Goal: Information Seeking & Learning: Learn about a topic

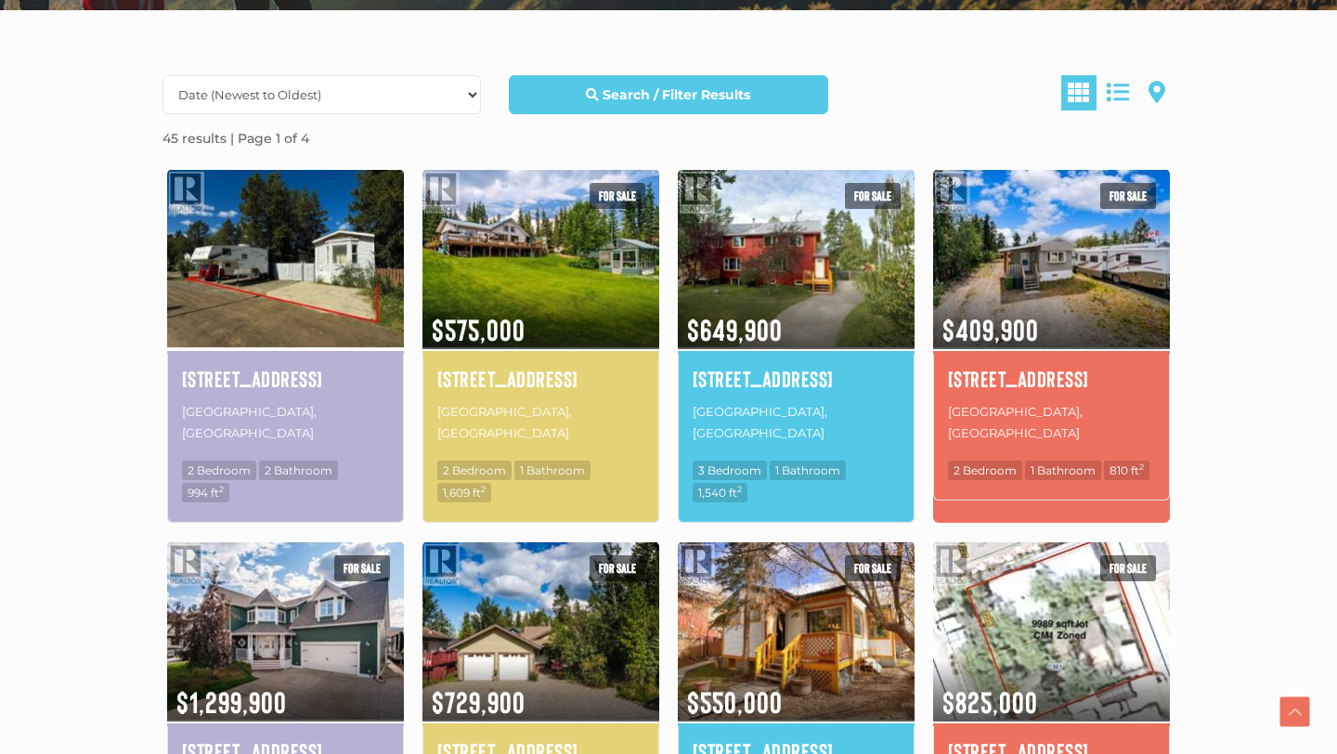
scroll to position [496, 0]
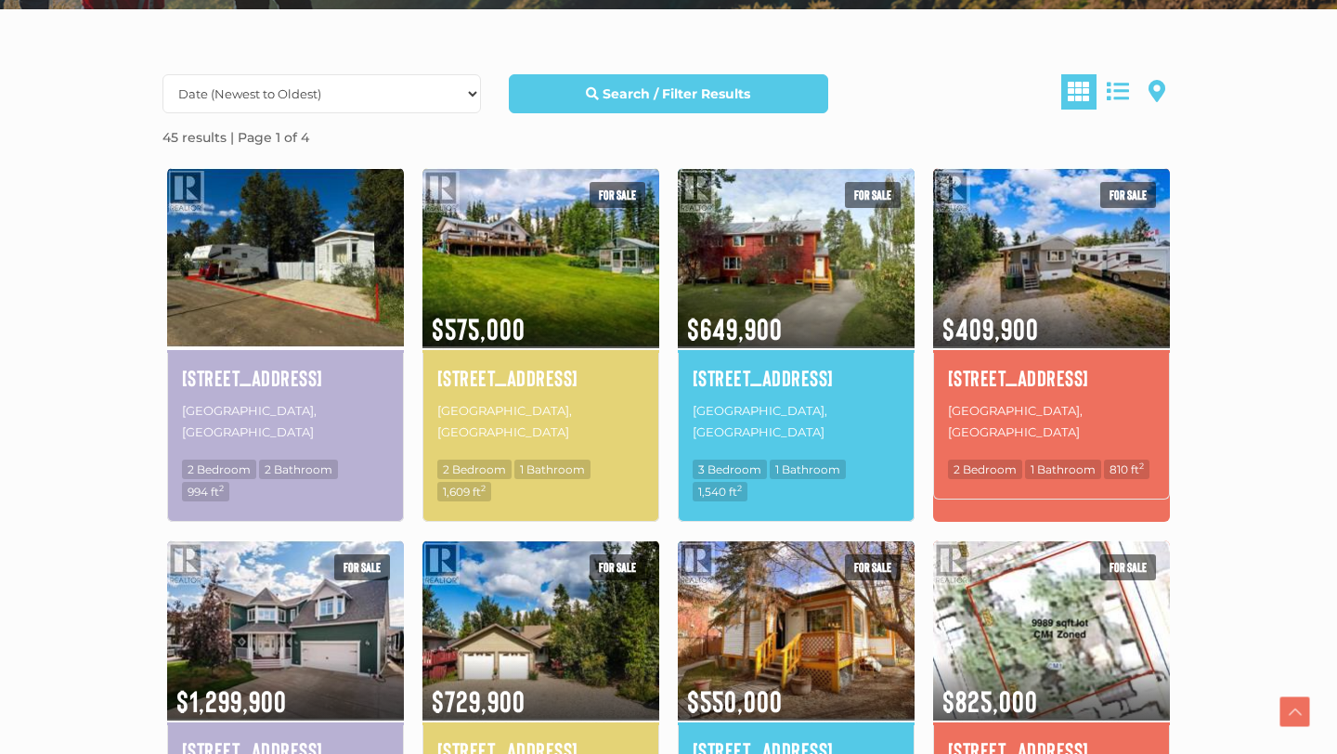
click at [219, 332] on img at bounding box center [285, 257] width 237 height 185
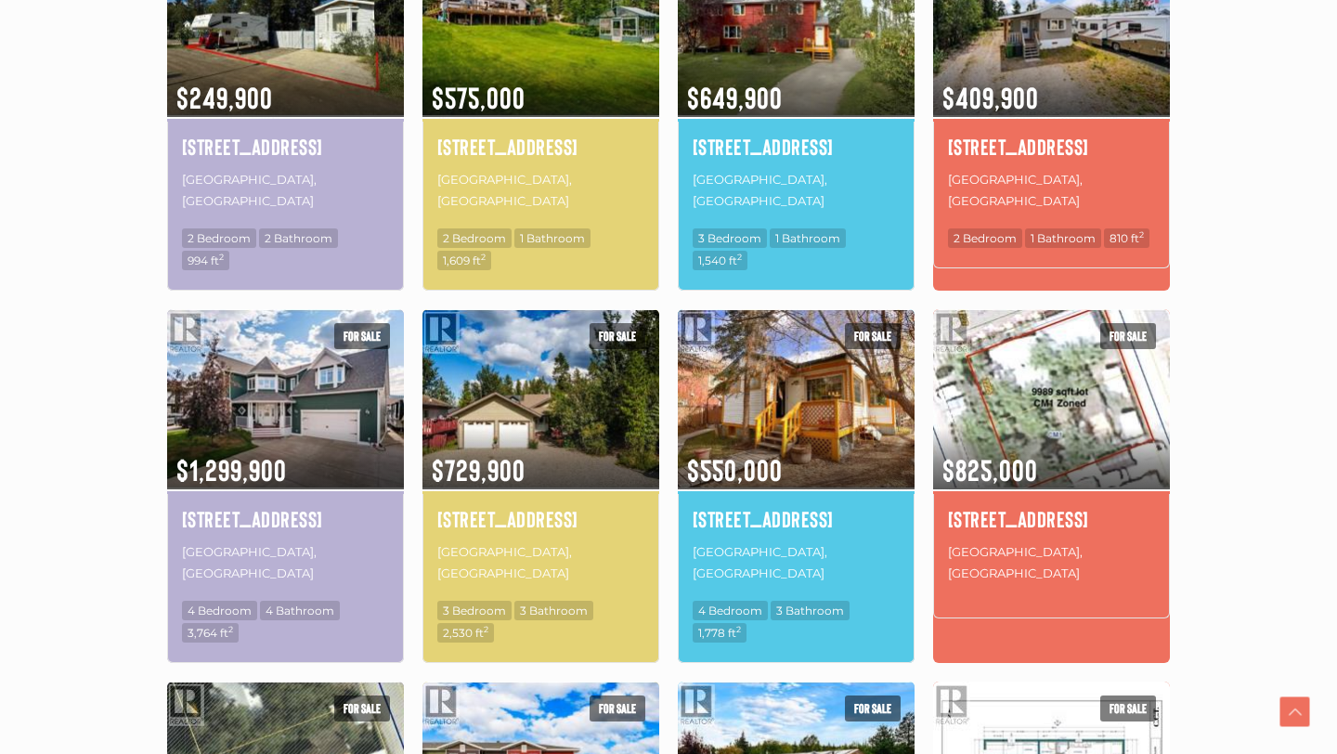
scroll to position [729, 0]
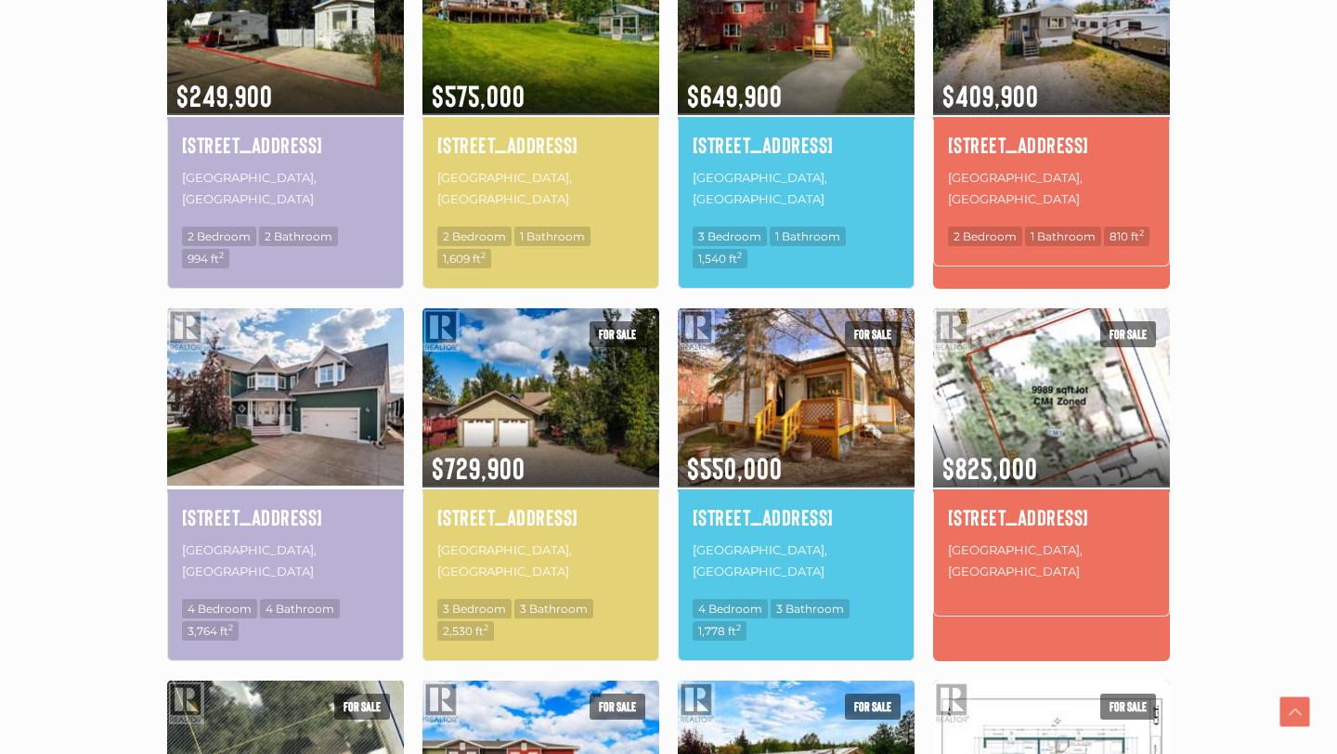
click at [280, 446] on img at bounding box center [285, 397] width 237 height 185
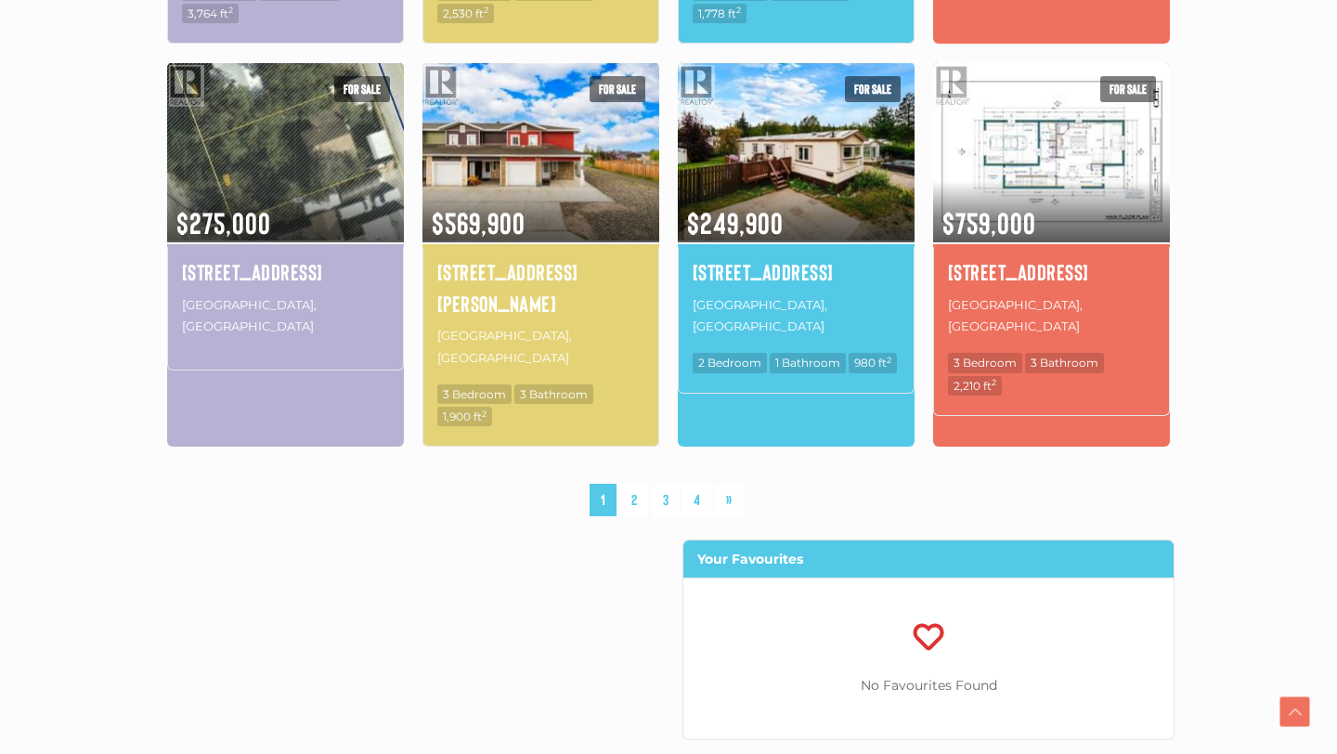
scroll to position [1348, 0]
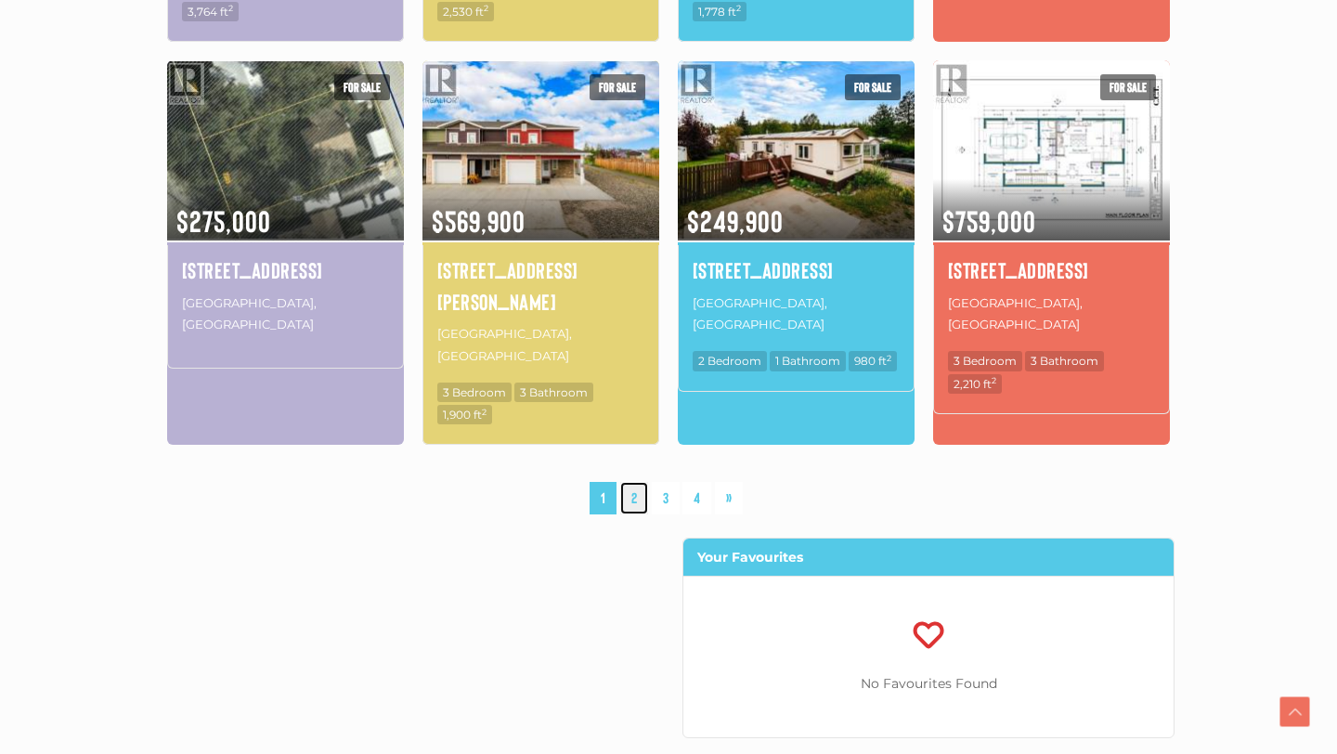
click at [632, 482] on link "2" at bounding box center [634, 498] width 28 height 33
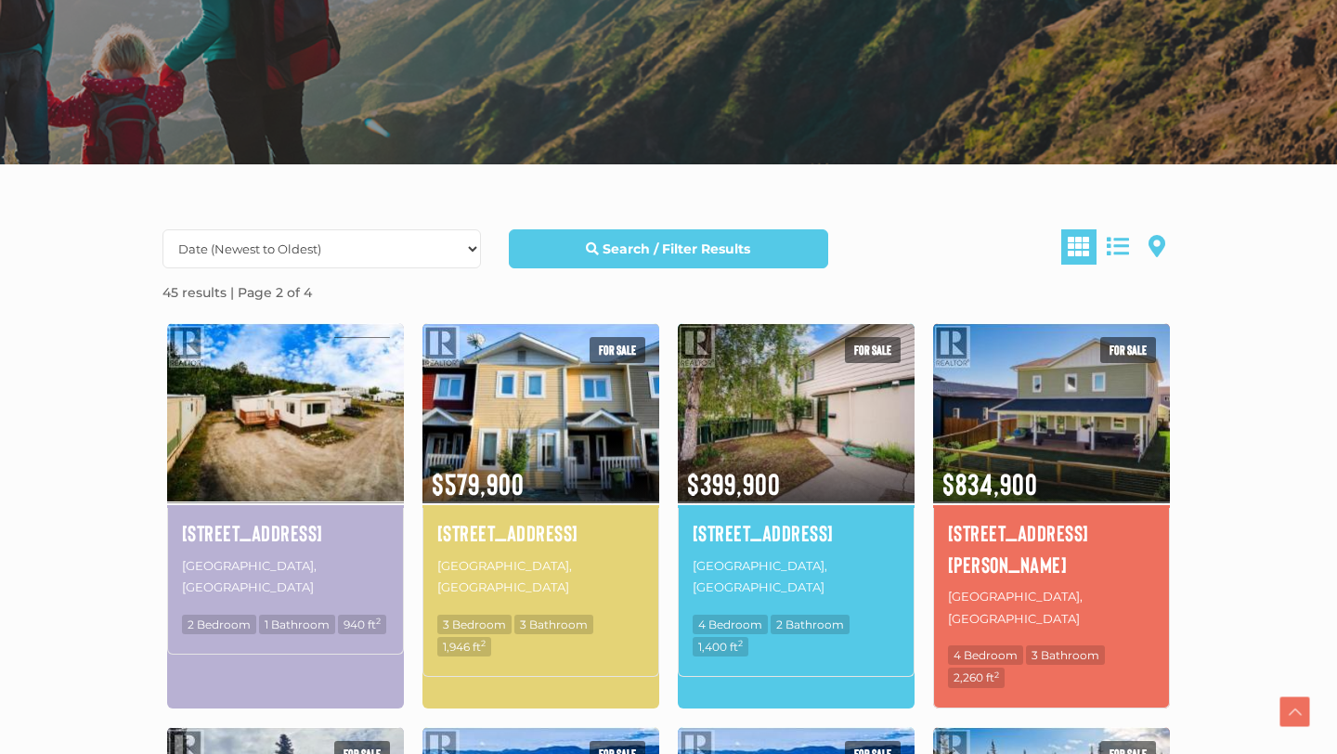
scroll to position [698, 0]
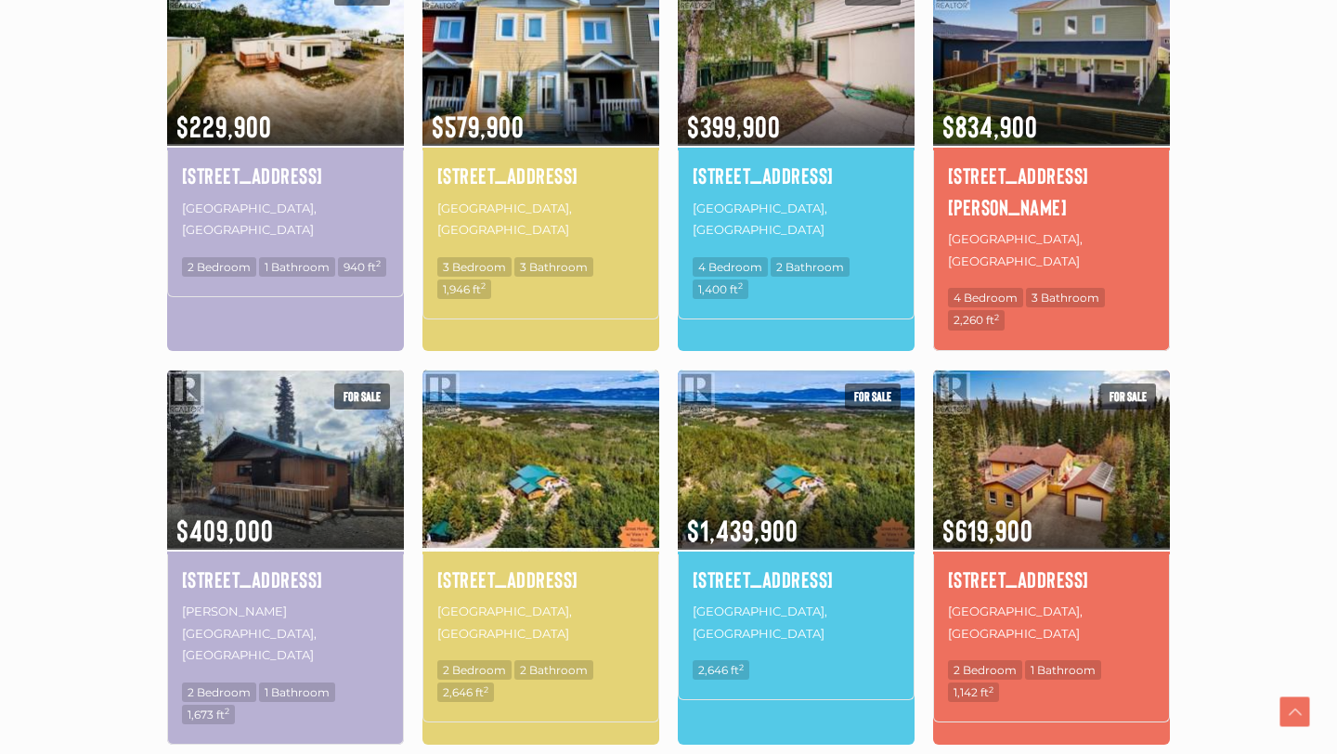
click at [523, 441] on img at bounding box center [541, 459] width 237 height 185
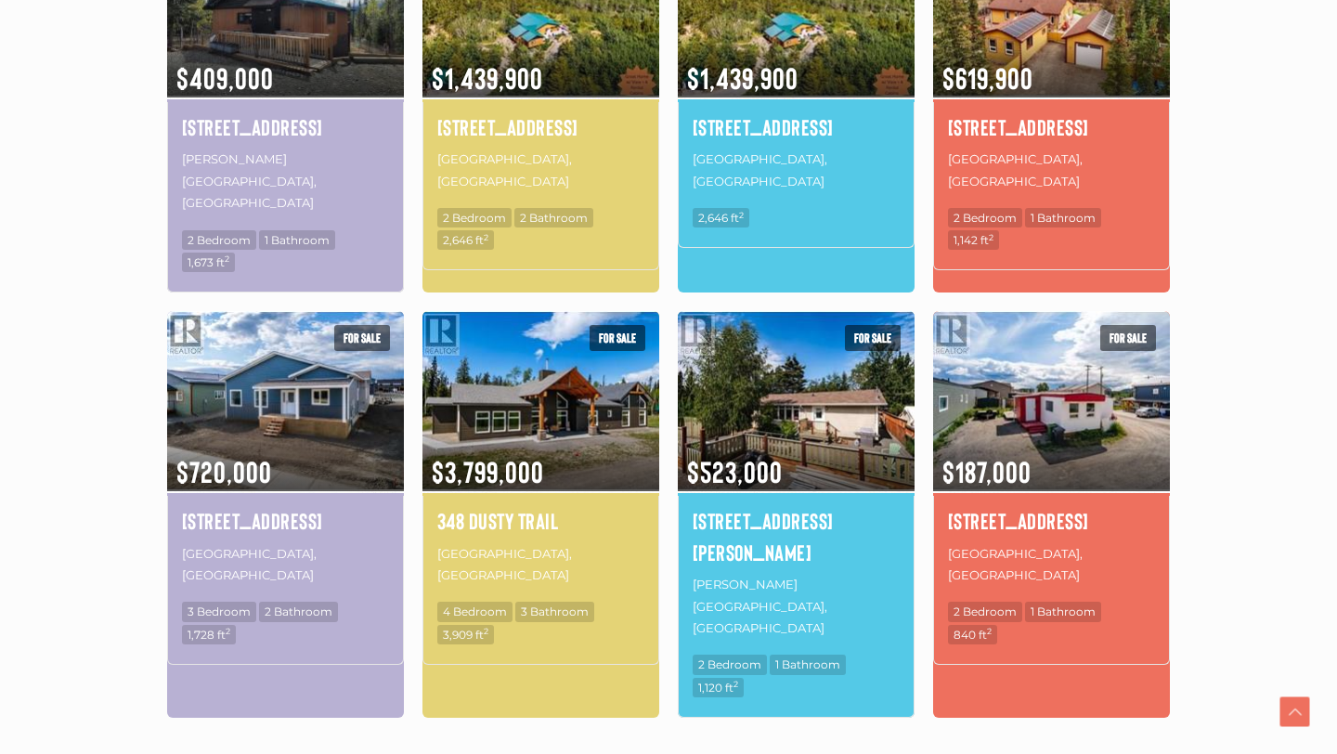
scroll to position [1152, 0]
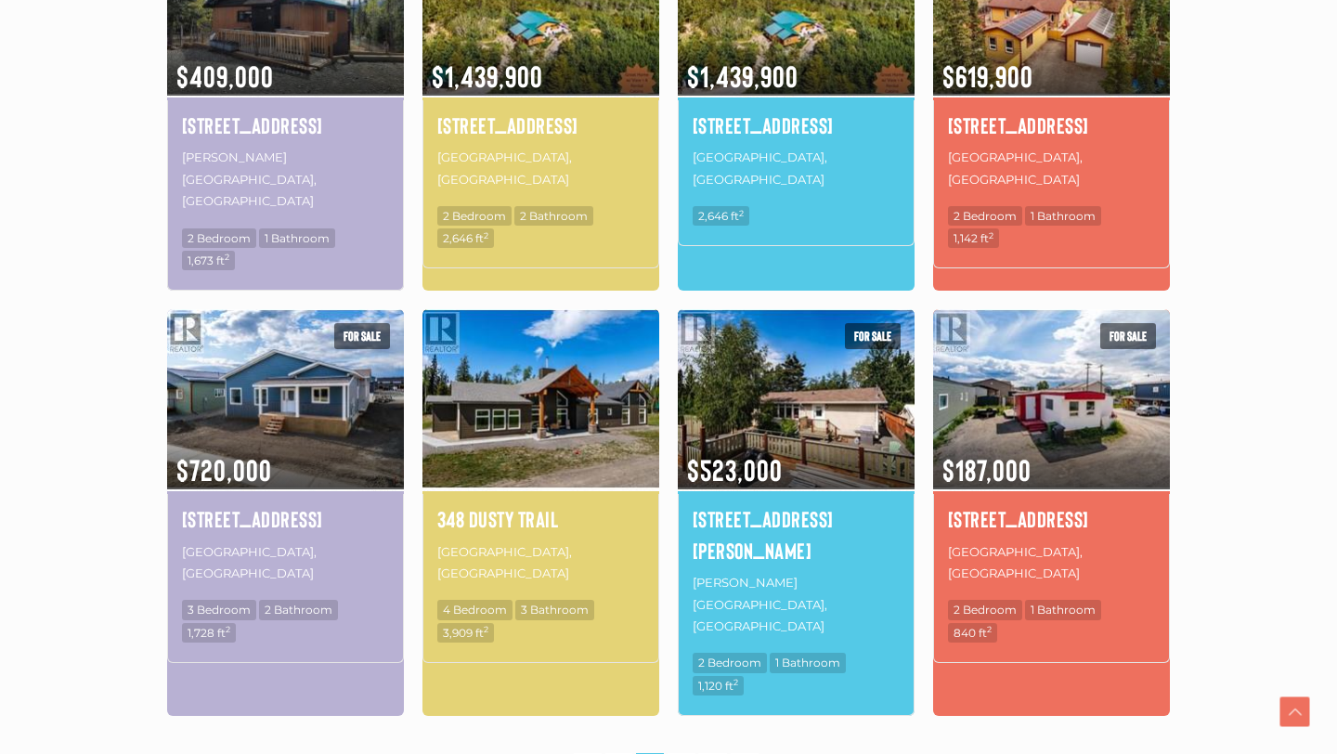
click at [563, 369] on img at bounding box center [541, 398] width 237 height 185
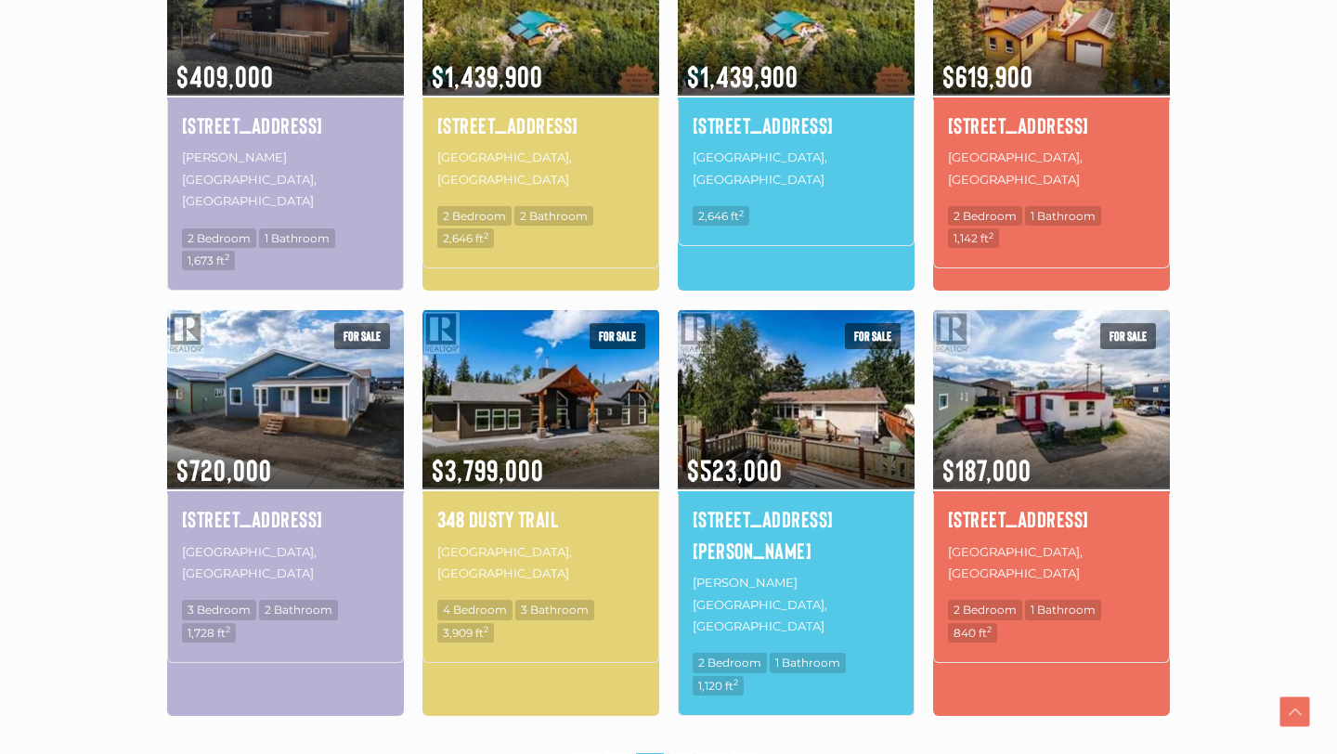
click at [685, 753] on link "3" at bounding box center [682, 769] width 28 height 33
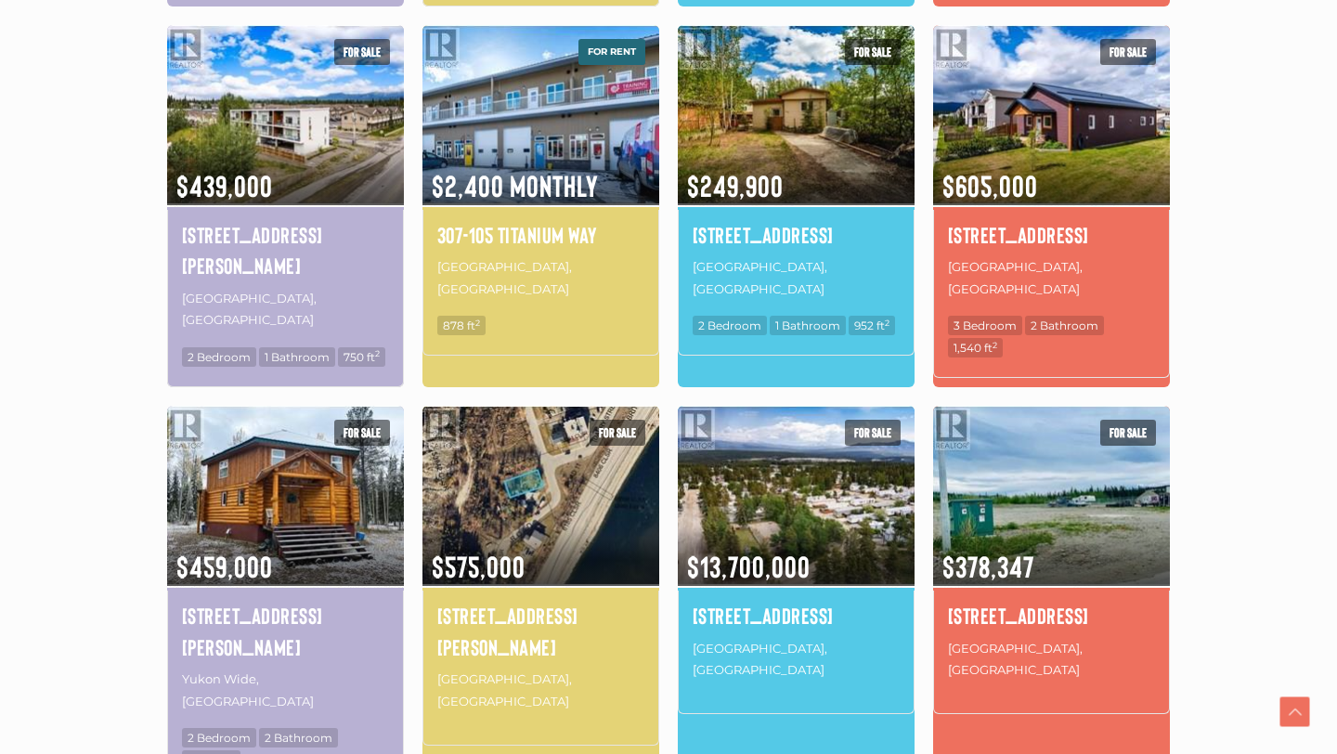
scroll to position [1048, 0]
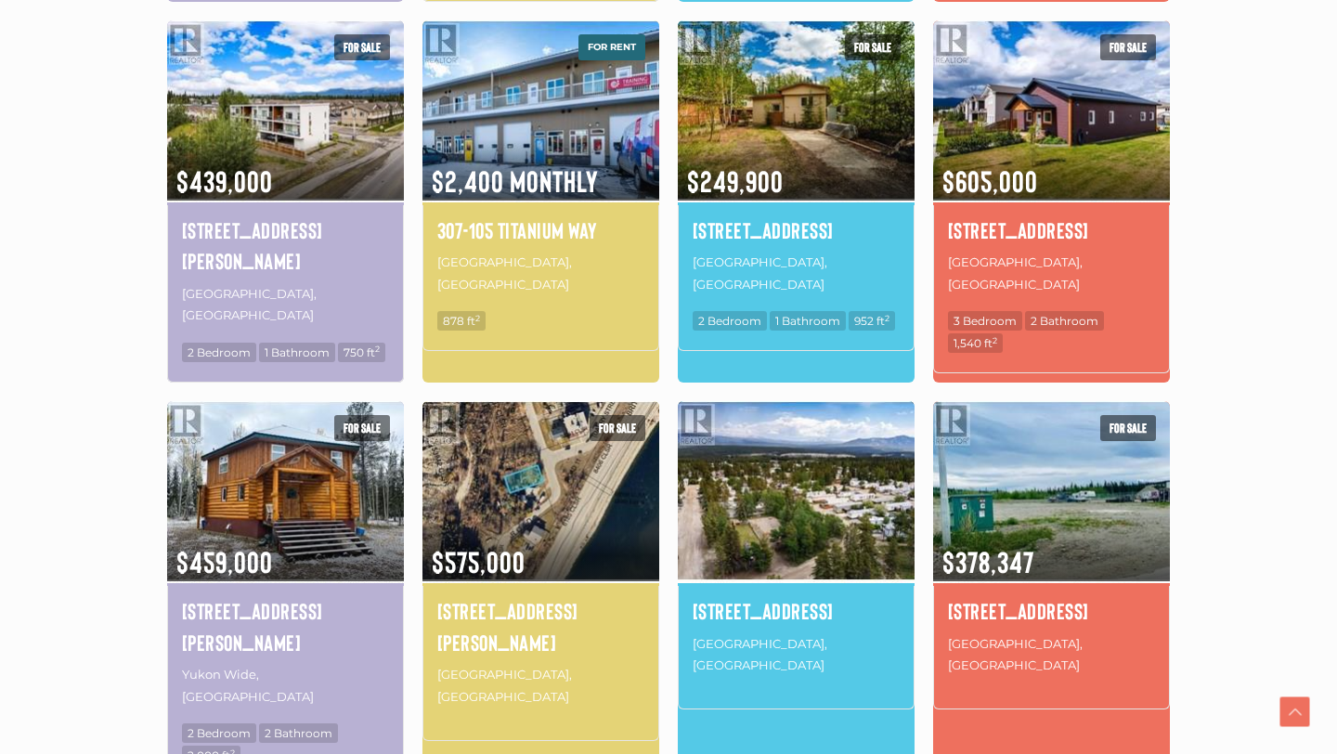
click at [791, 446] on img at bounding box center [796, 490] width 237 height 185
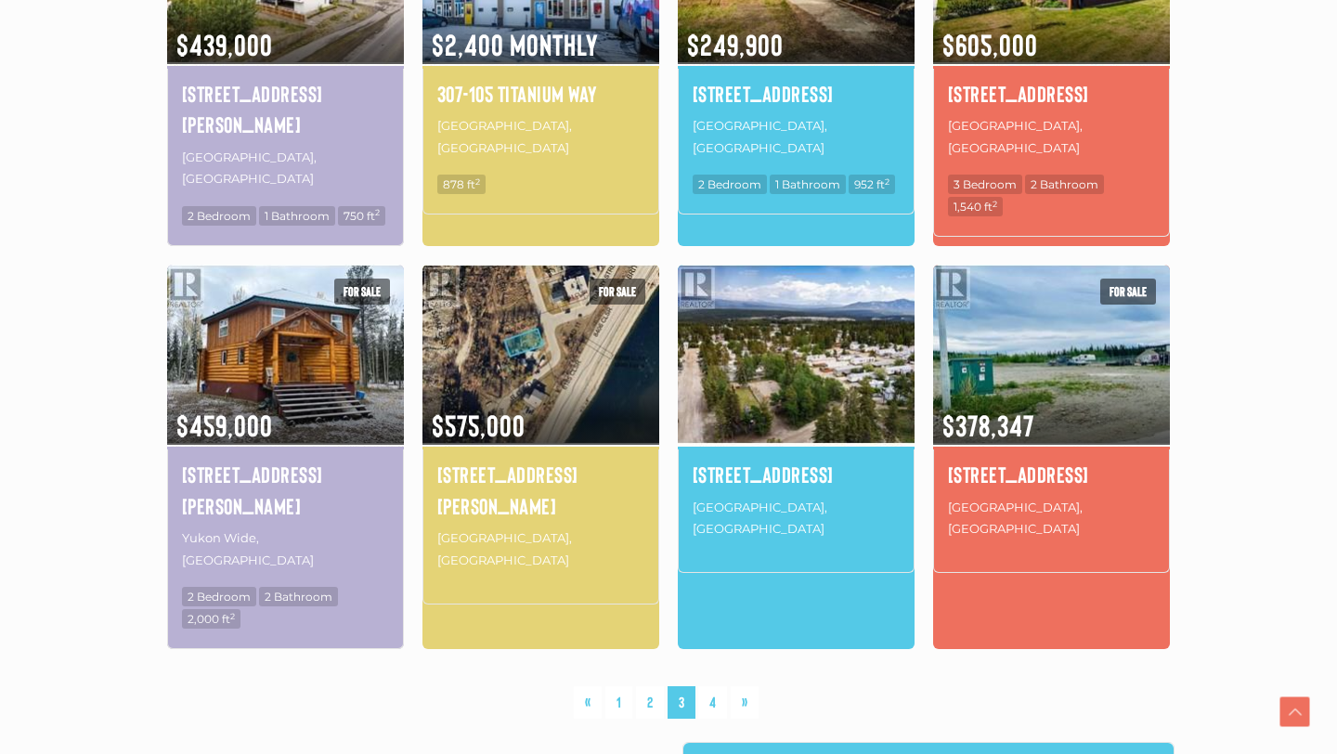
scroll to position [1194, 0]
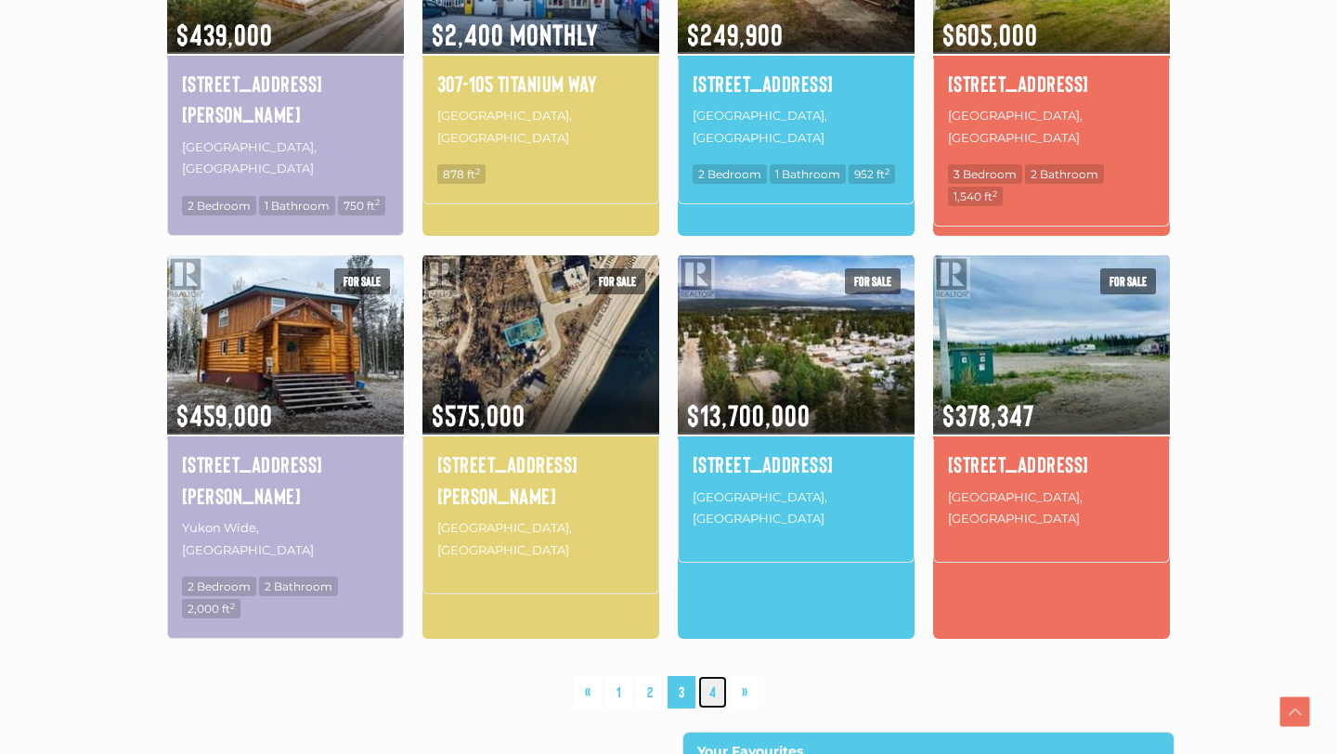
click at [709, 676] on link "4" at bounding box center [712, 692] width 29 height 33
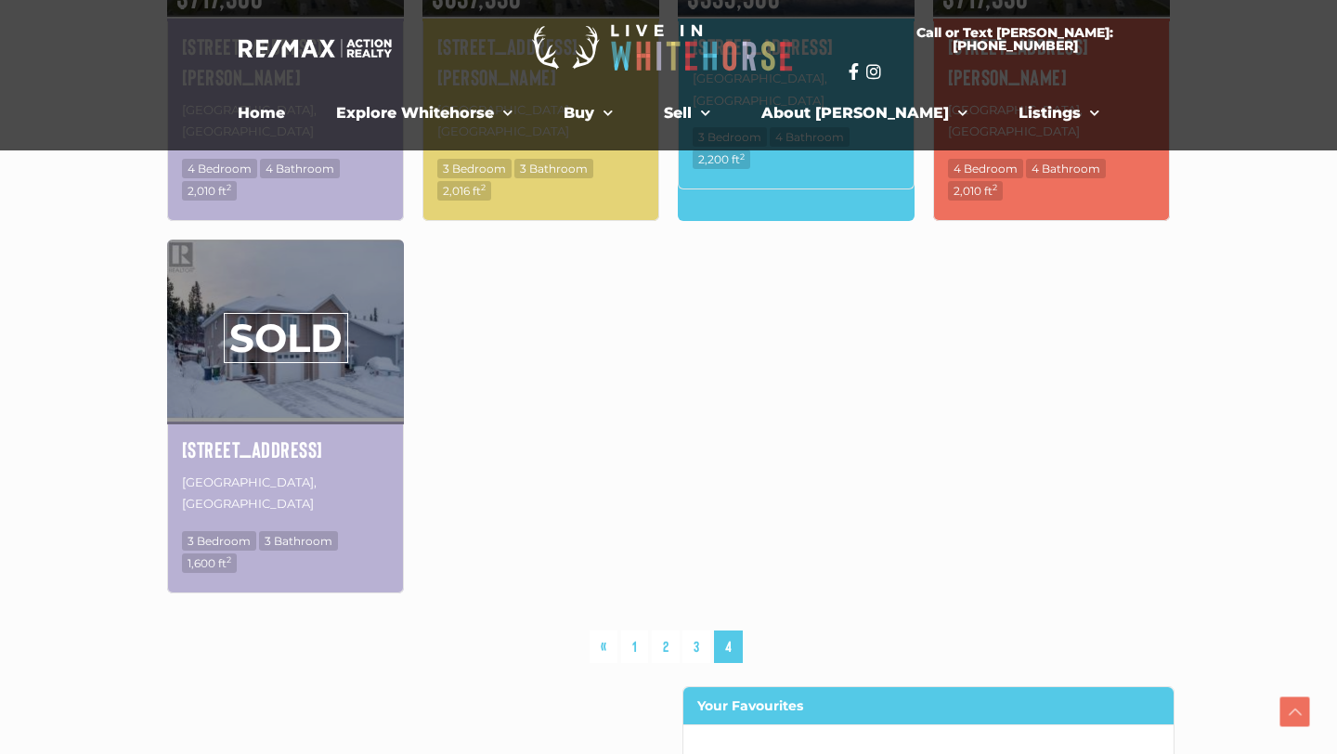
scroll to position [267, 0]
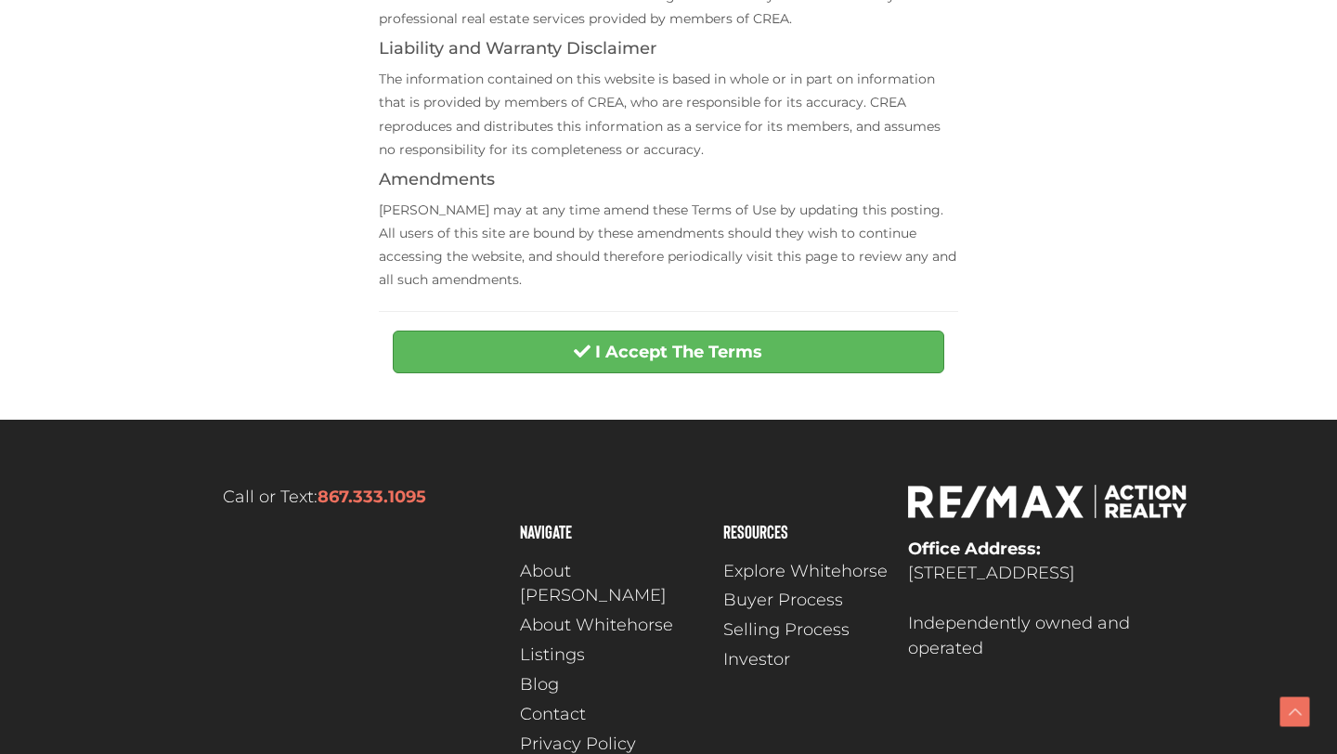
scroll to position [757, 0]
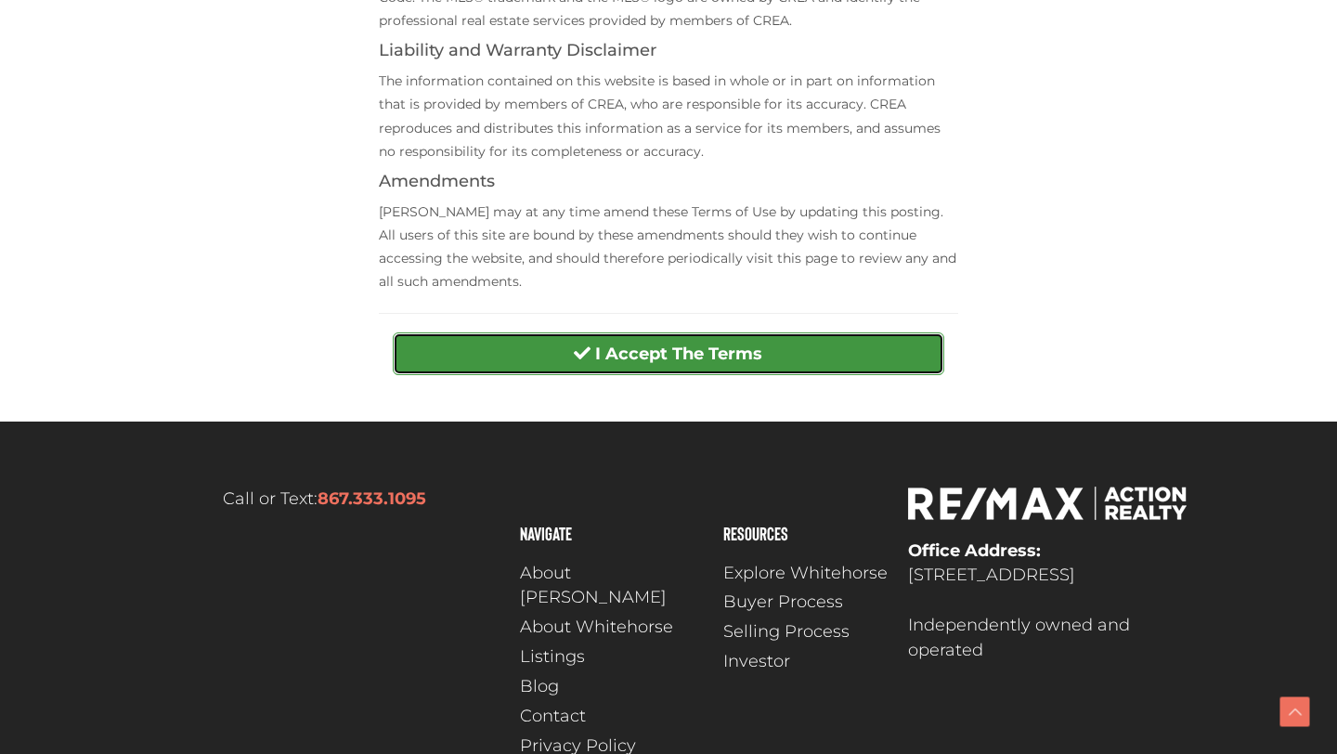
click at [614, 353] on strong "I Accept The Terms" at bounding box center [678, 354] width 167 height 20
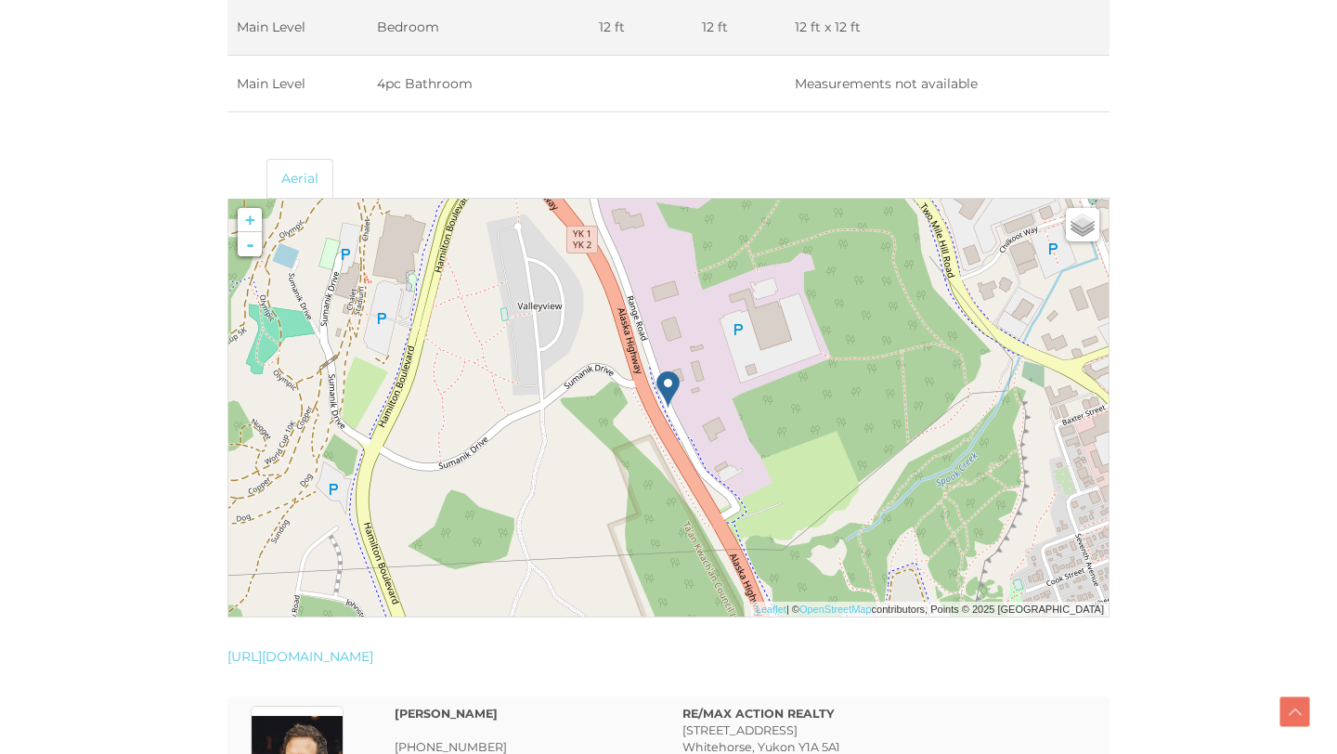
scroll to position [3604, 0]
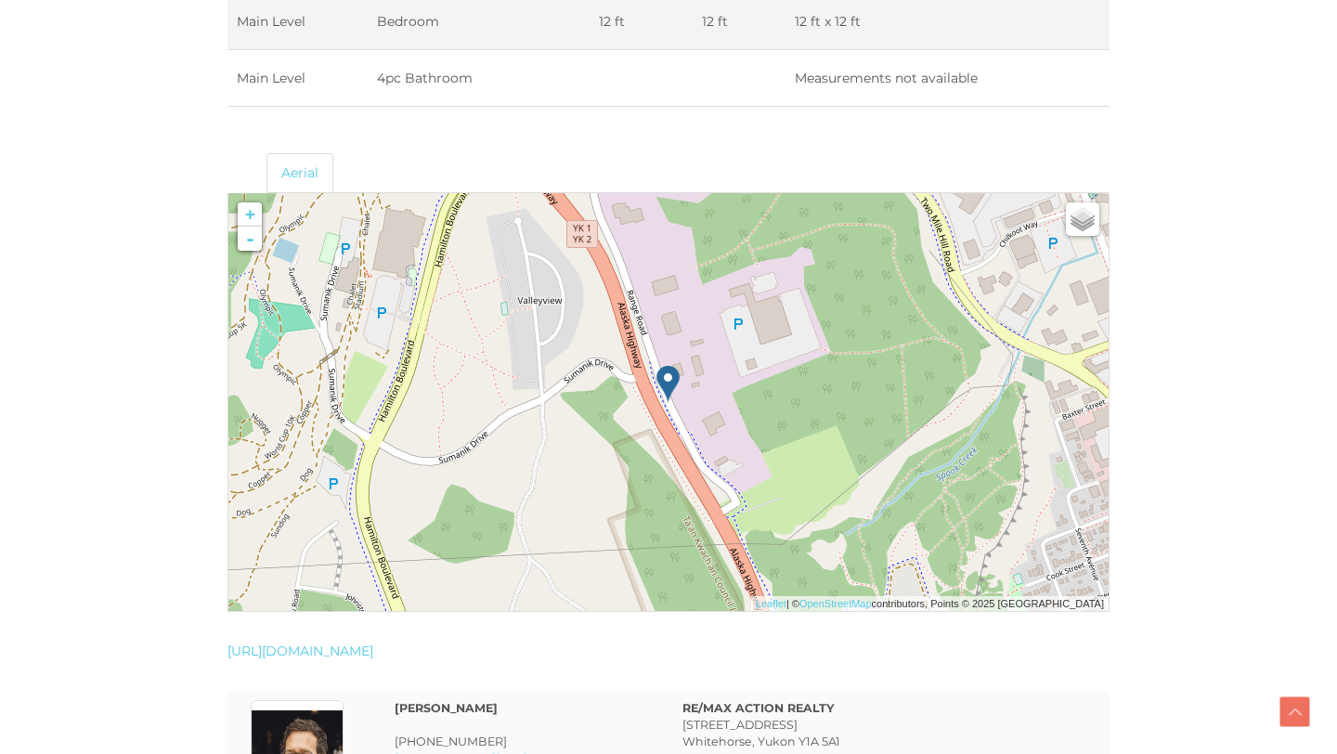
drag, startPoint x: 704, startPoint y: 384, endPoint x: 712, endPoint y: 463, distance: 80.3
click at [228, 193] on div at bounding box center [228, 193] width 0 height 0
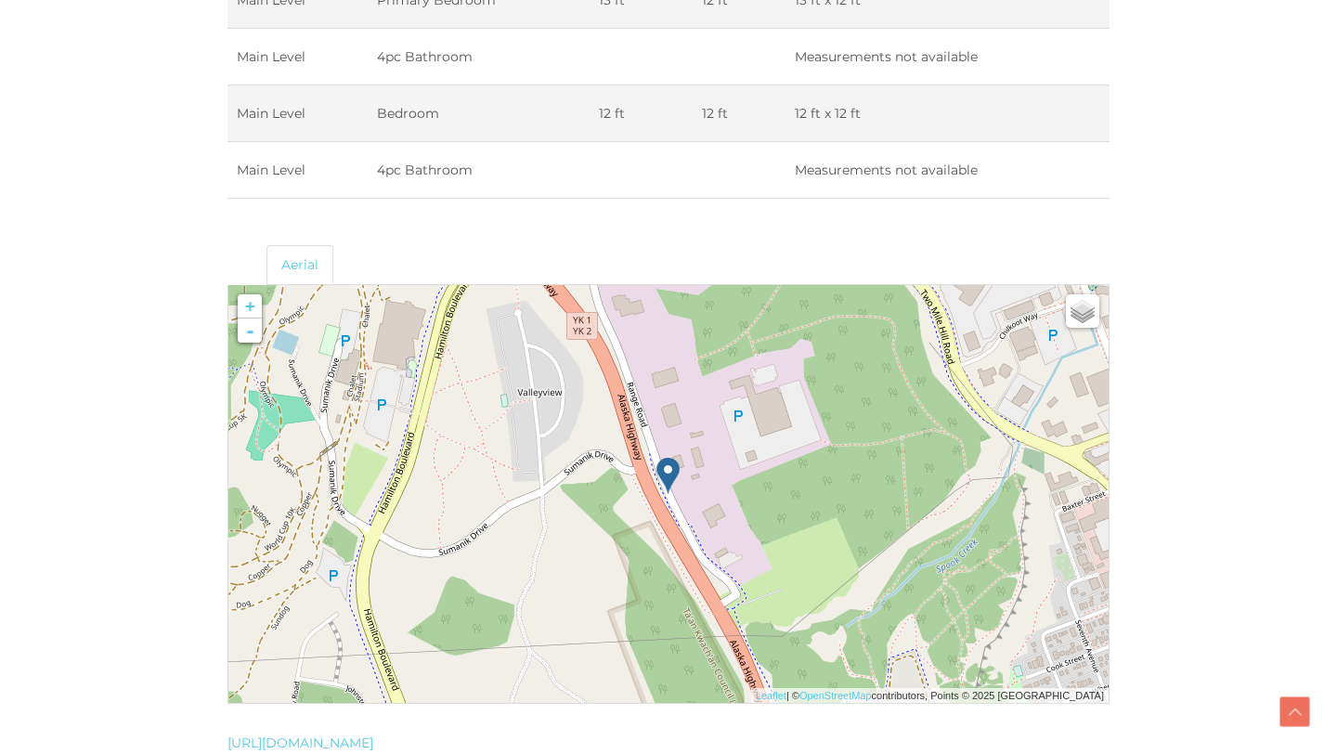
scroll to position [3513, 0]
drag, startPoint x: 568, startPoint y: 490, endPoint x: 477, endPoint y: 331, distance: 183.8
click at [476, 331] on img at bounding box center [518, 401] width 238 height 238
click at [647, 441] on img at bounding box center [756, 401] width 238 height 238
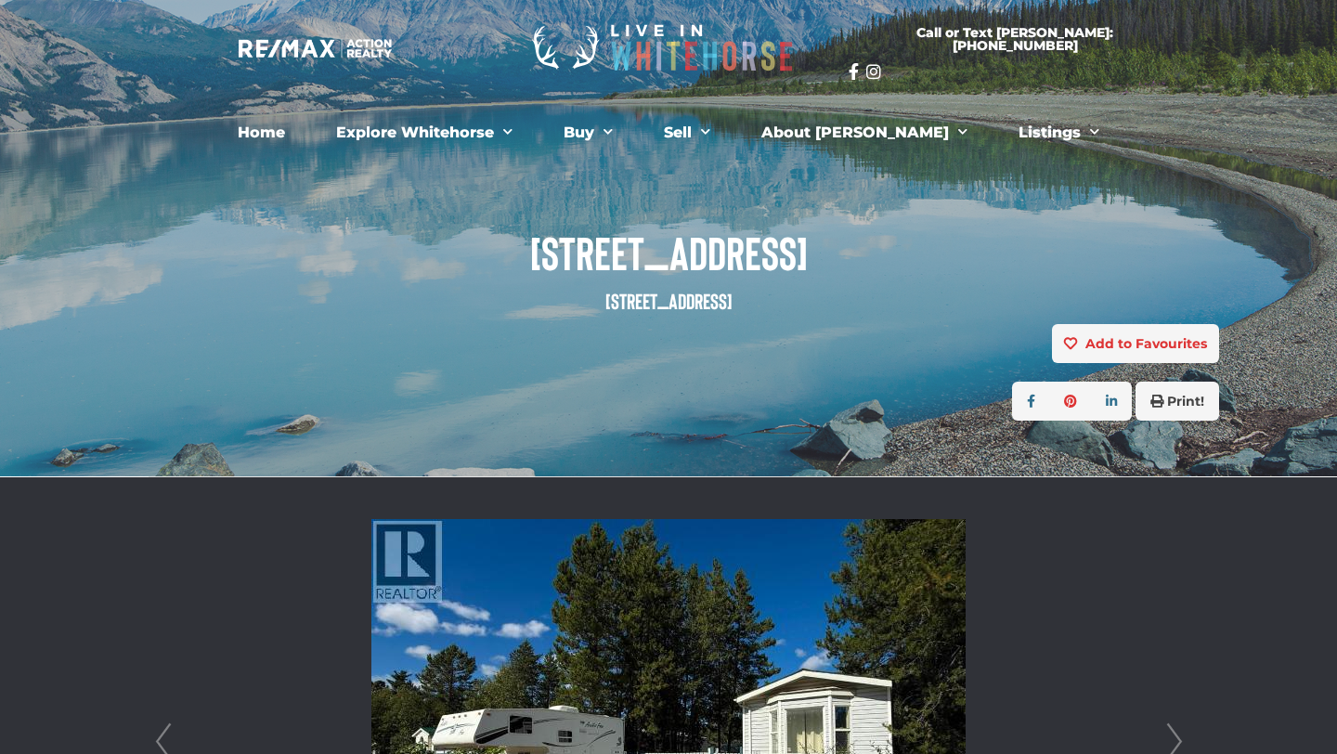
scroll to position [0, 0]
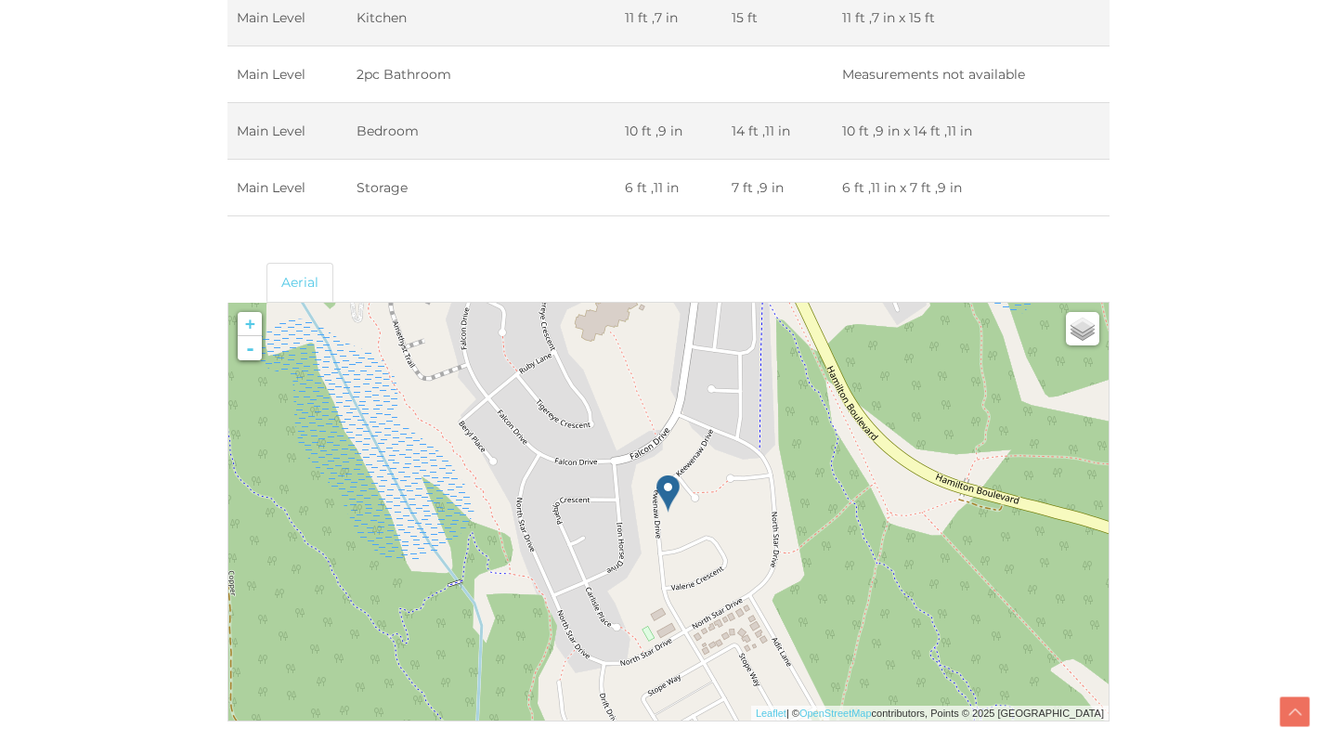
scroll to position [4661, 0]
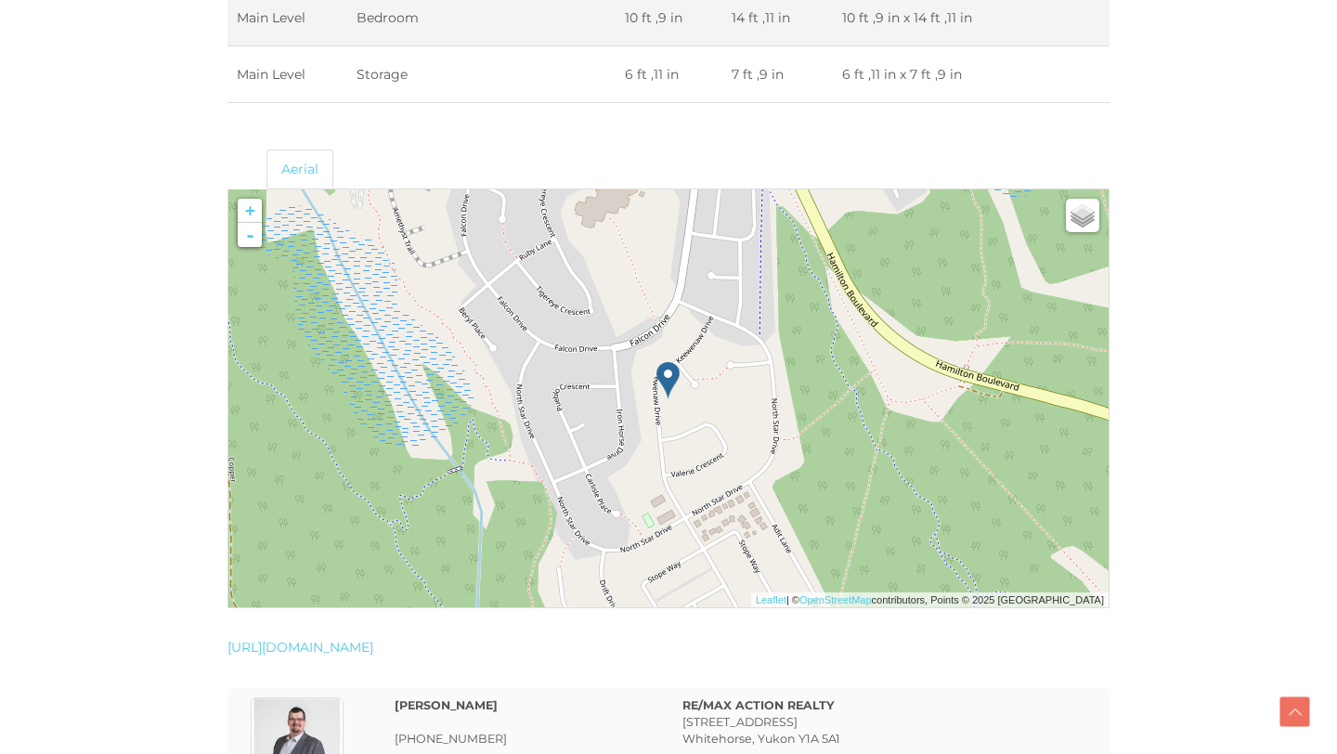
drag, startPoint x: 729, startPoint y: 422, endPoint x: 683, endPoint y: 348, distance: 86.3
click at [228, 189] on div at bounding box center [228, 189] width 0 height 0
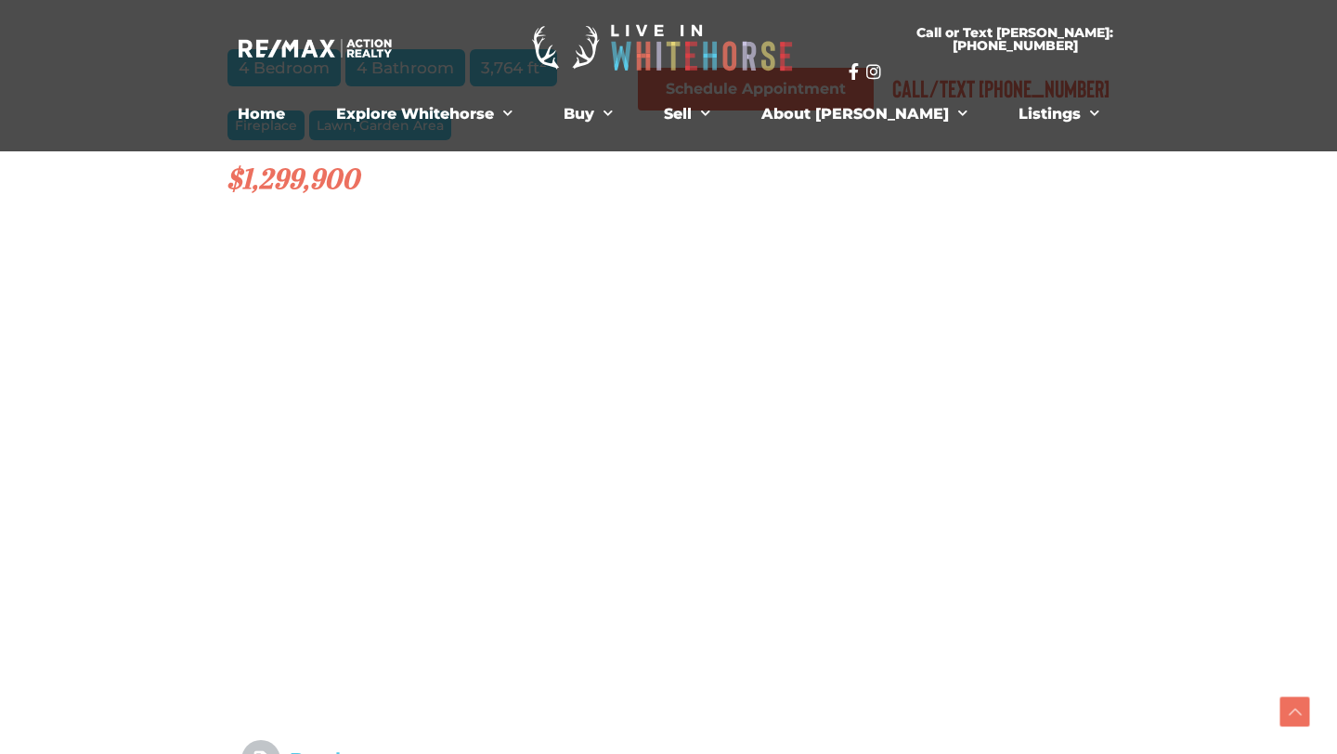
scroll to position [1211, 0]
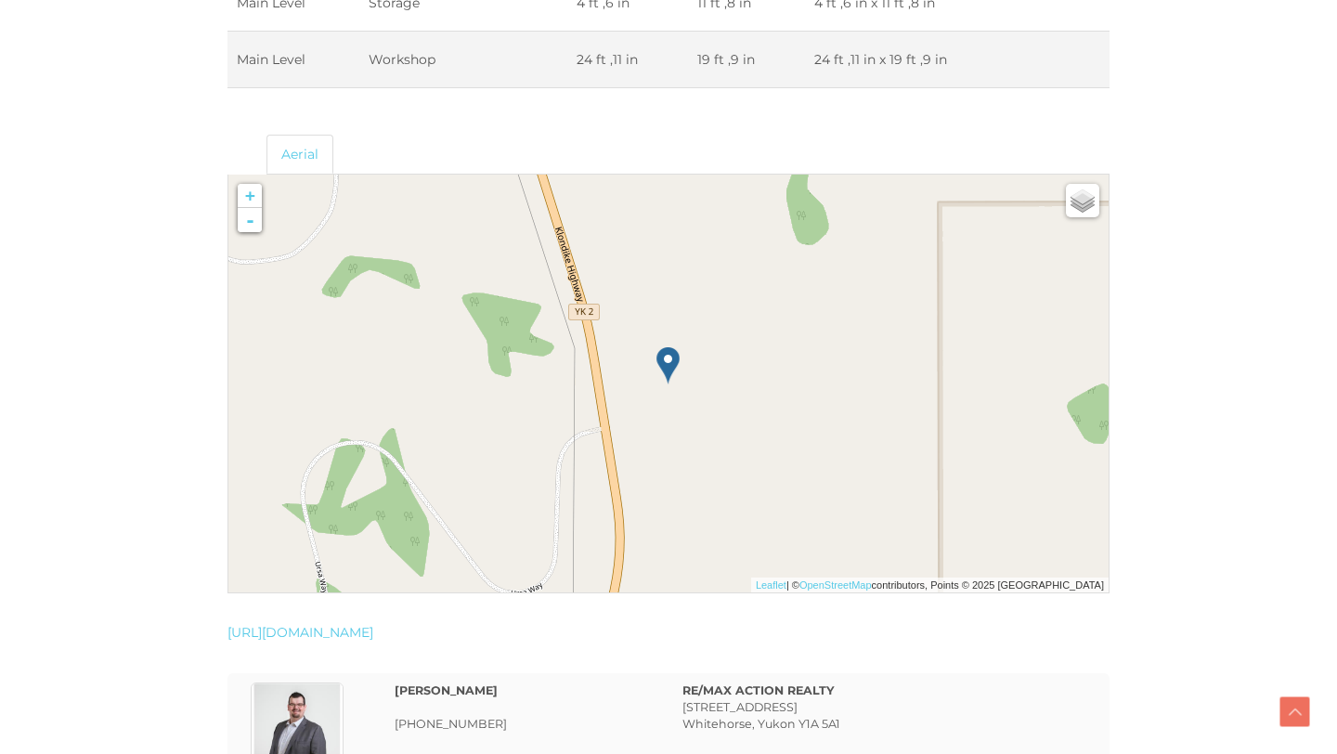
scroll to position [4457, 0]
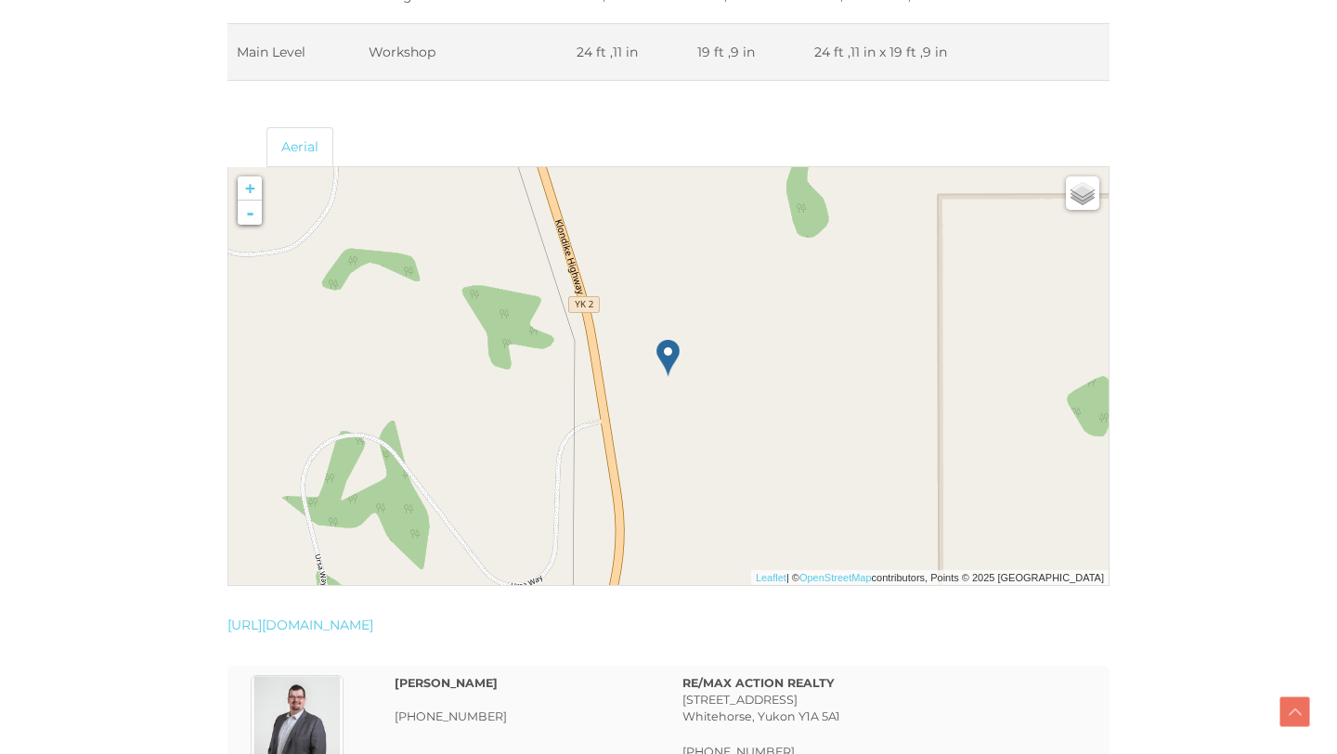
click at [701, 384] on img at bounding box center [753, 306] width 238 height 238
click at [249, 217] on link "-" at bounding box center [250, 213] width 24 height 24
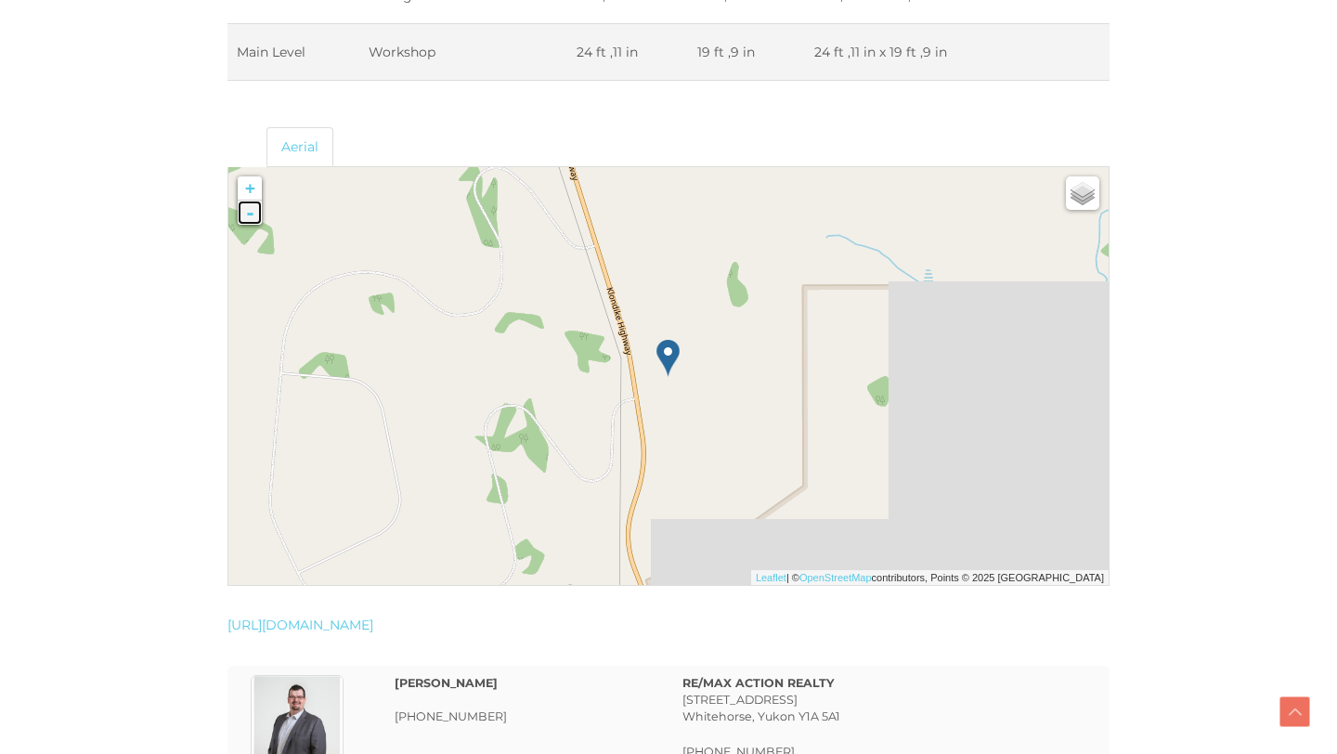
click at [250, 217] on link "-" at bounding box center [250, 213] width 24 height 24
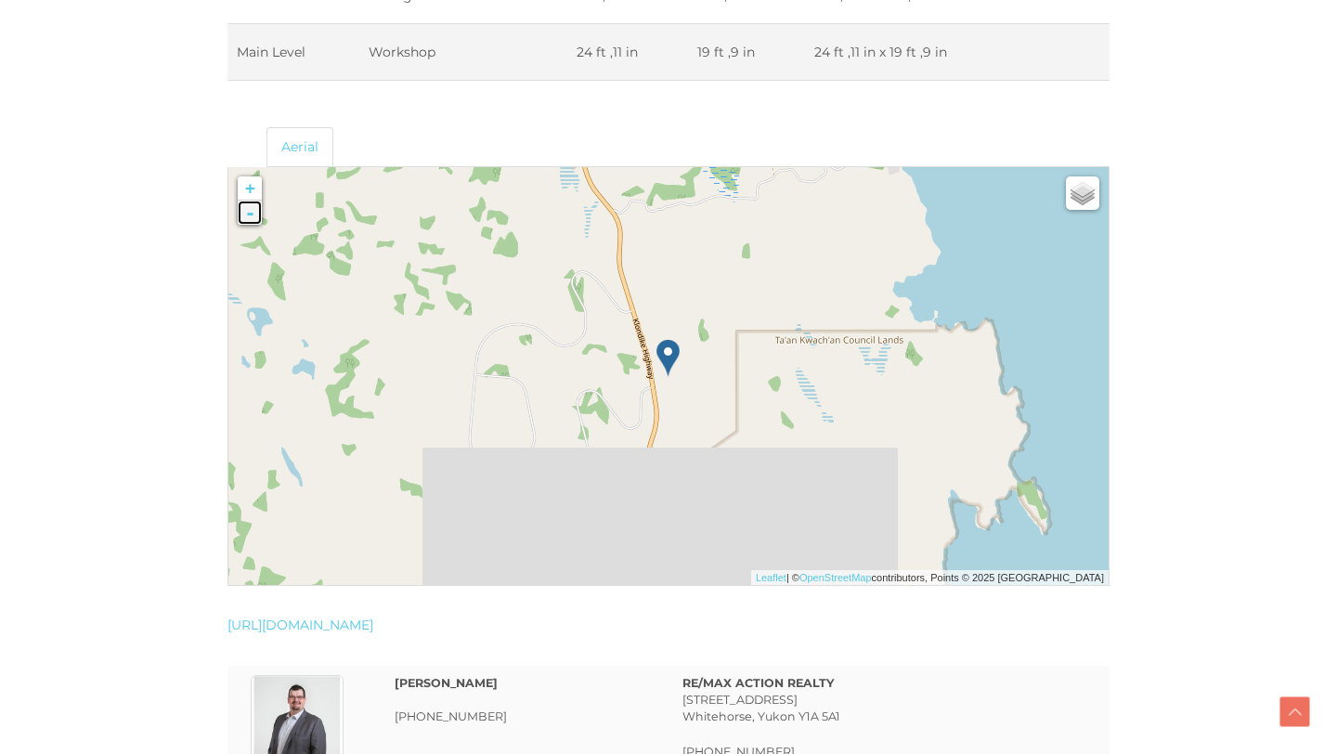
click at [250, 217] on link "-" at bounding box center [250, 213] width 24 height 24
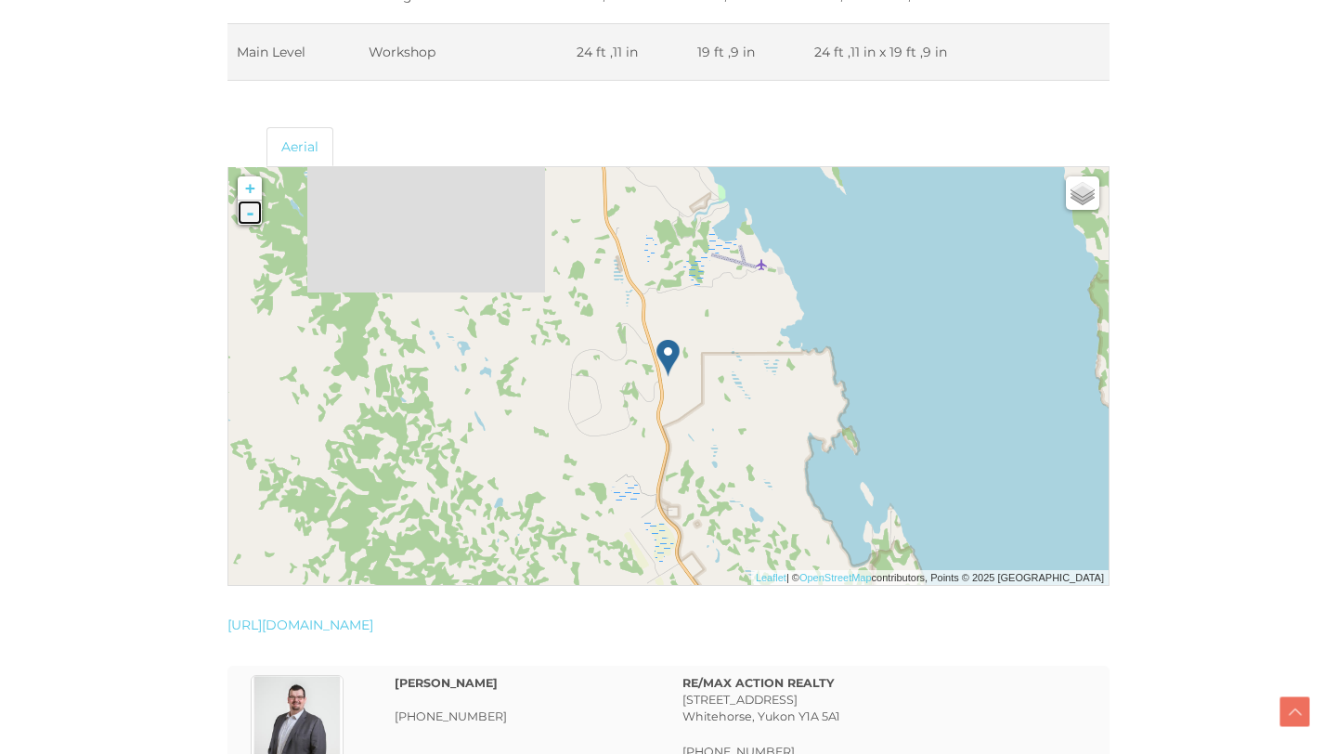
click at [250, 217] on link "-" at bounding box center [250, 213] width 24 height 24
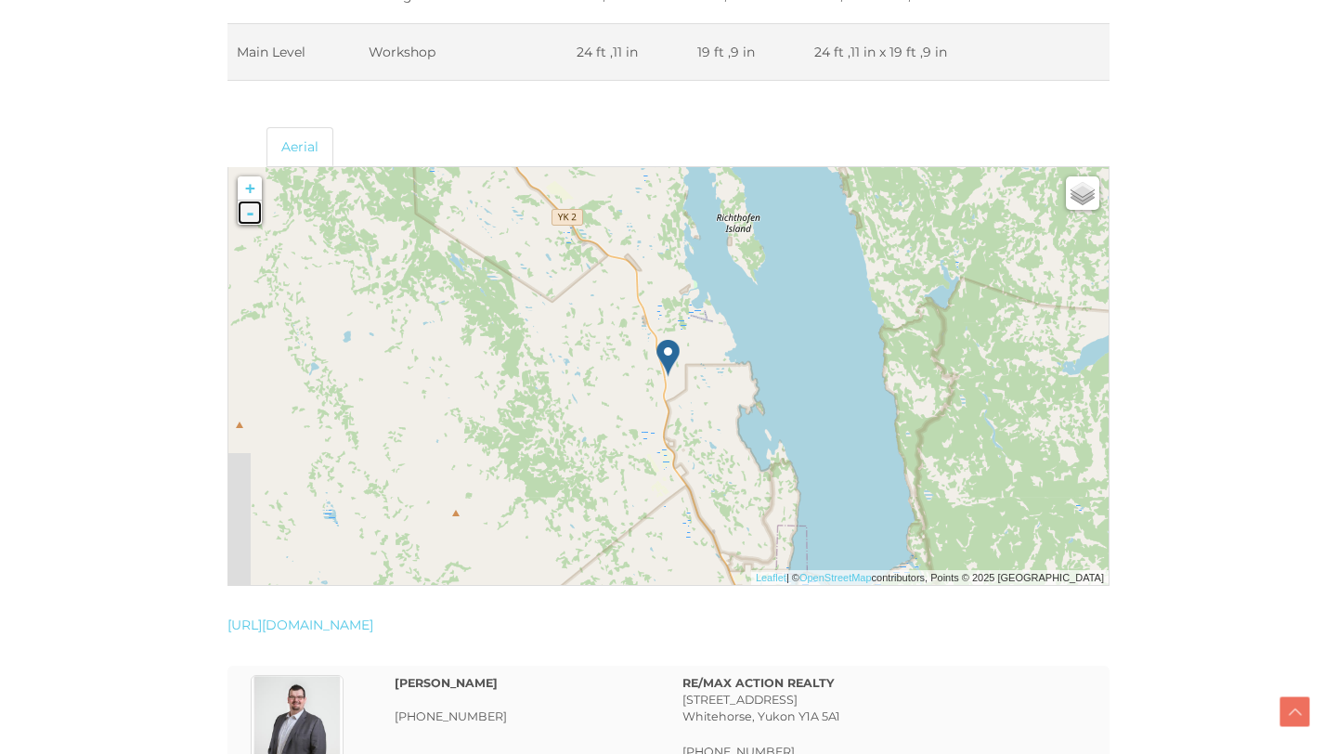
click at [250, 217] on link "-" at bounding box center [250, 213] width 24 height 24
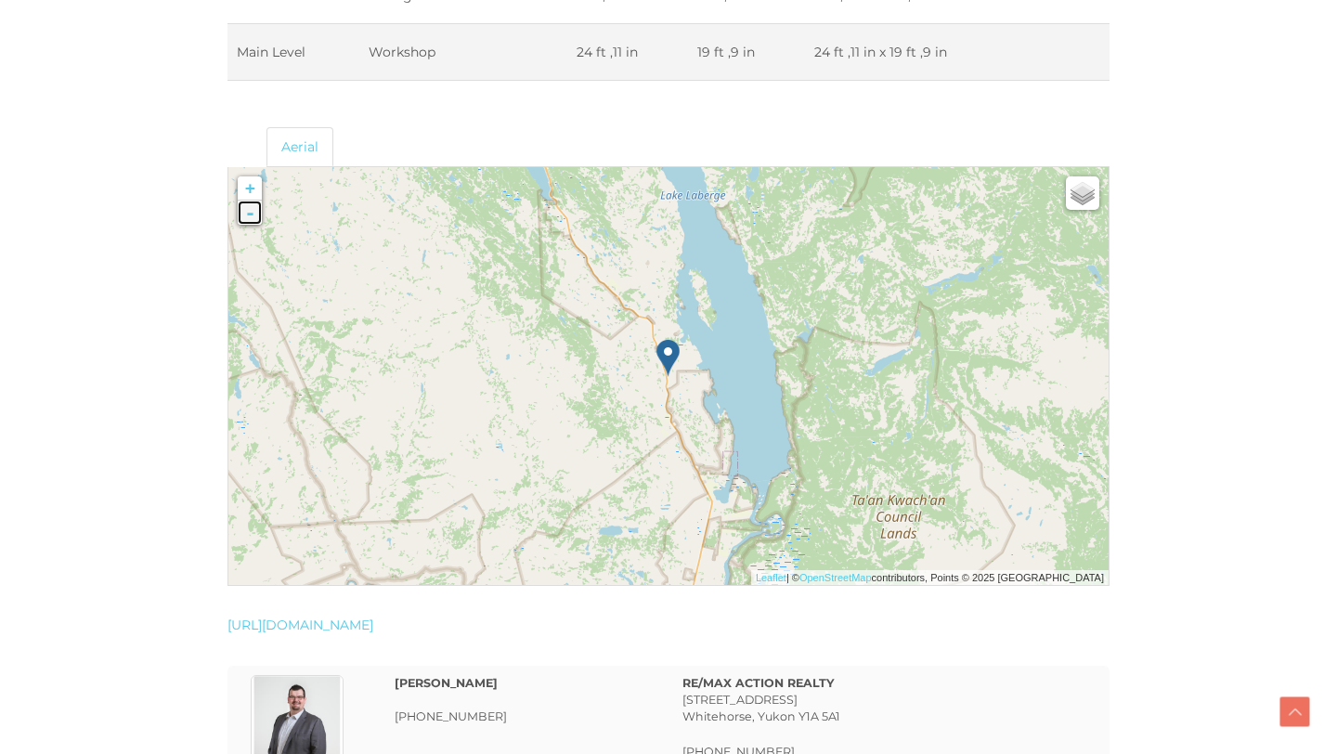
click at [250, 217] on link "-" at bounding box center [250, 213] width 24 height 24
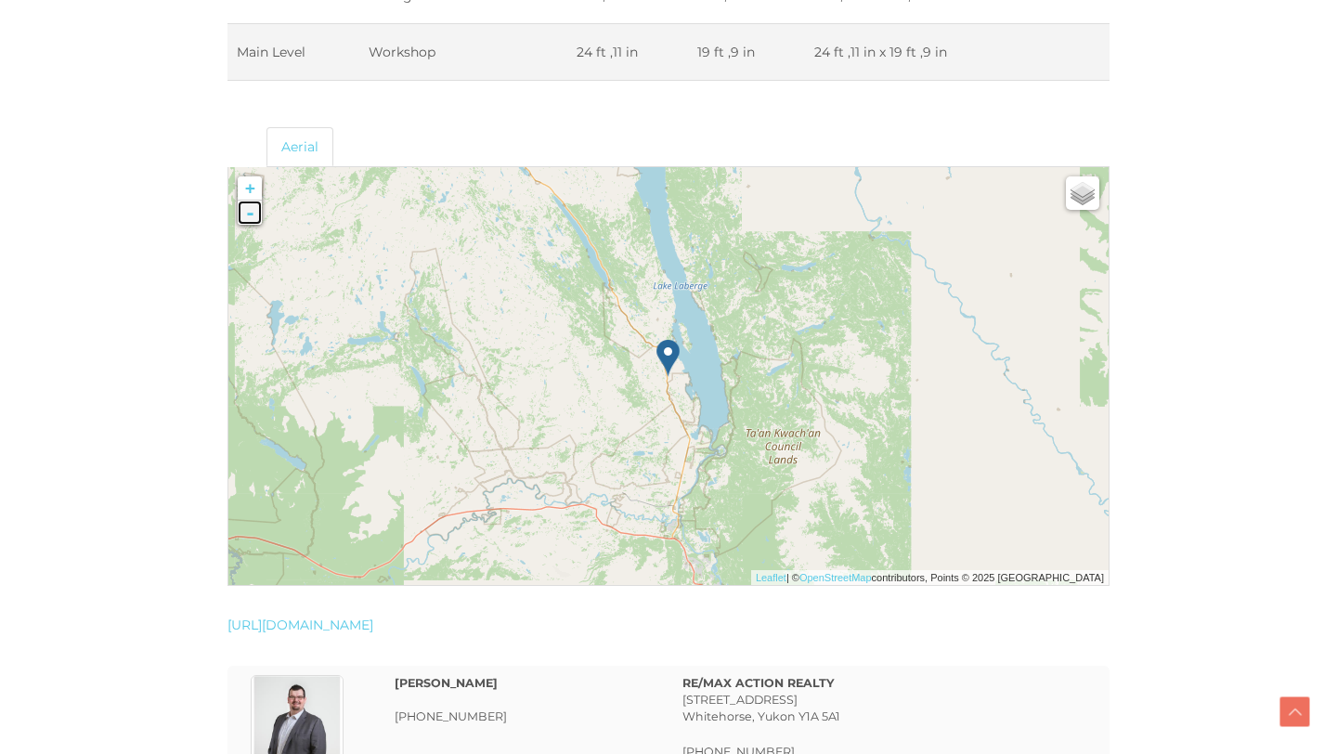
click at [250, 217] on link "-" at bounding box center [250, 213] width 24 height 24
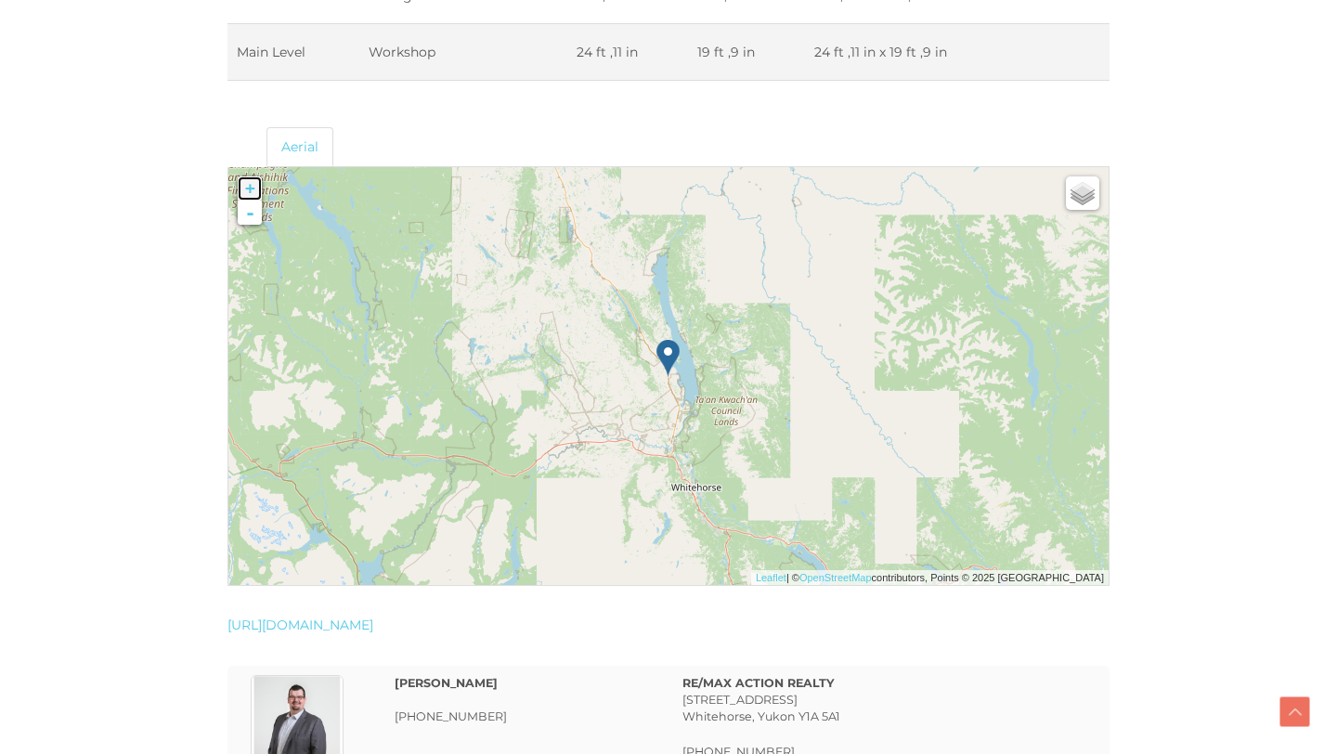
click at [253, 194] on link "+" at bounding box center [250, 188] width 24 height 24
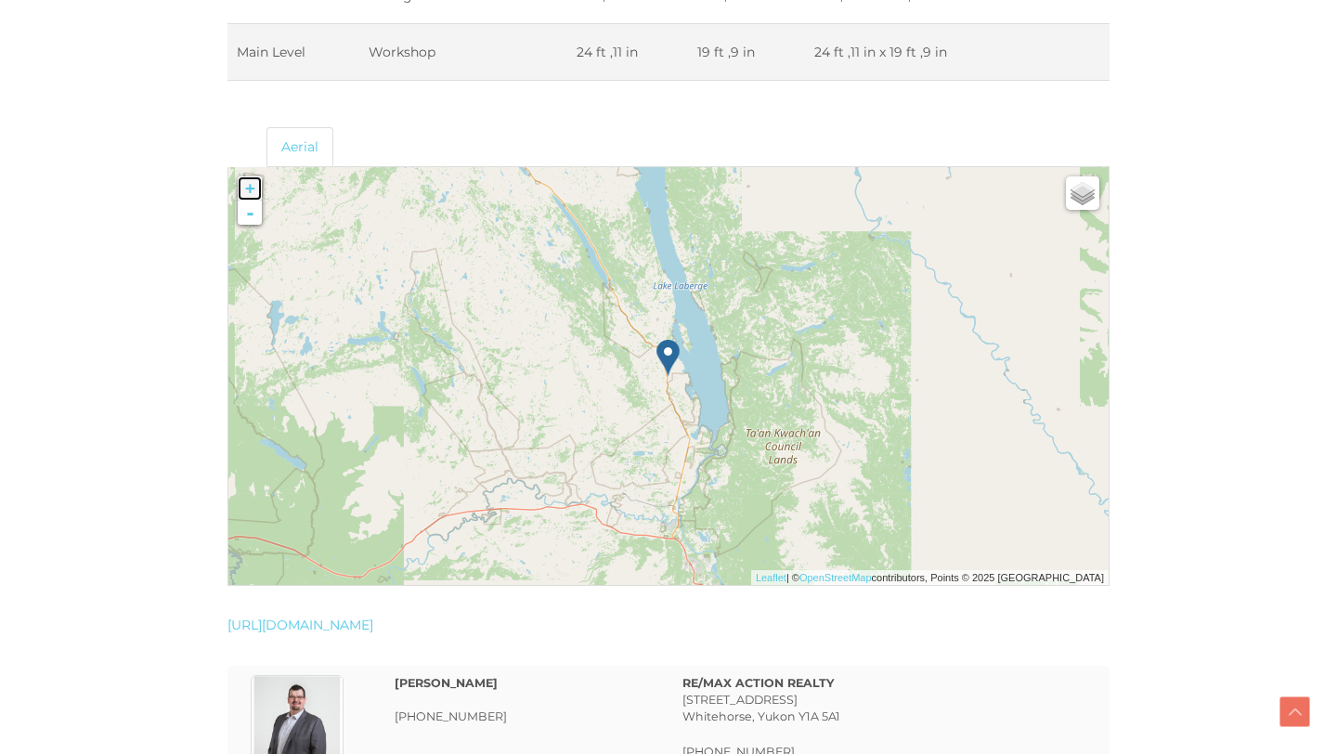
click at [249, 189] on link "+" at bounding box center [250, 188] width 24 height 24
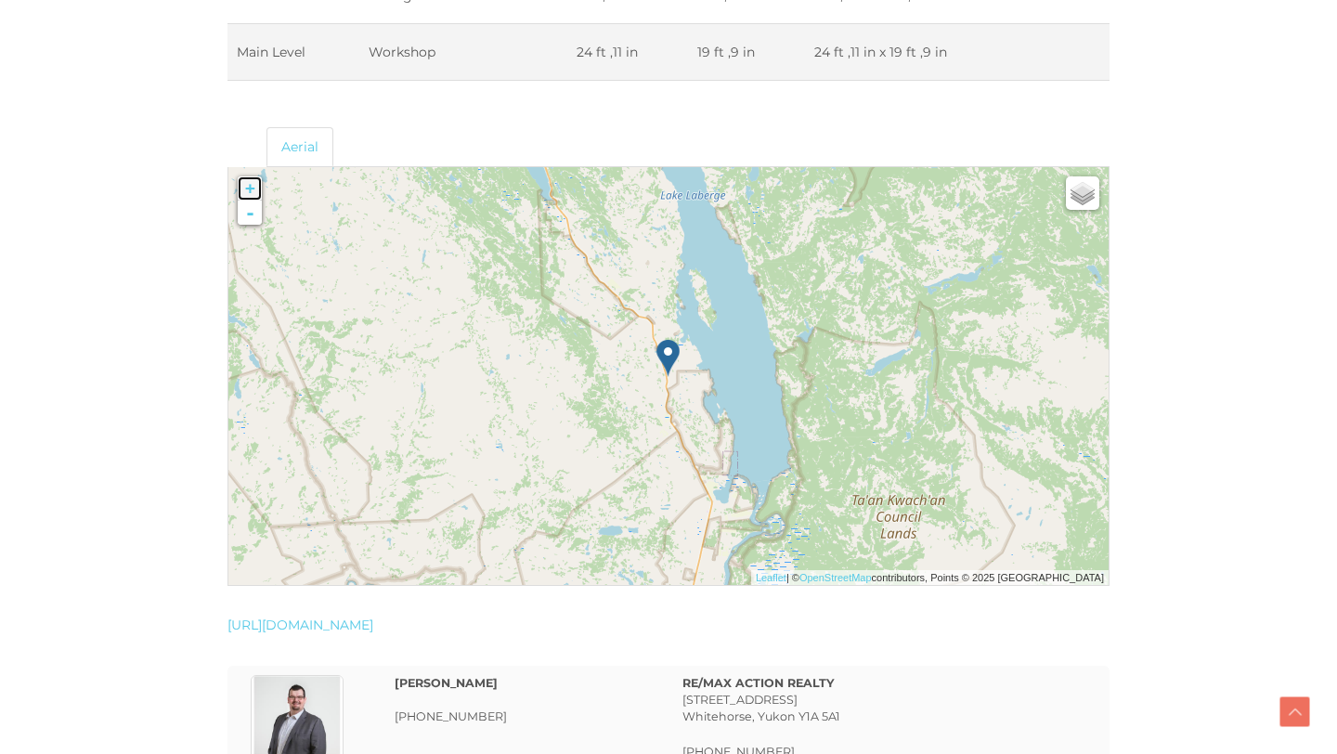
click at [249, 188] on link "+" at bounding box center [250, 188] width 24 height 24
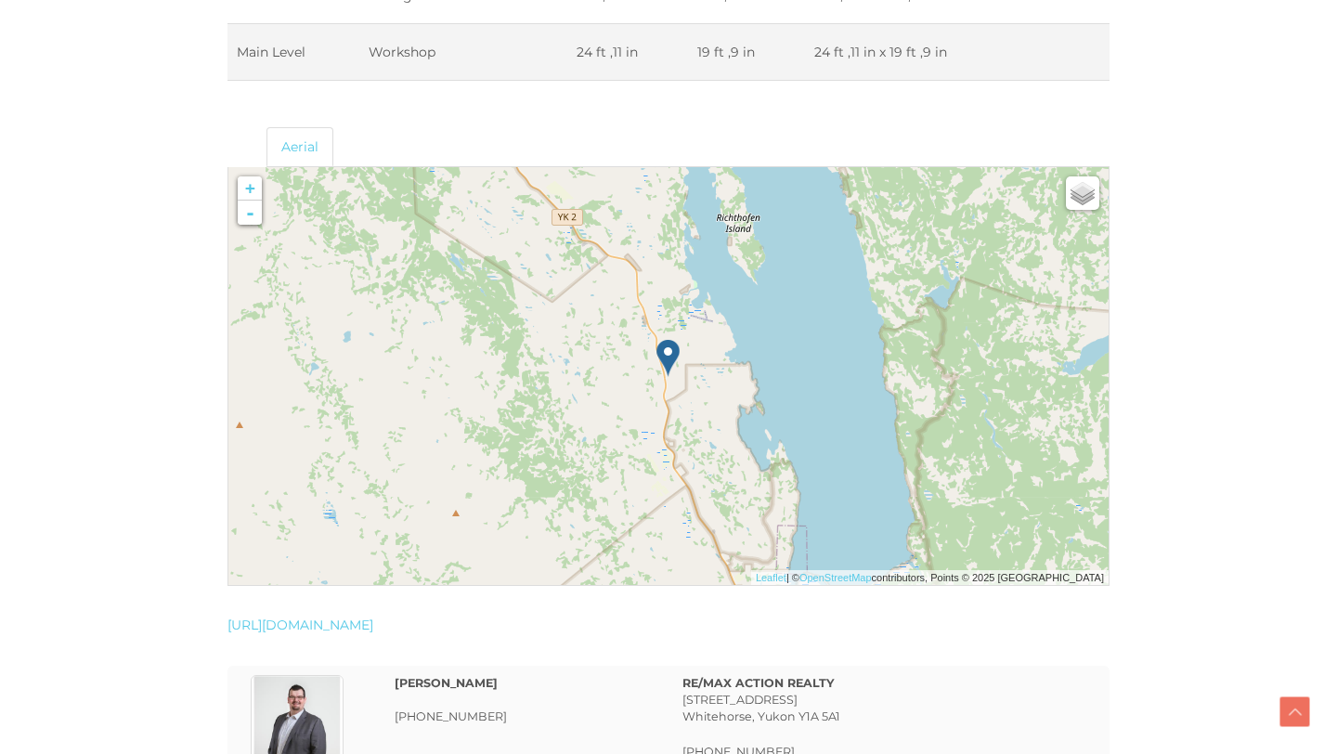
click at [245, 227] on img at bounding box center [132, 334] width 238 height 238
click at [252, 219] on link "-" at bounding box center [250, 213] width 24 height 24
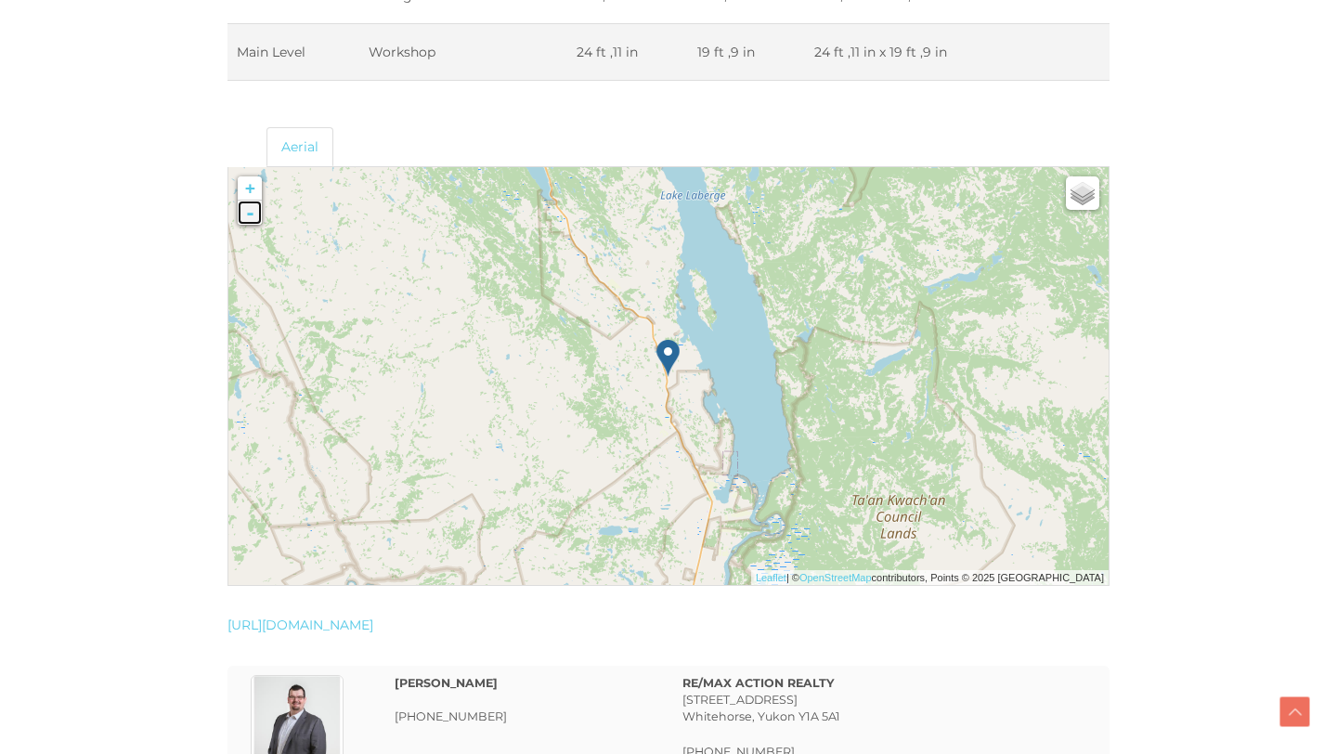
click at [252, 218] on link "-" at bounding box center [250, 213] width 24 height 24
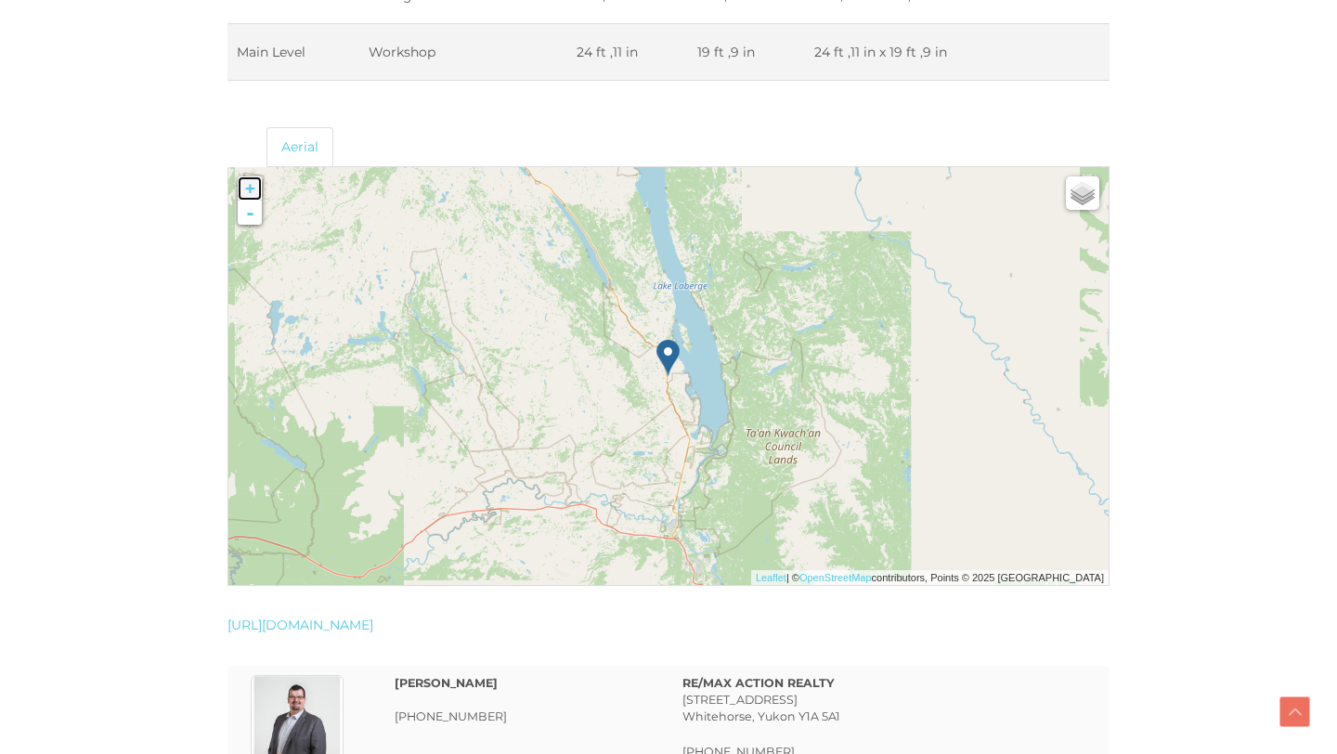
click at [253, 189] on link "+" at bounding box center [250, 188] width 24 height 24
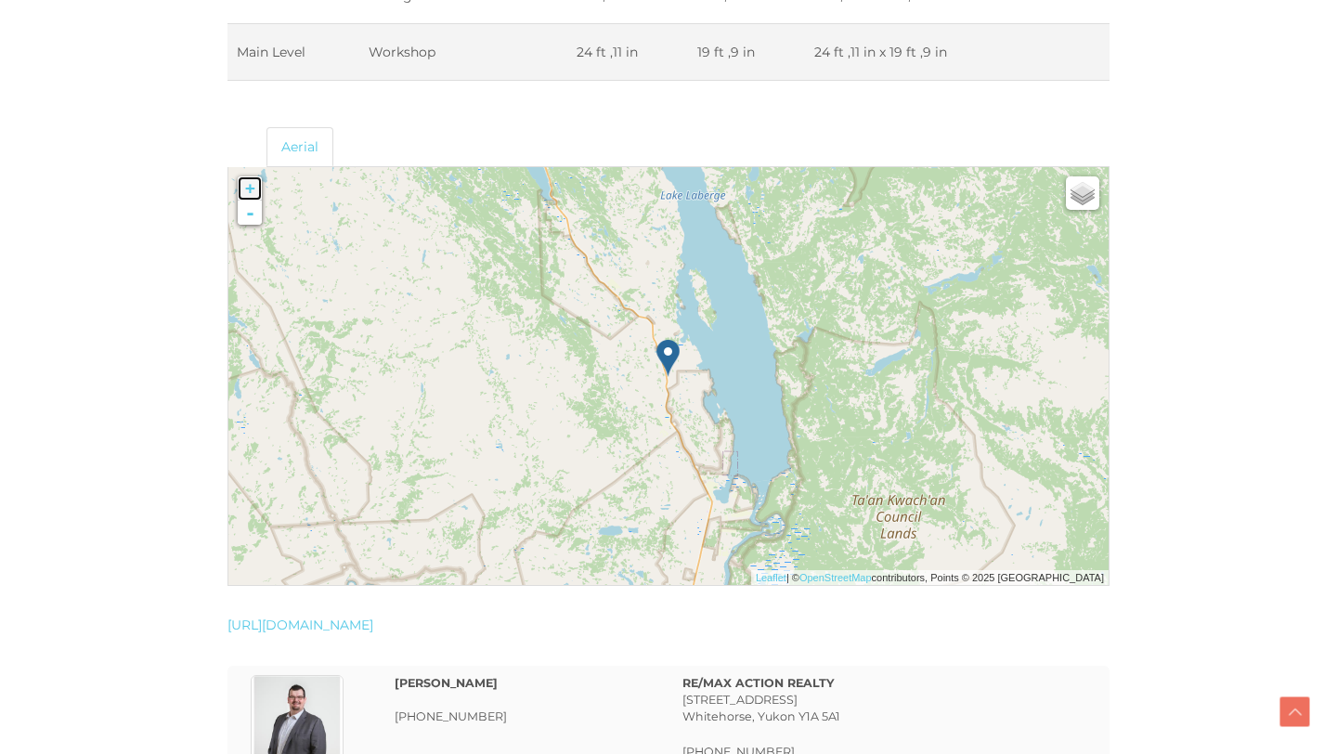
click at [253, 189] on link "+" at bounding box center [250, 188] width 24 height 24
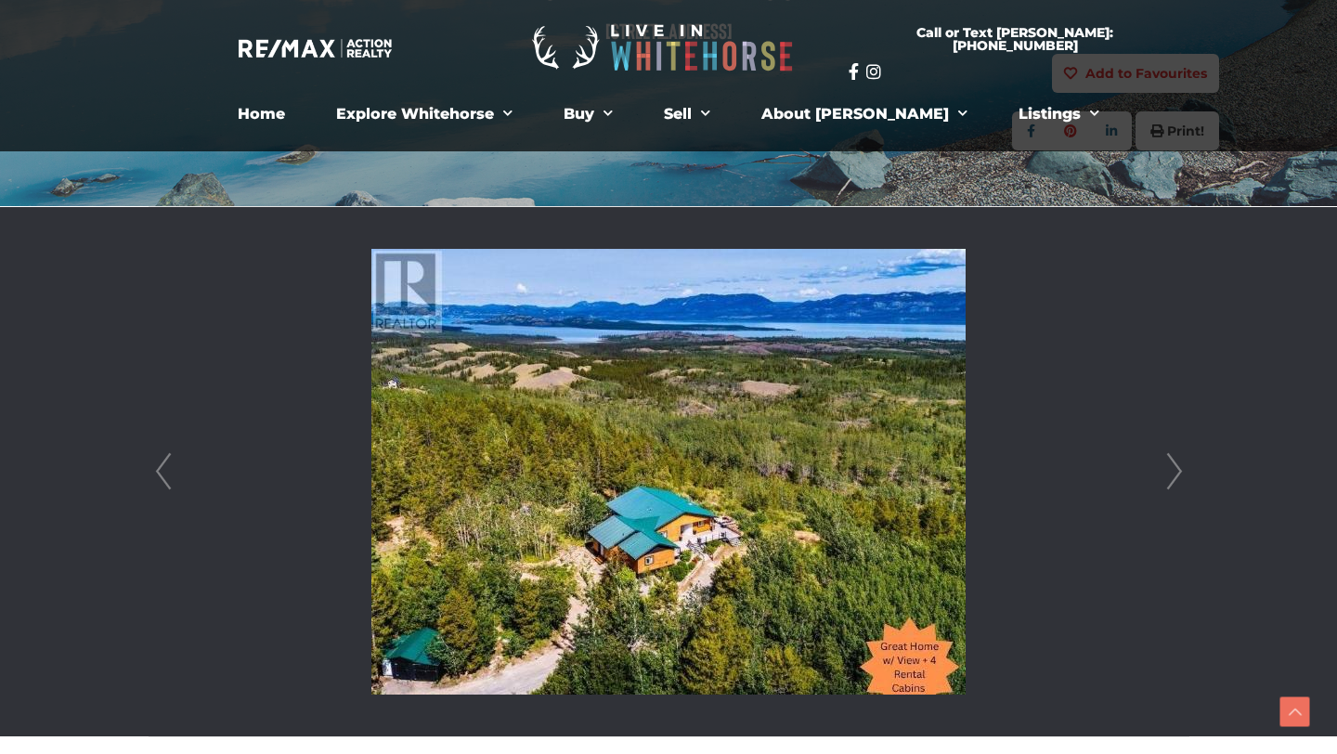
scroll to position [146, 0]
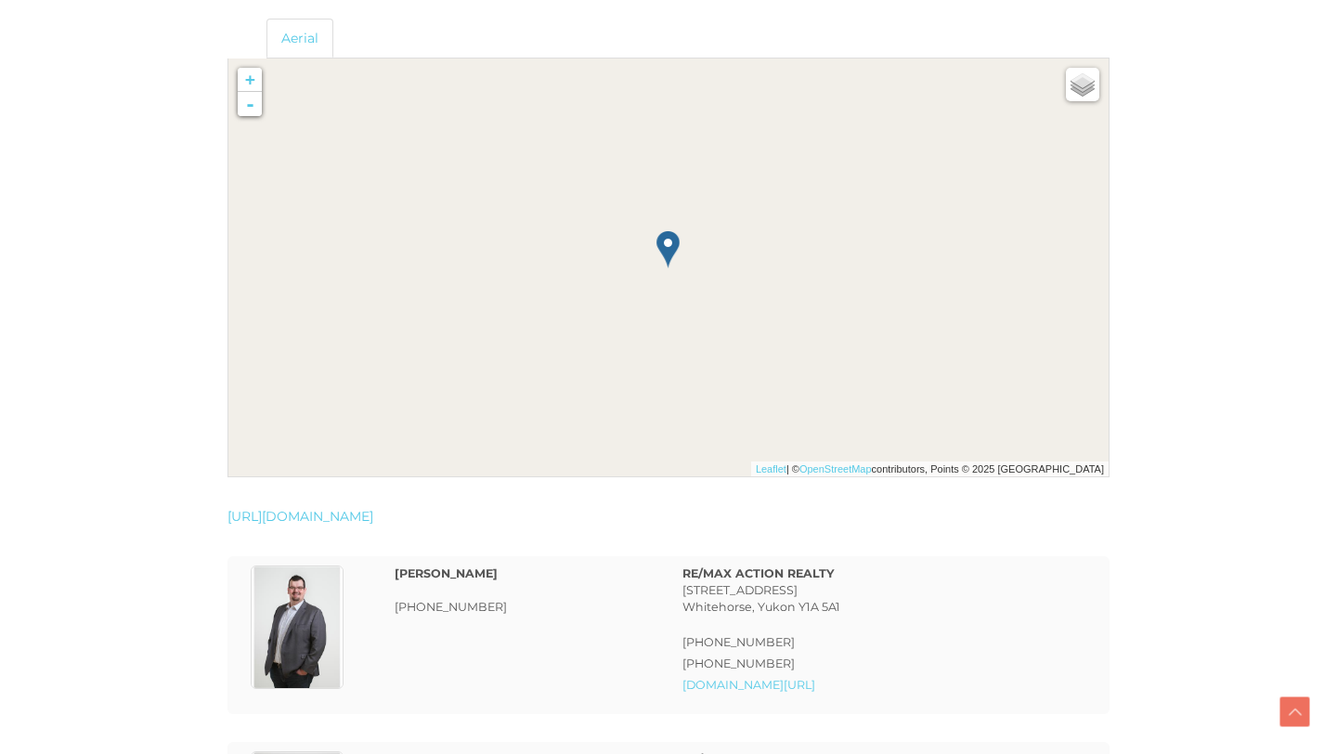
scroll to position [3877, 0]
click at [250, 115] on img at bounding box center [162, 123] width 238 height 238
click at [250, 114] on link "-" at bounding box center [250, 103] width 24 height 24
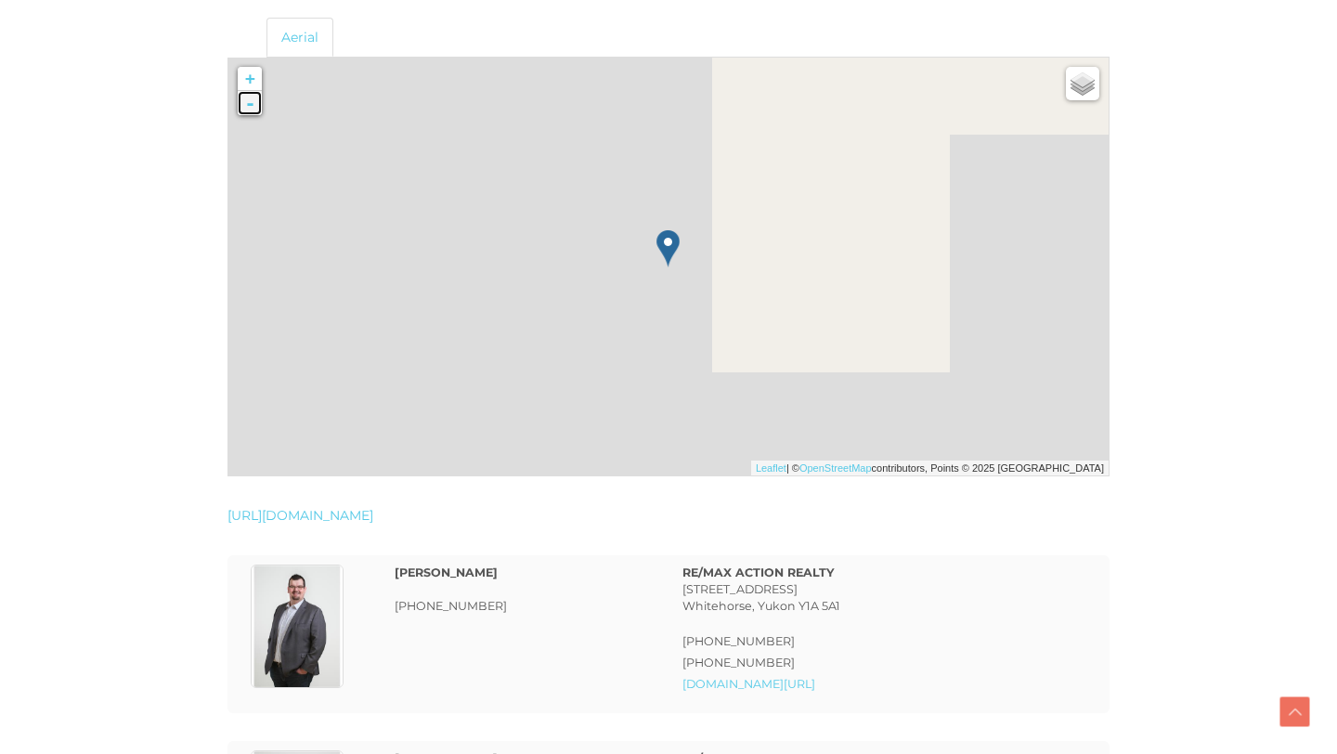
click at [250, 106] on link "-" at bounding box center [250, 103] width 24 height 24
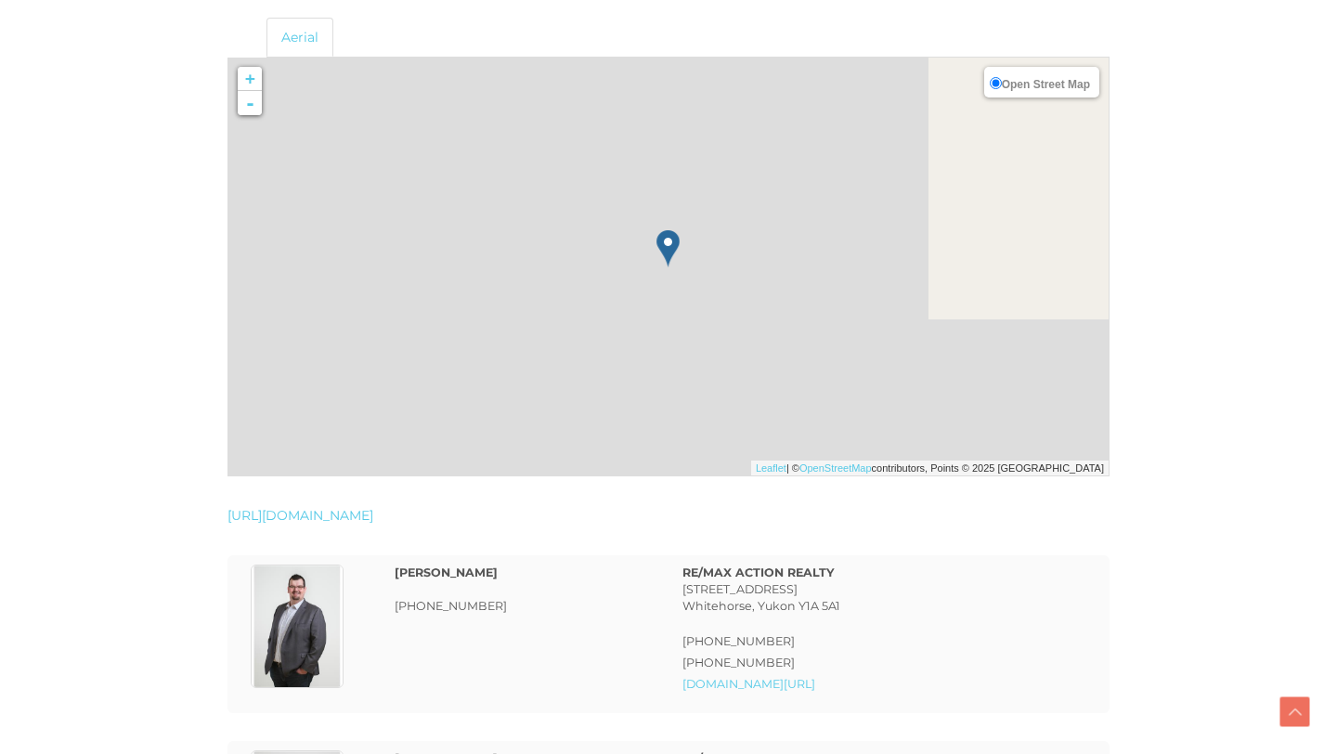
click at [1077, 76] on label "Open Street Map" at bounding box center [1040, 82] width 100 height 20
click at [1002, 77] on input "Open Street Map" at bounding box center [996, 83] width 12 height 12
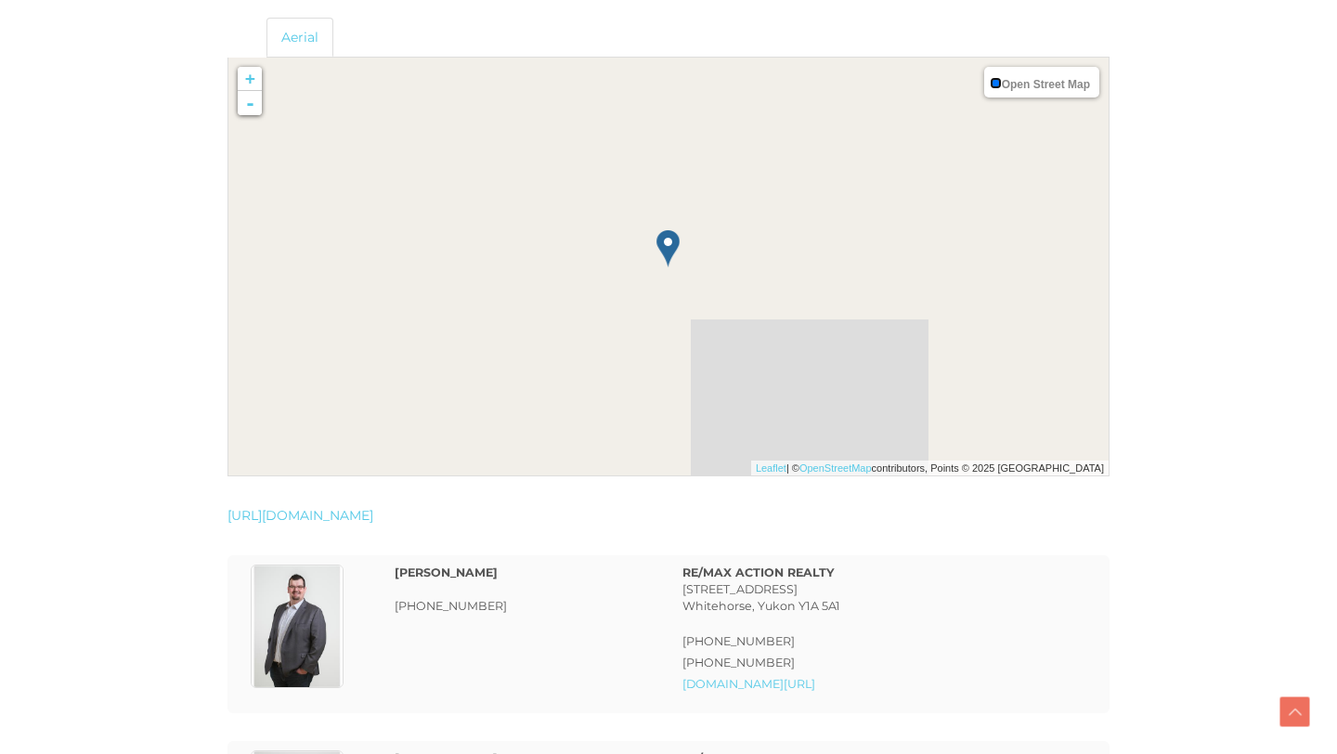
click at [990, 83] on input "Open Street Map" at bounding box center [996, 83] width 12 height 12
click at [247, 104] on link "-" at bounding box center [250, 103] width 24 height 24
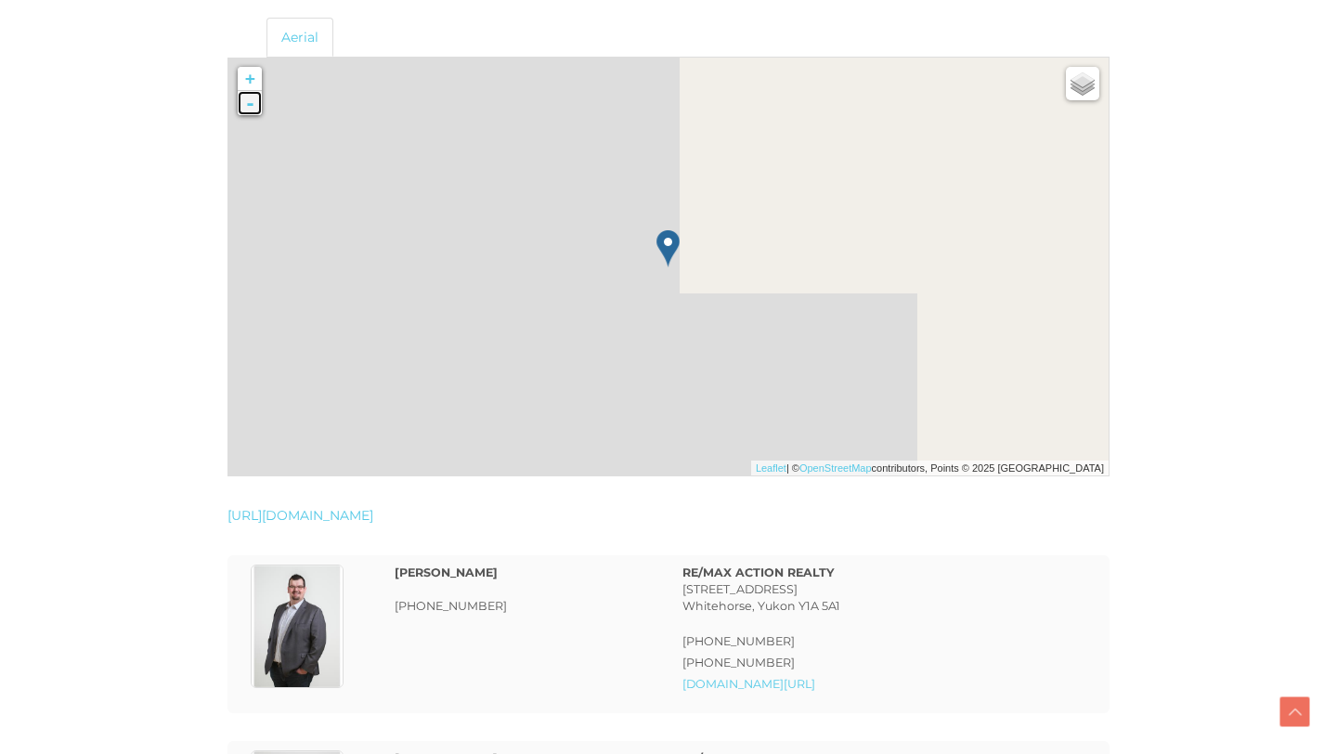
click at [247, 105] on link "-" at bounding box center [250, 103] width 24 height 24
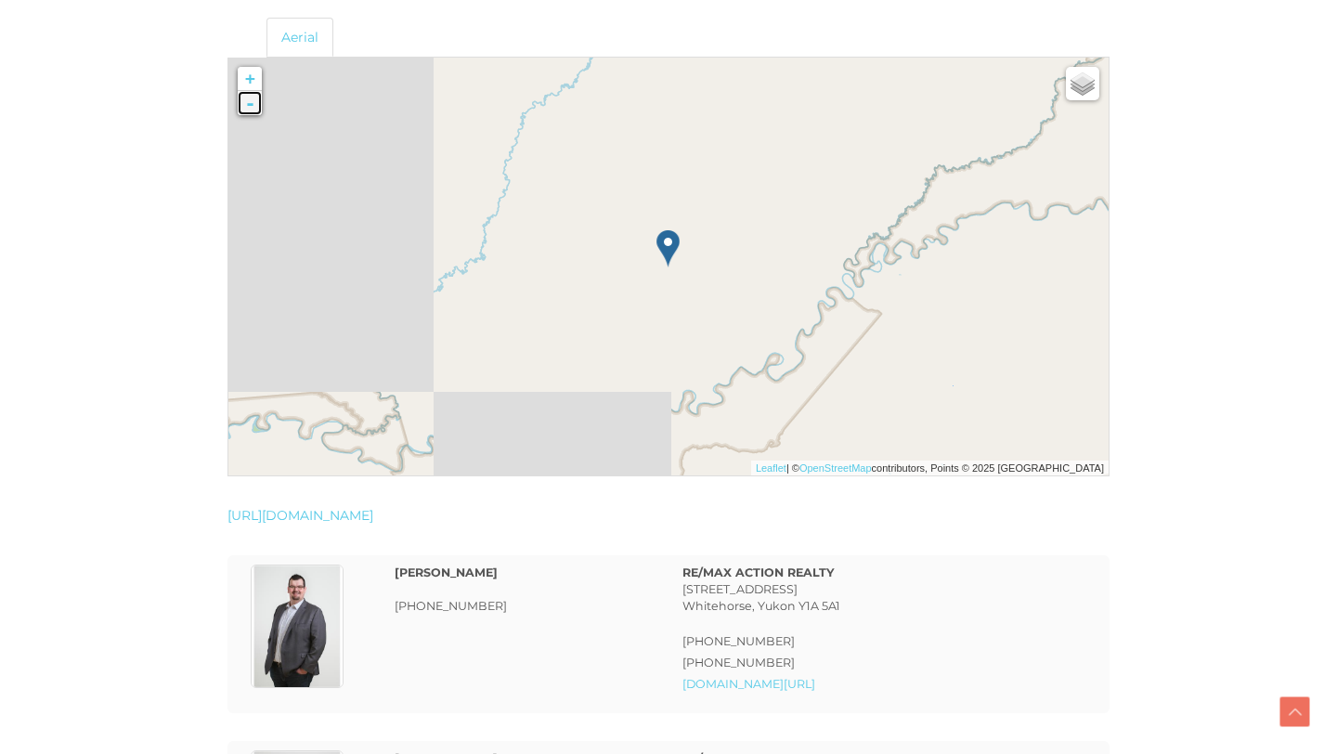
click at [247, 105] on link "-" at bounding box center [250, 103] width 24 height 24
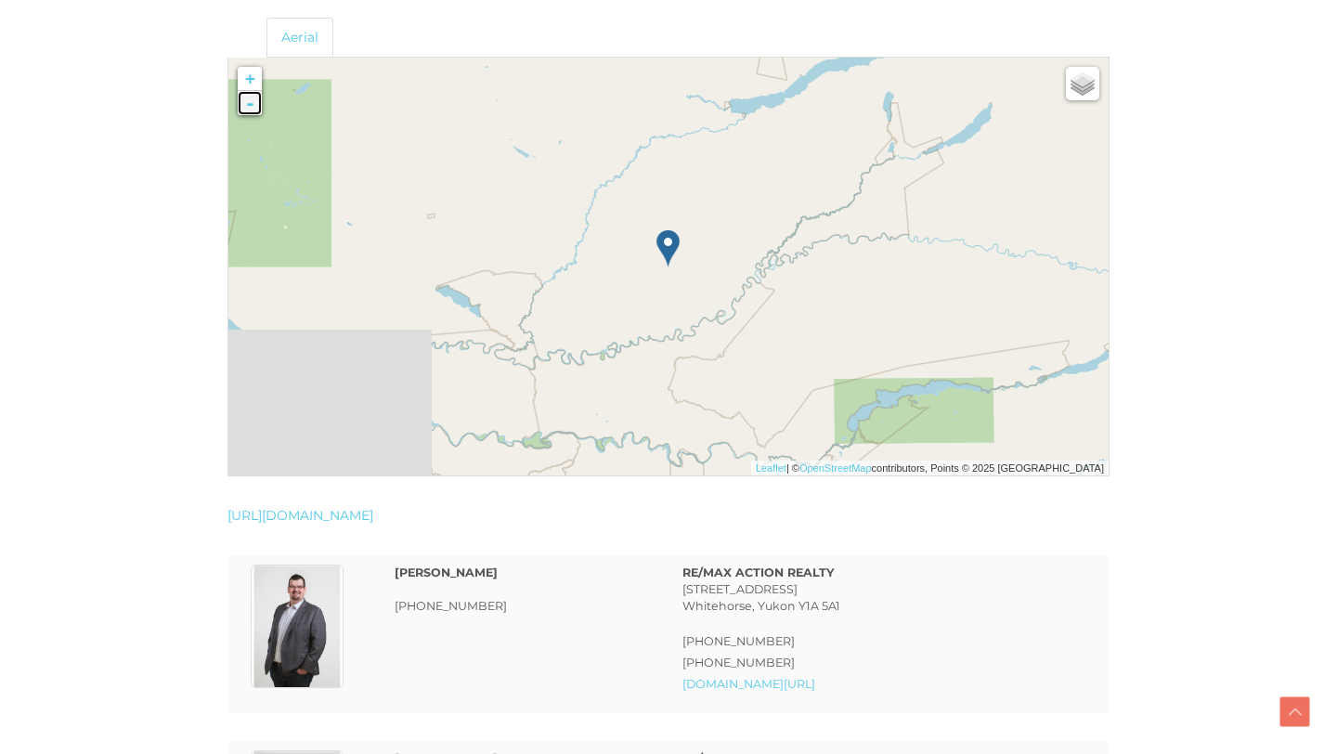
click at [247, 105] on link "-" at bounding box center [250, 103] width 24 height 24
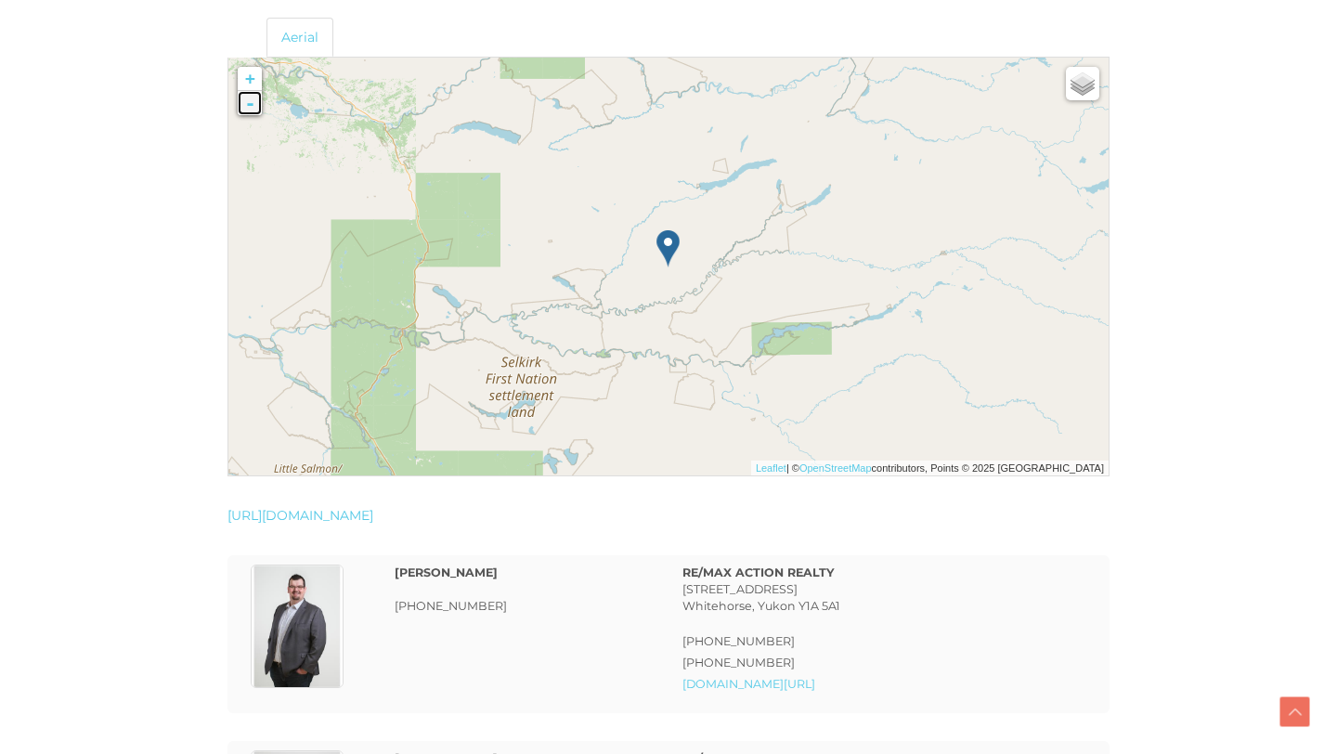
click at [250, 101] on link "-" at bounding box center [250, 103] width 24 height 24
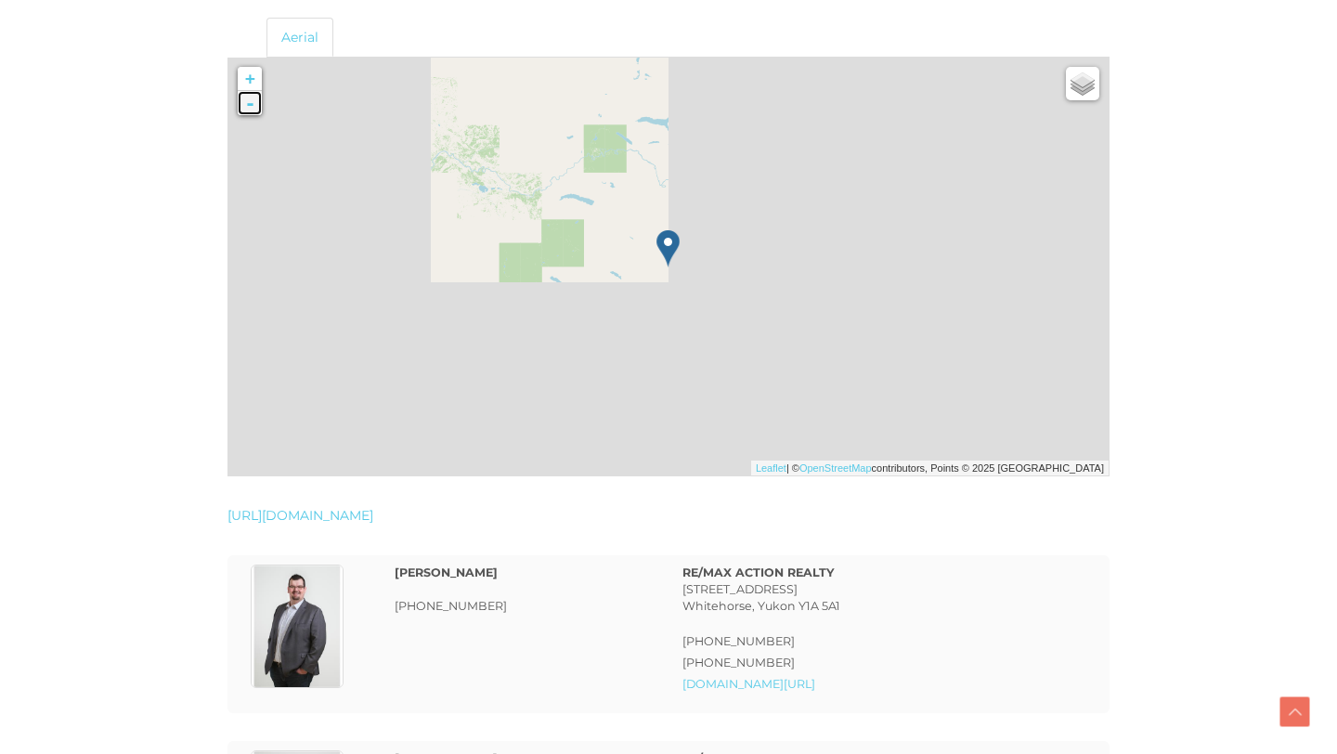
click at [251, 101] on link "-" at bounding box center [250, 103] width 24 height 24
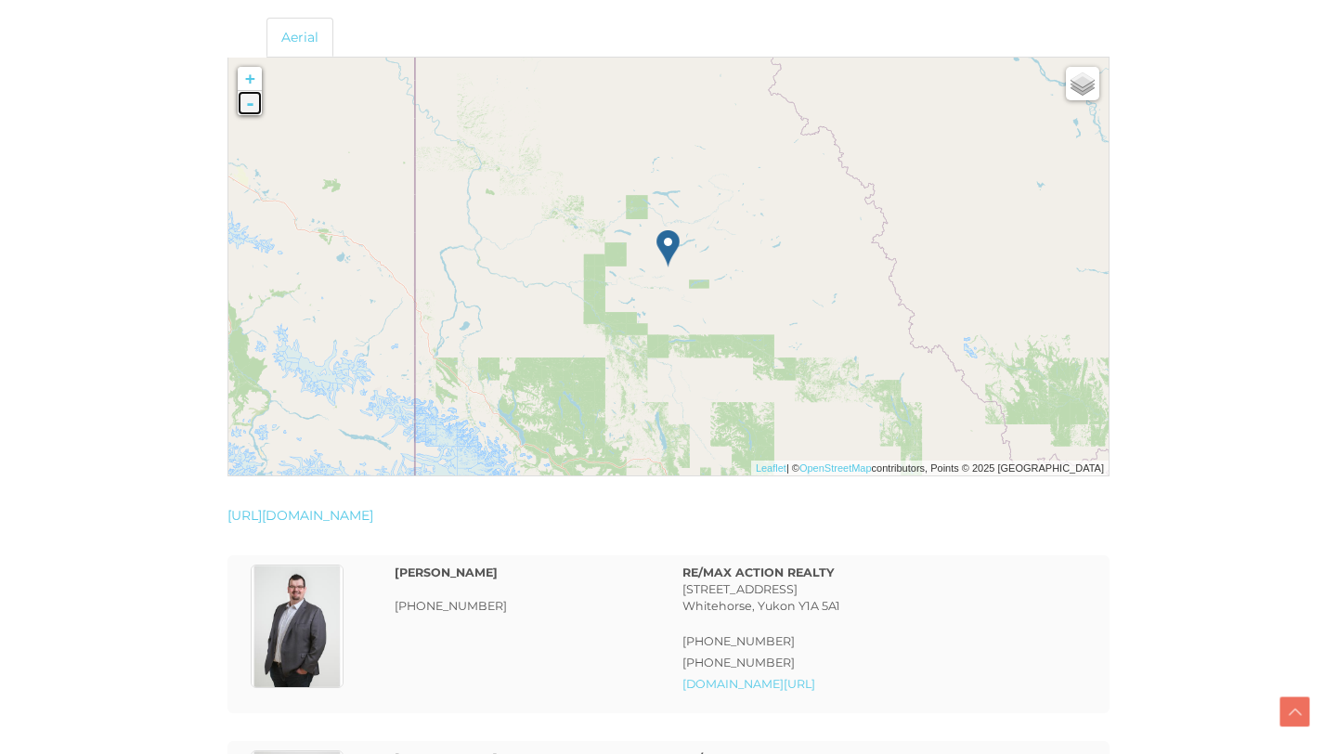
click at [251, 101] on link "-" at bounding box center [250, 103] width 24 height 24
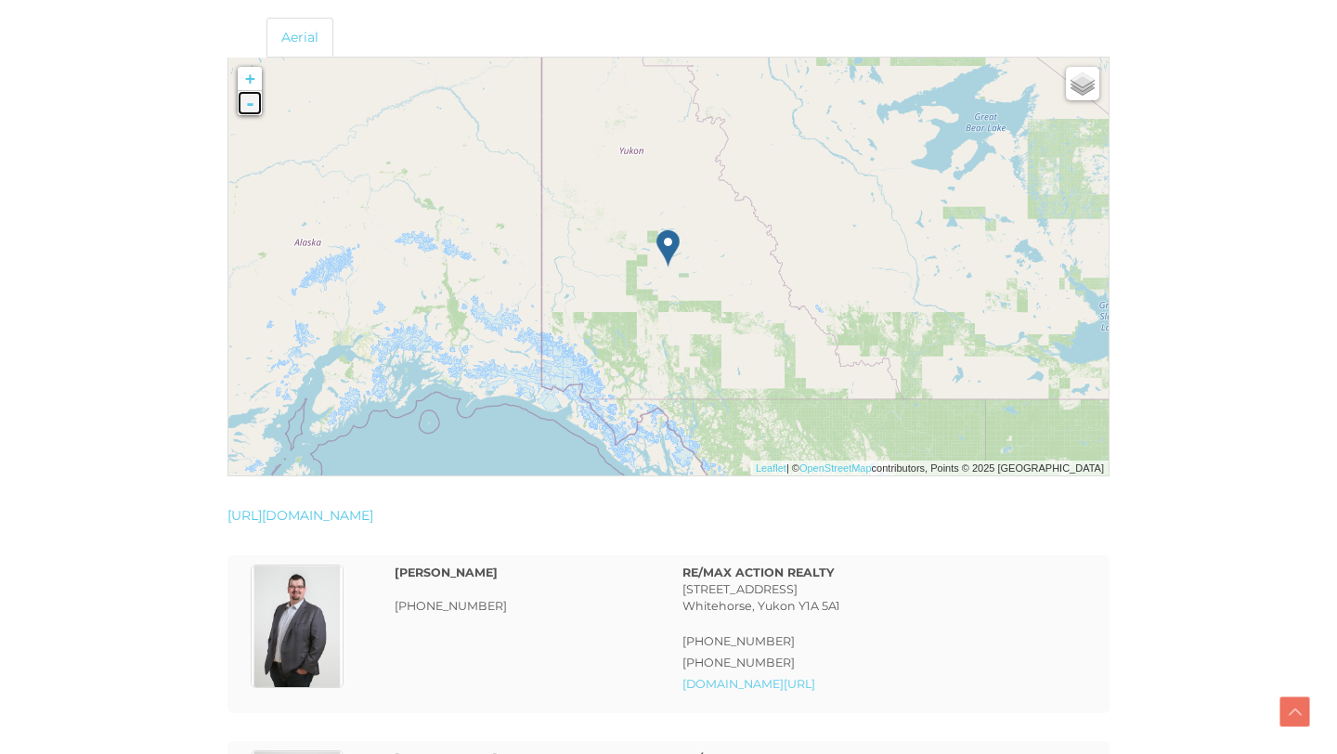
click at [251, 101] on link "-" at bounding box center [250, 103] width 24 height 24
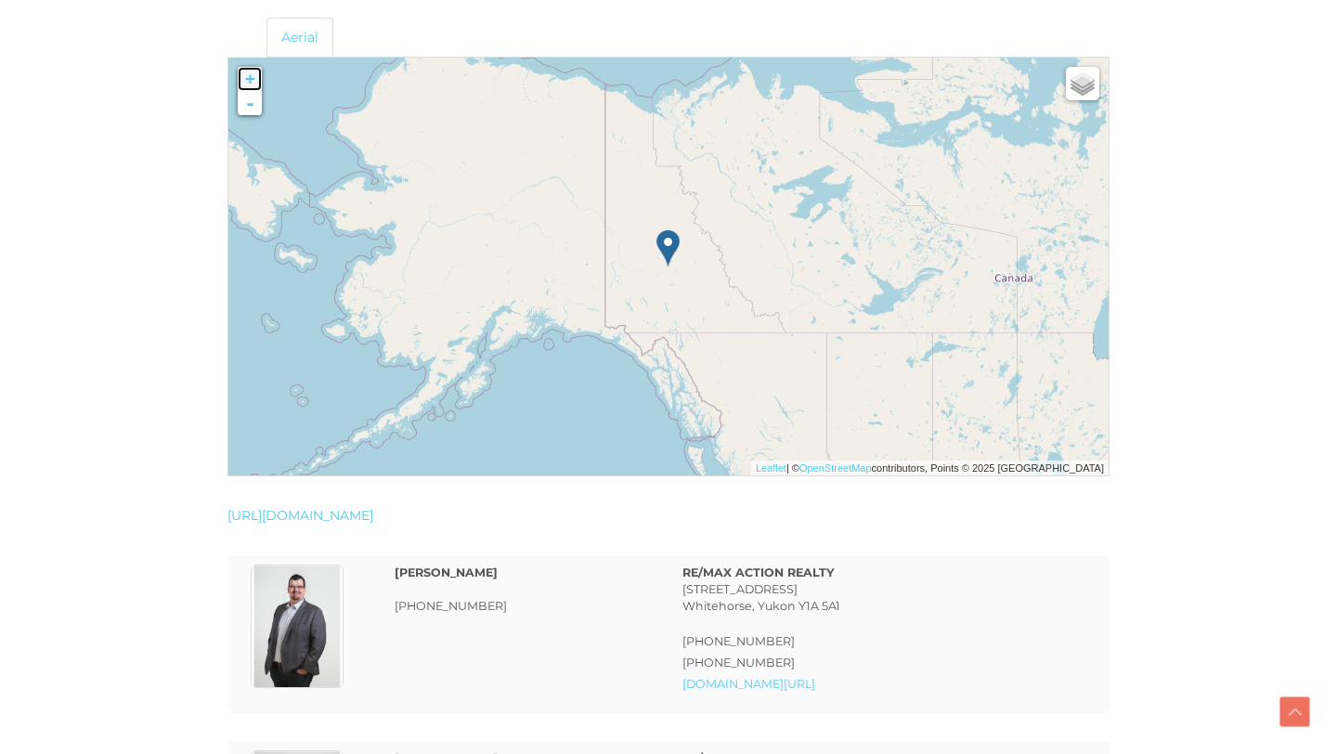
click at [254, 80] on link "+" at bounding box center [250, 79] width 24 height 24
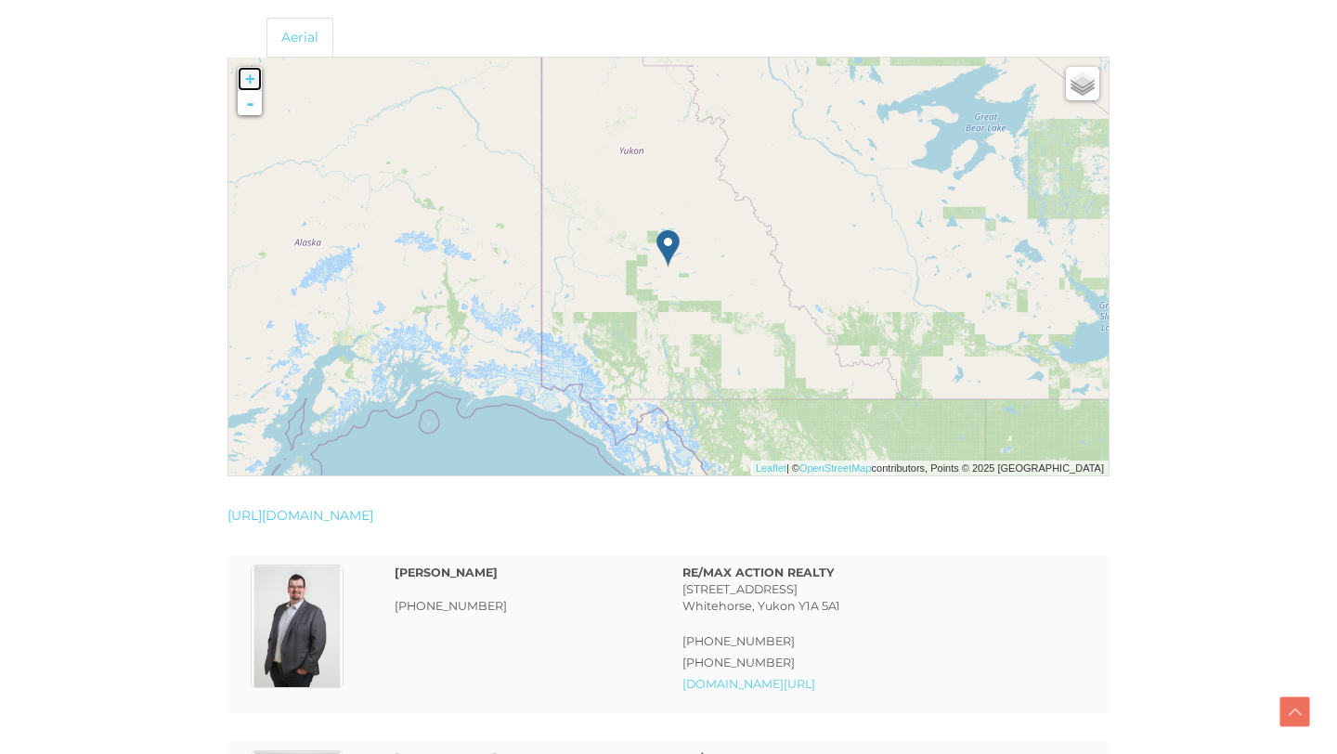
click at [254, 80] on link "+" at bounding box center [250, 79] width 24 height 24
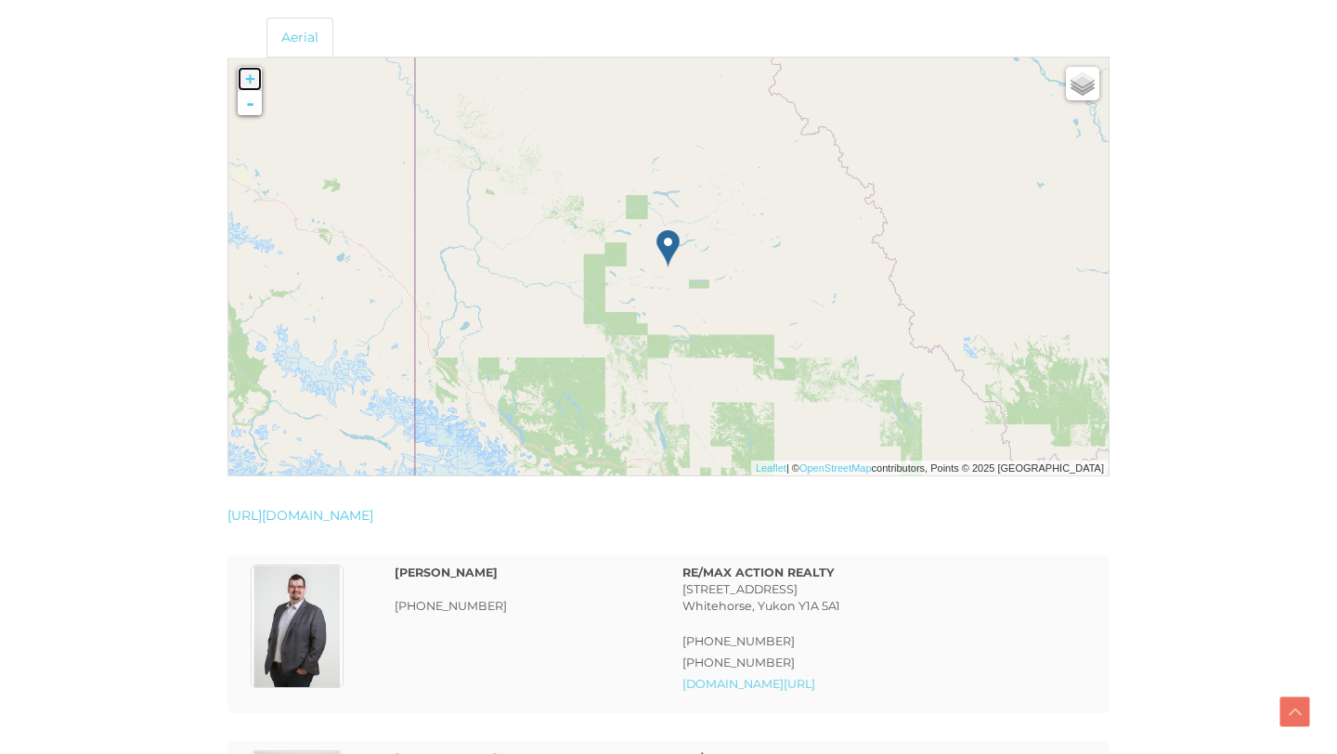
click at [254, 80] on link "+" at bounding box center [250, 79] width 24 height 24
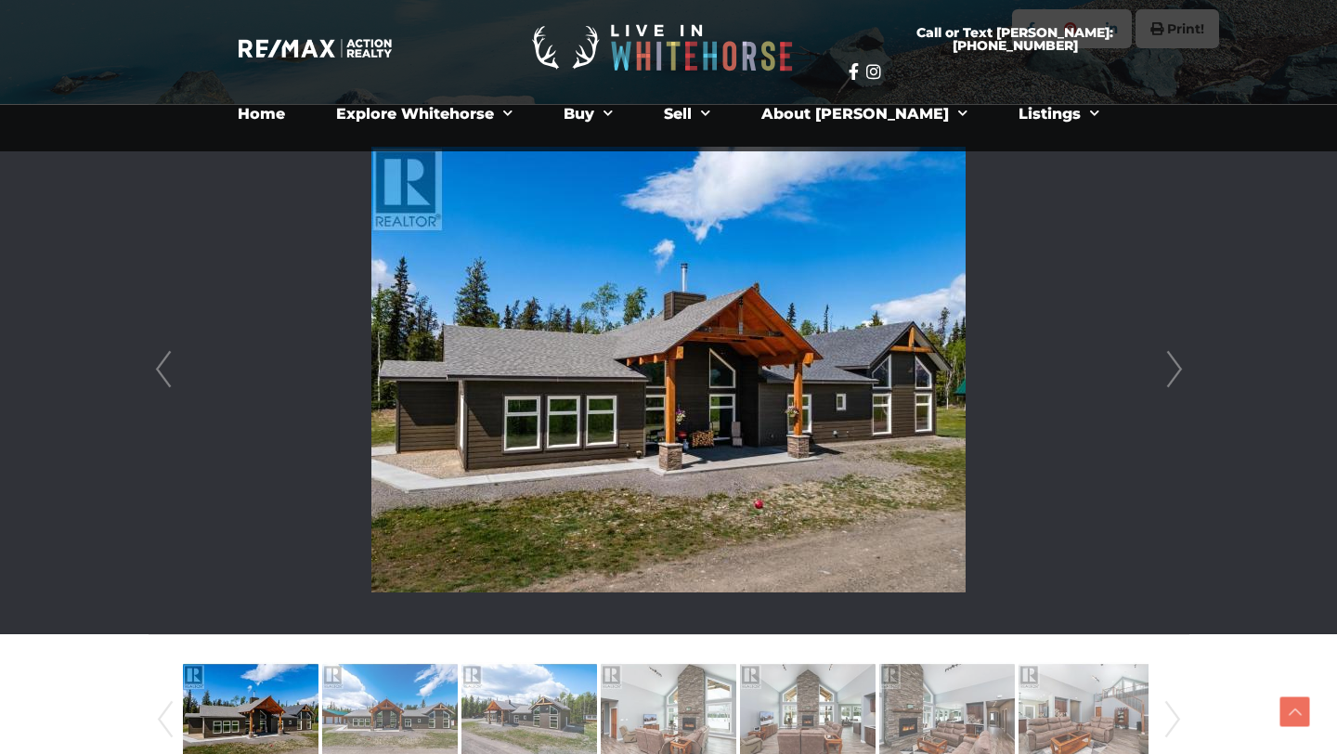
scroll to position [399, 0]
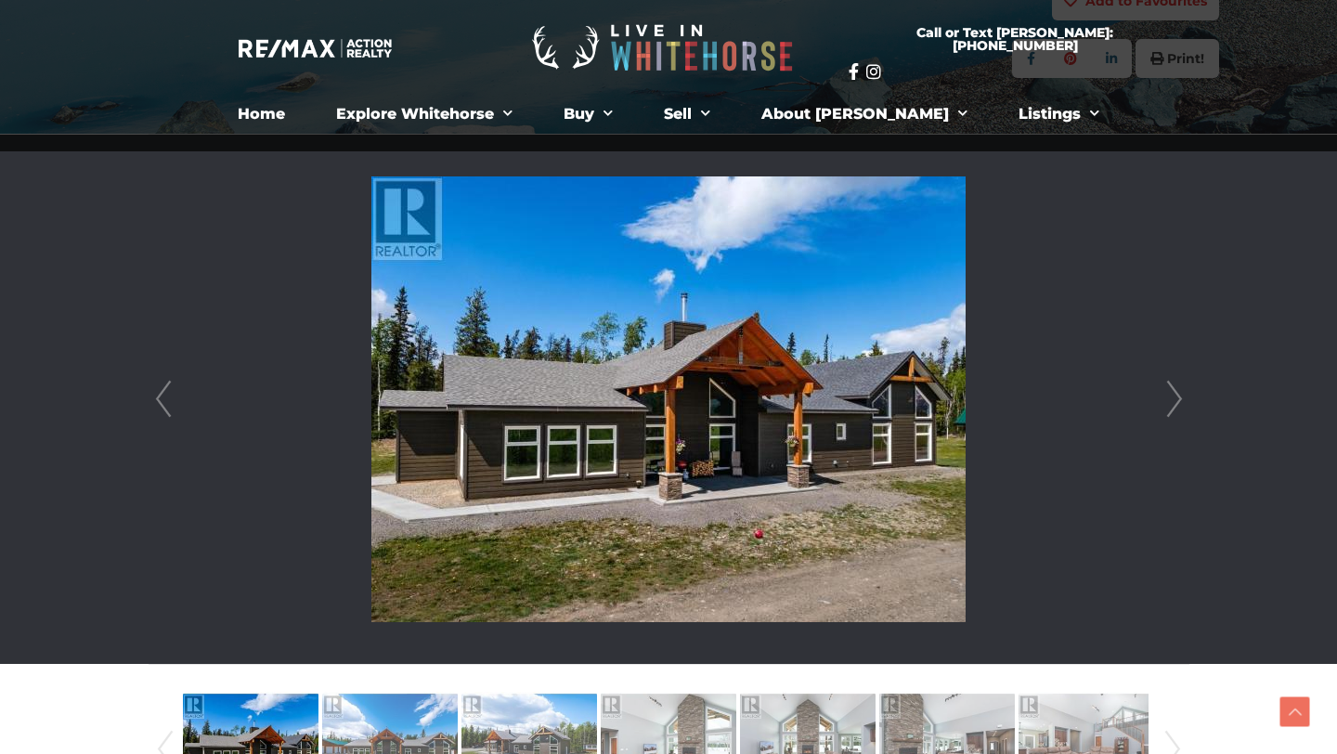
click at [1161, 397] on link "Next" at bounding box center [1175, 399] width 28 height 529
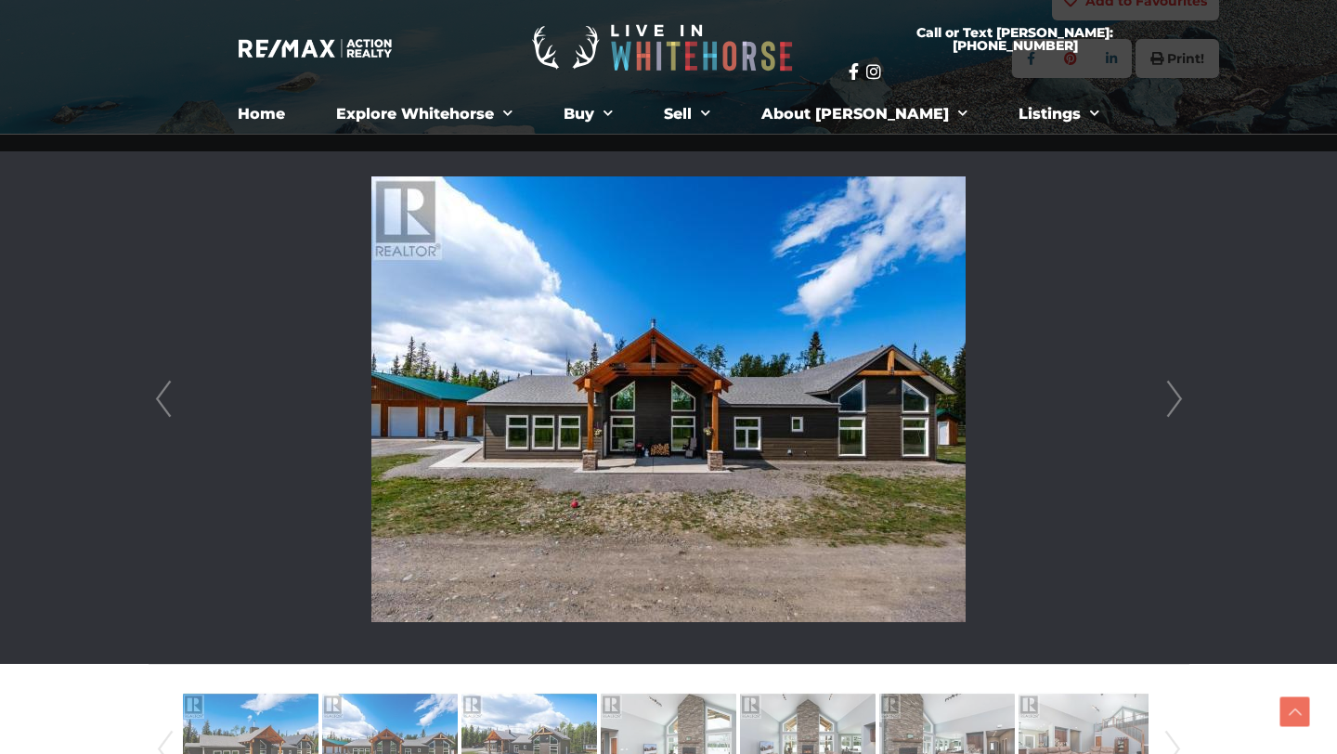
click at [1173, 397] on link "Next" at bounding box center [1175, 399] width 28 height 529
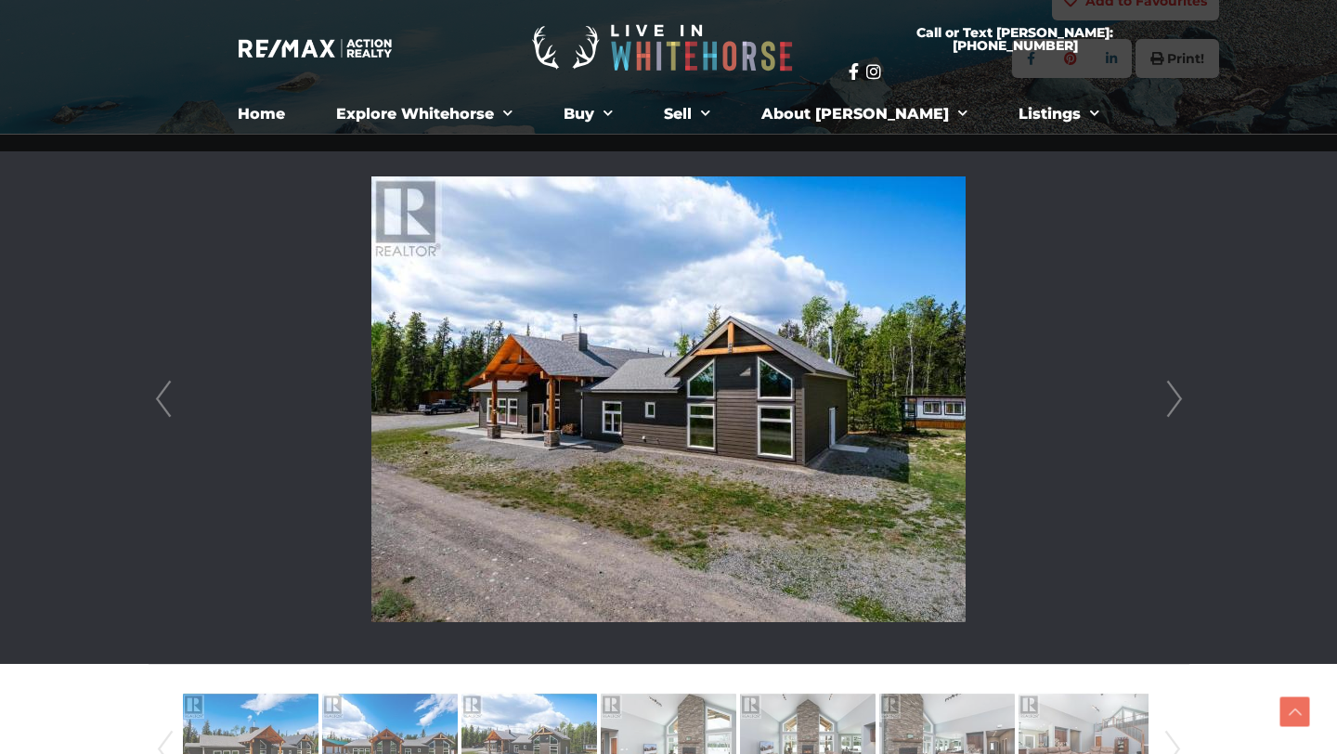
click at [1173, 397] on link "Next" at bounding box center [1175, 399] width 28 height 529
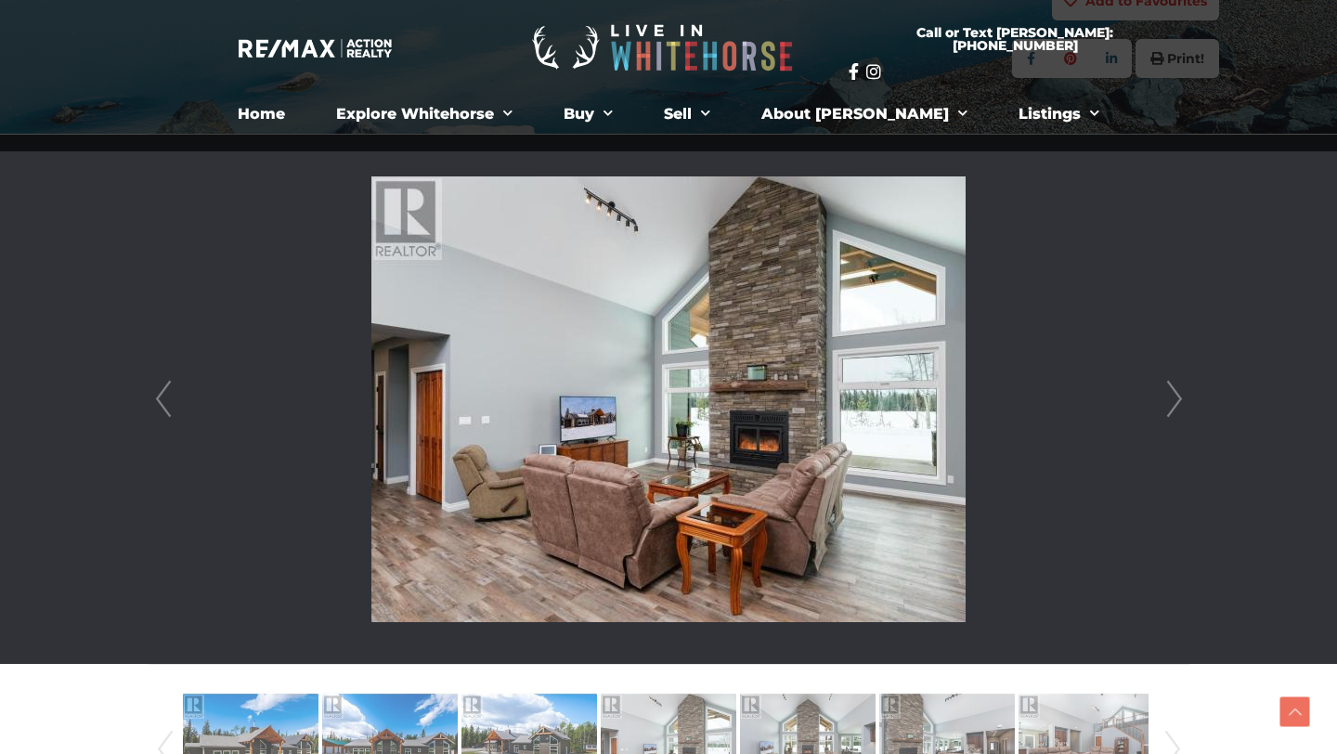
click at [1174, 398] on link "Next" at bounding box center [1175, 399] width 28 height 529
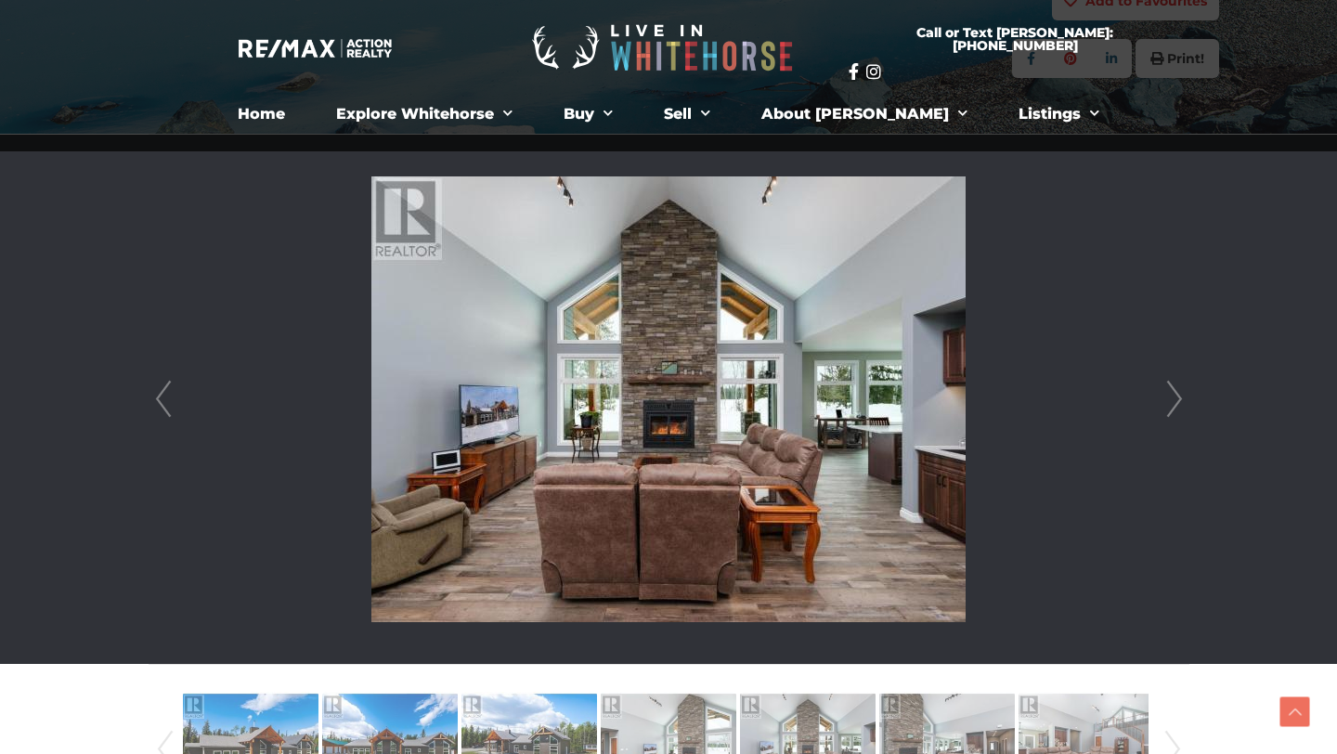
click at [1174, 398] on link "Next" at bounding box center [1175, 399] width 28 height 529
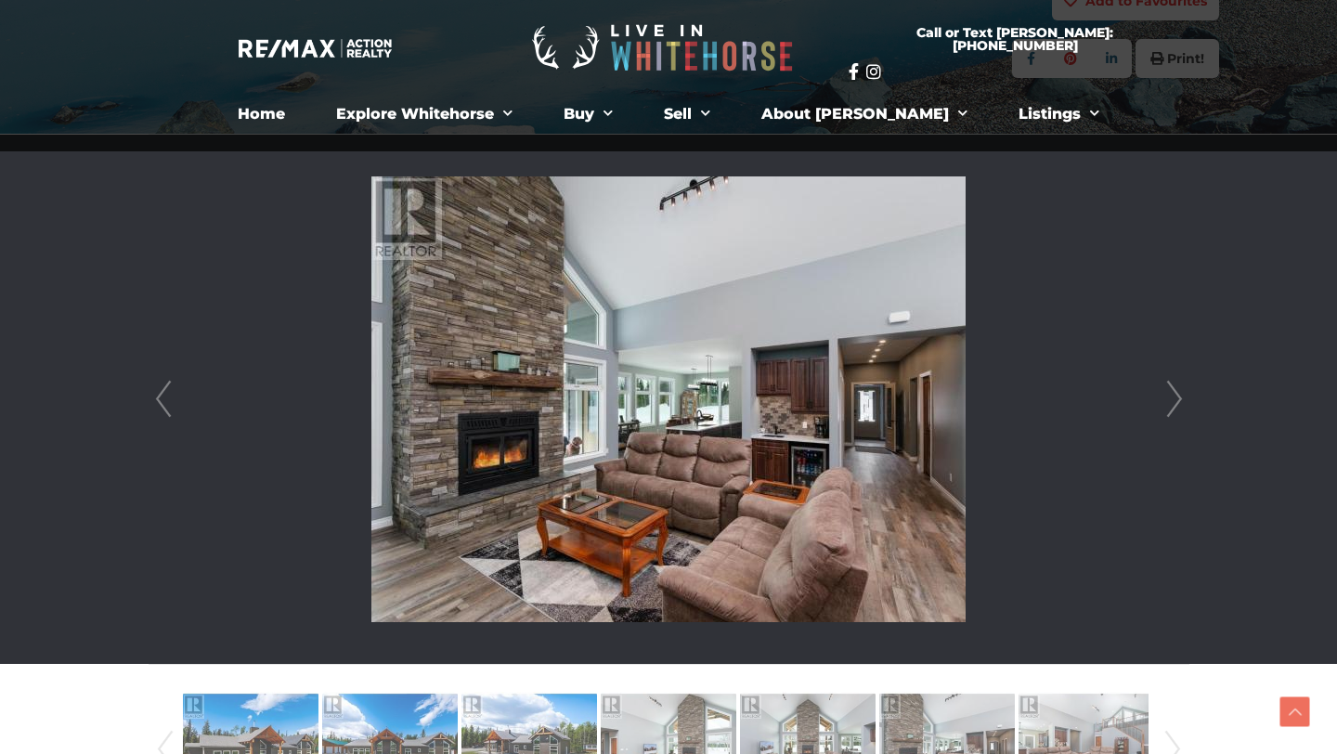
click at [1174, 398] on link "Next" at bounding box center [1175, 399] width 28 height 529
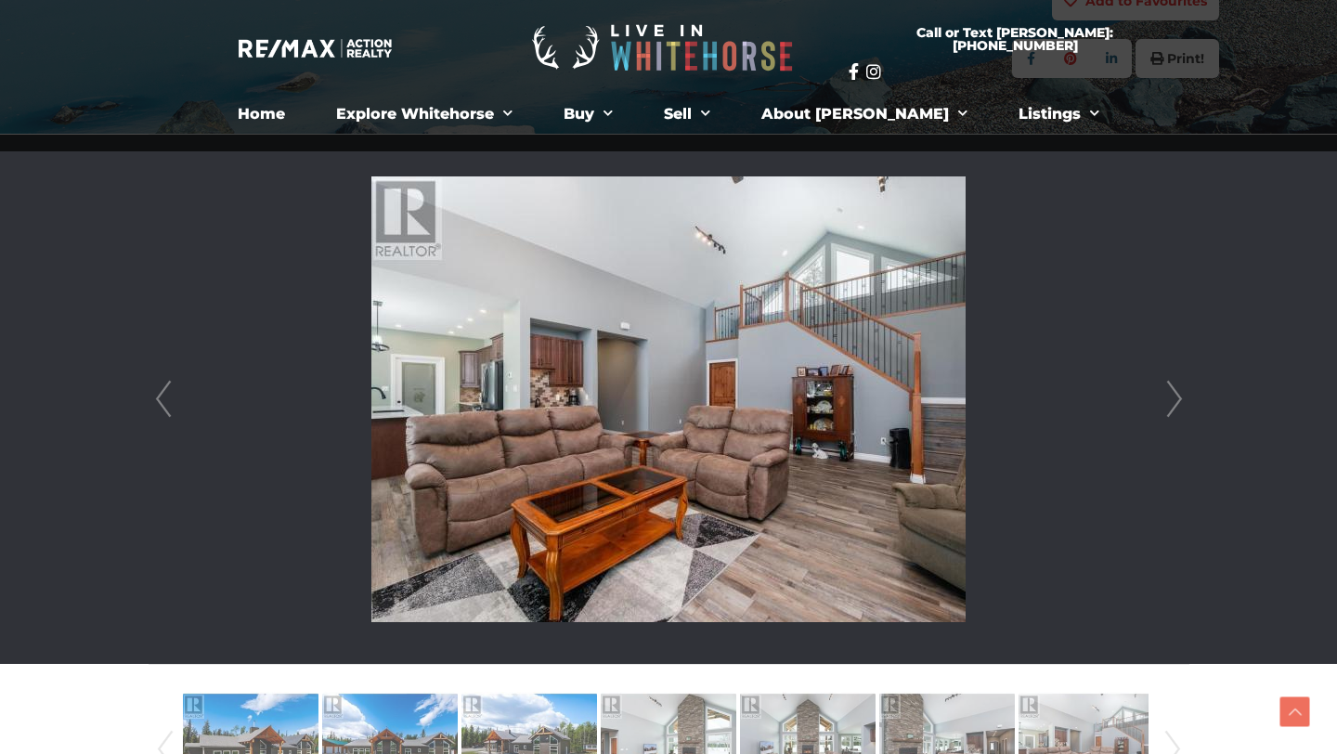
click at [1174, 398] on link "Next" at bounding box center [1175, 399] width 28 height 529
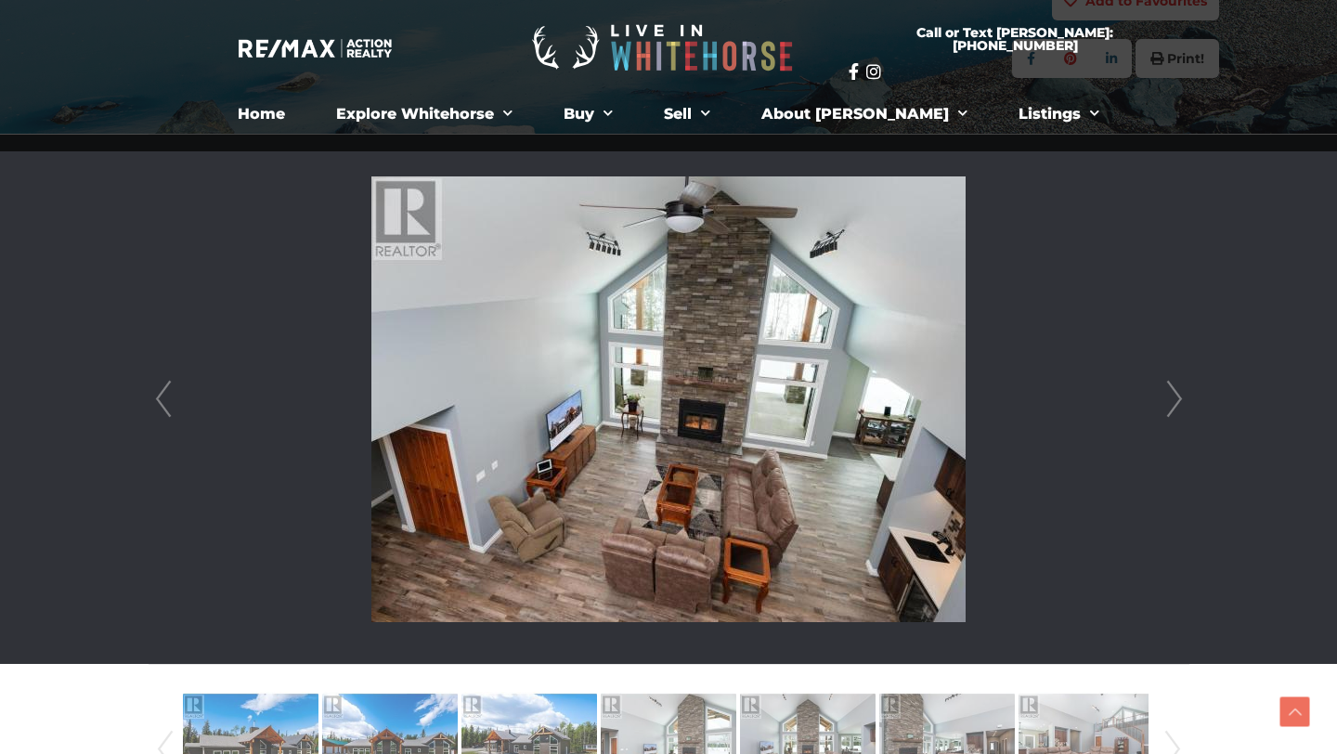
click at [1174, 398] on link "Next" at bounding box center [1175, 399] width 28 height 529
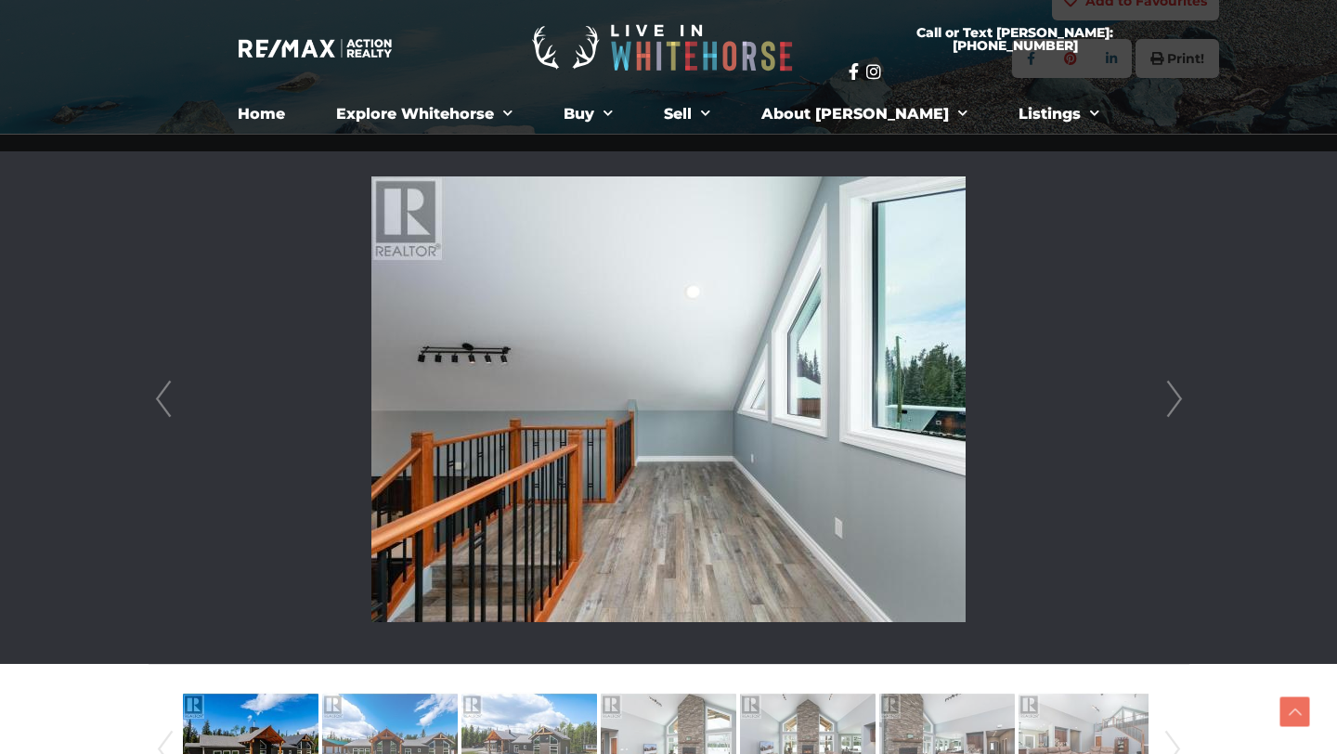
click at [1174, 398] on link "Next" at bounding box center [1175, 399] width 28 height 529
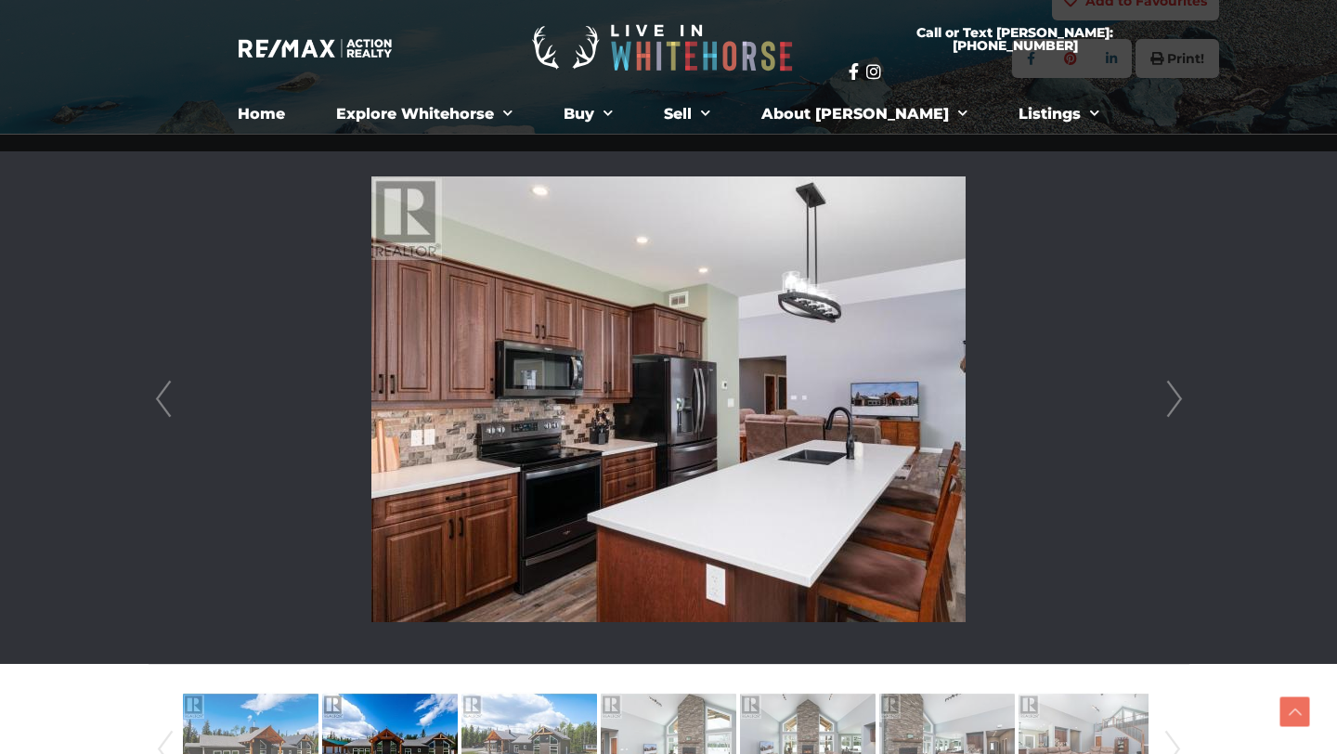
click at [1174, 398] on link "Next" at bounding box center [1175, 399] width 28 height 529
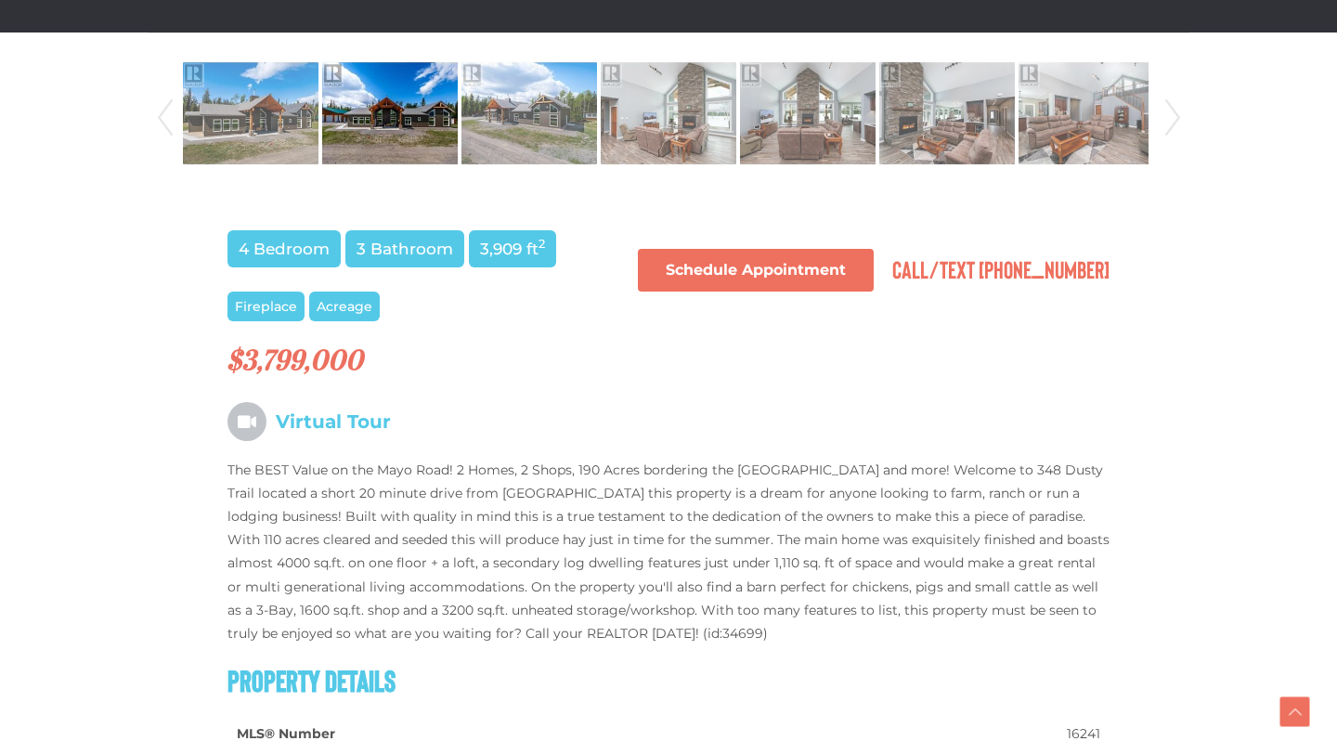
scroll to position [1130, 0]
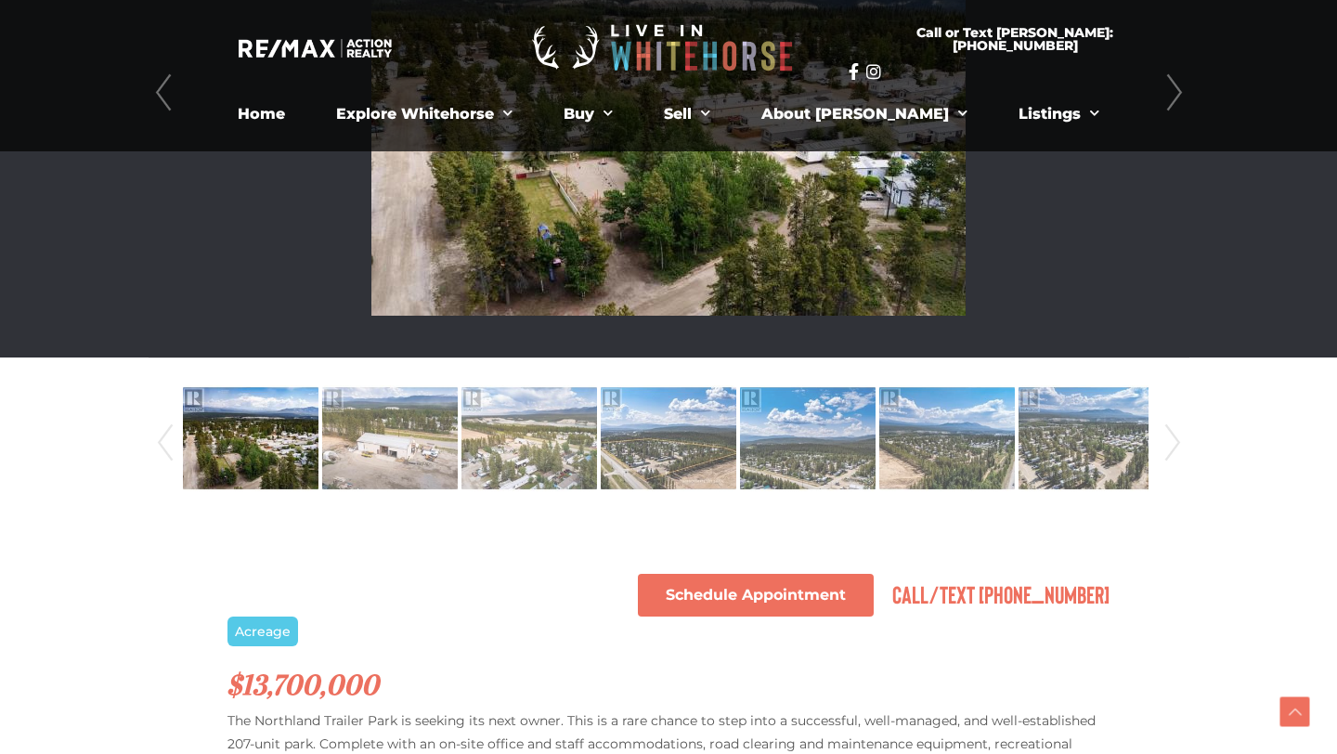
scroll to position [703, 0]
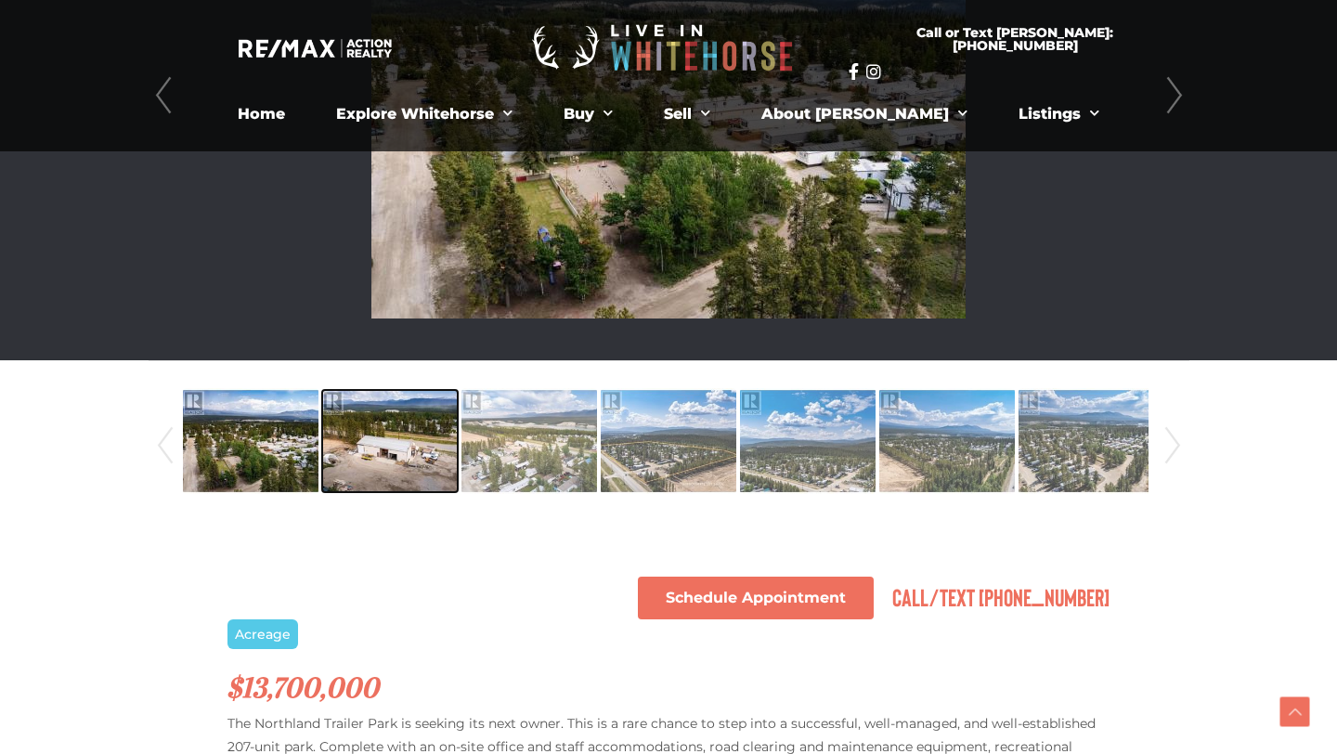
click at [377, 451] on img at bounding box center [390, 441] width 136 height 106
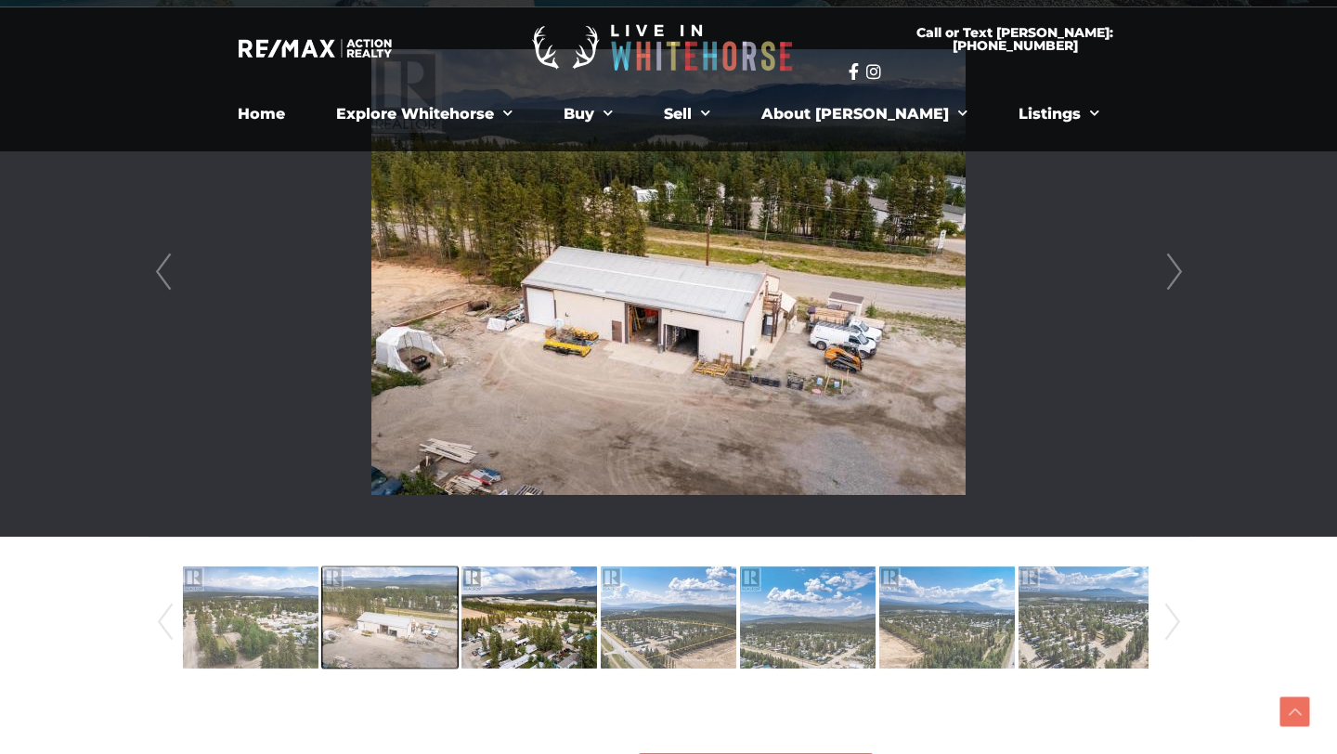
scroll to position [509, 0]
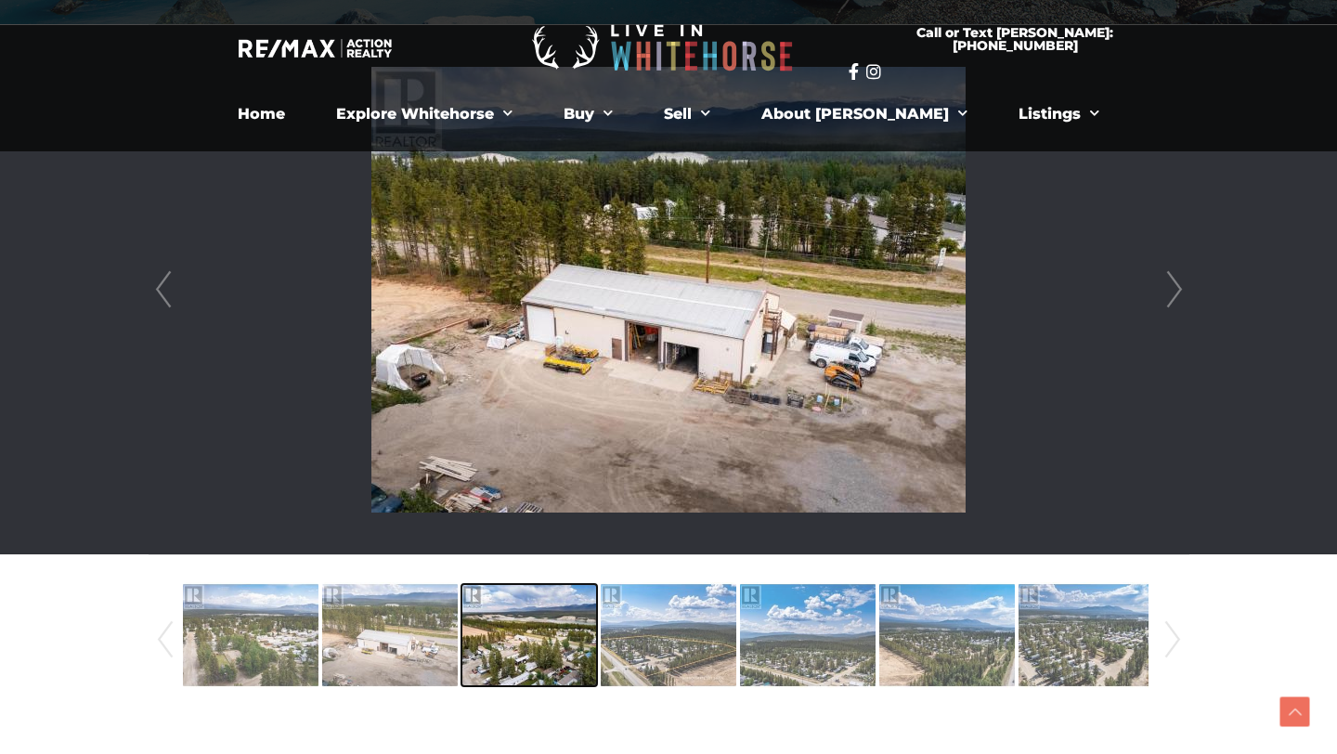
click at [529, 634] on img at bounding box center [530, 635] width 136 height 106
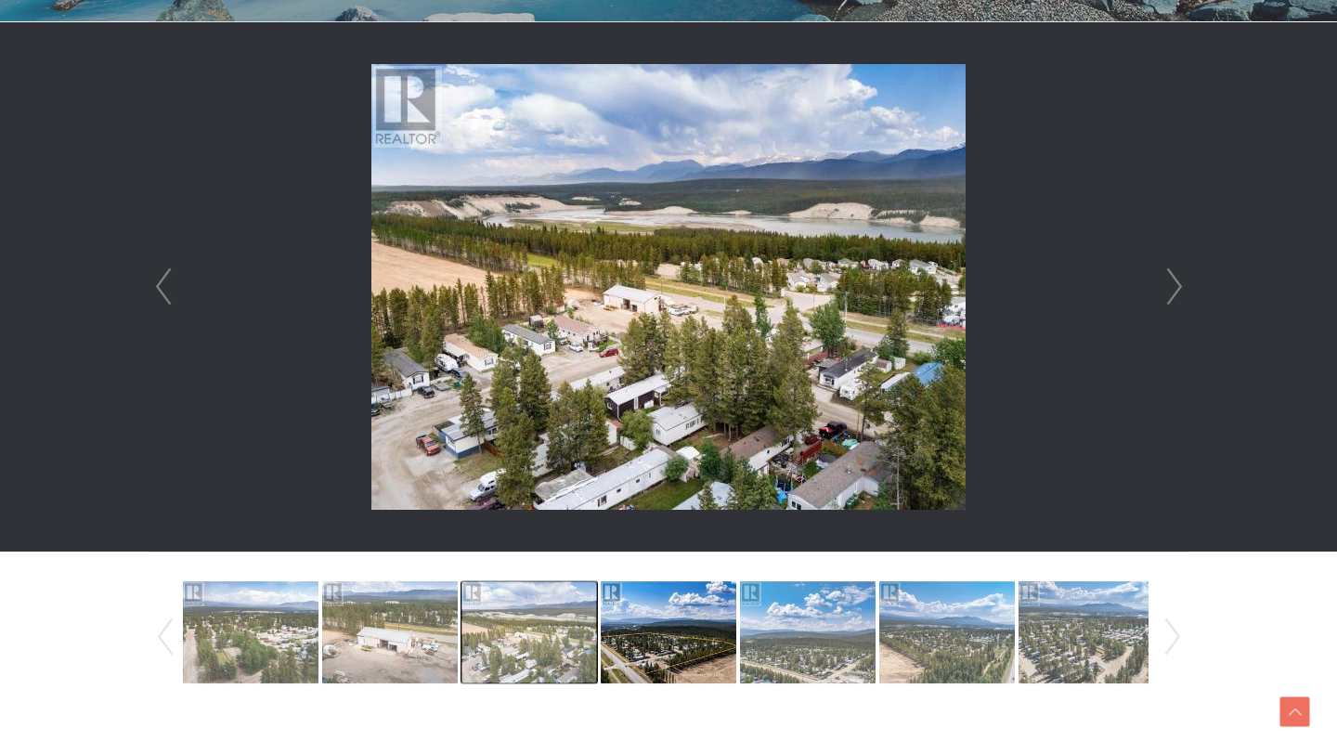
scroll to position [515, 0]
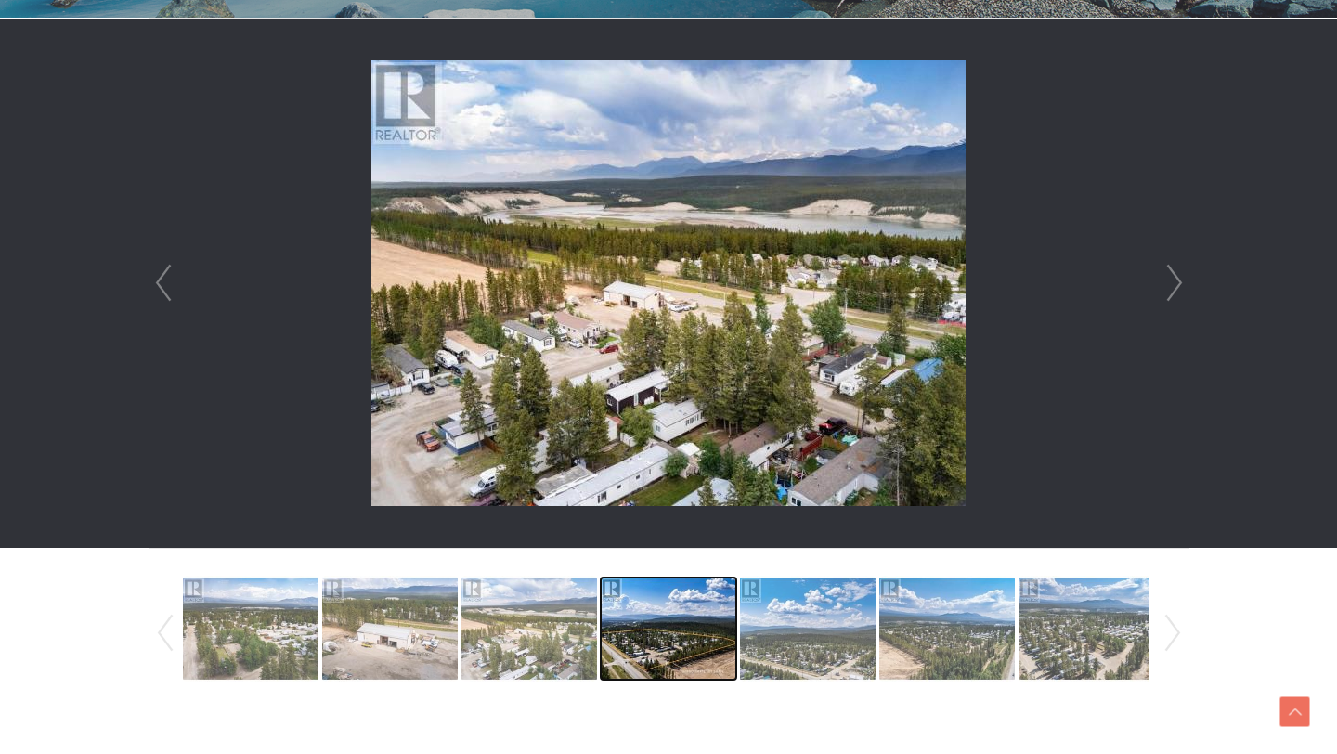
click at [671, 638] on img at bounding box center [669, 629] width 136 height 106
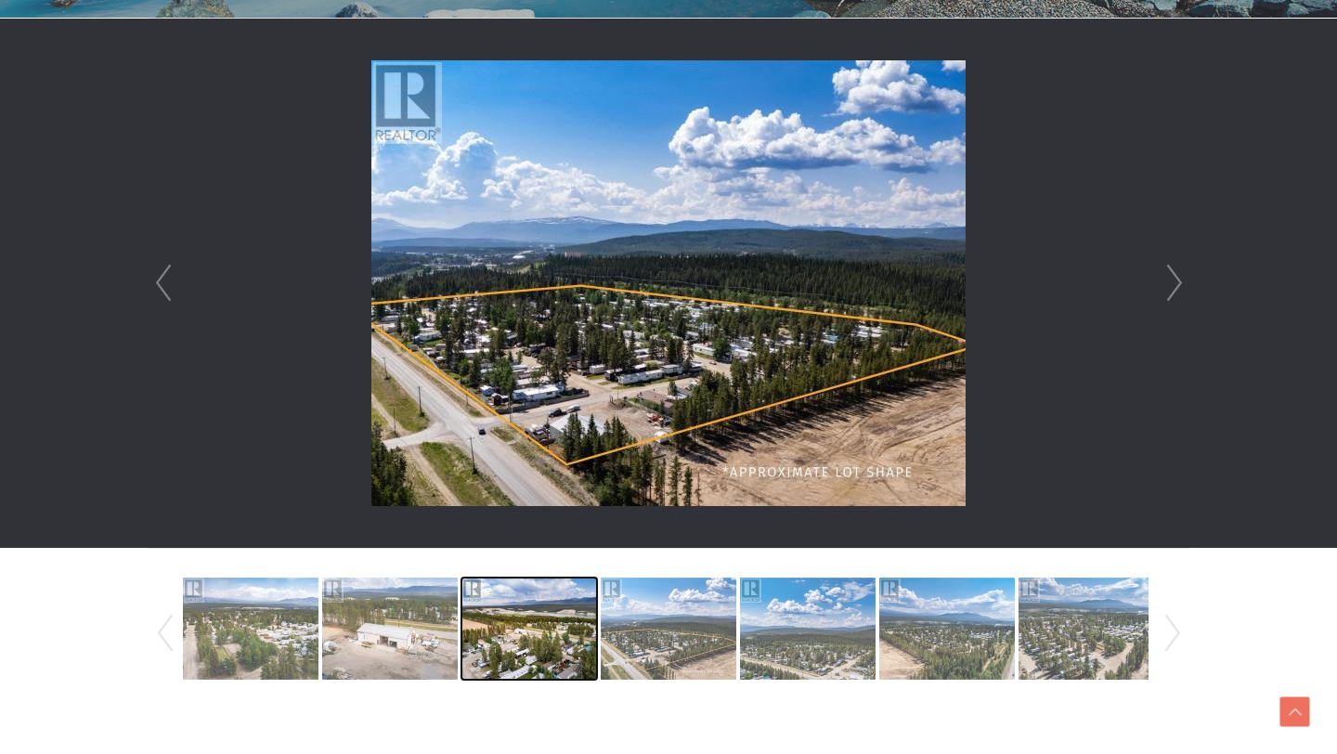
click at [534, 648] on img at bounding box center [530, 629] width 136 height 106
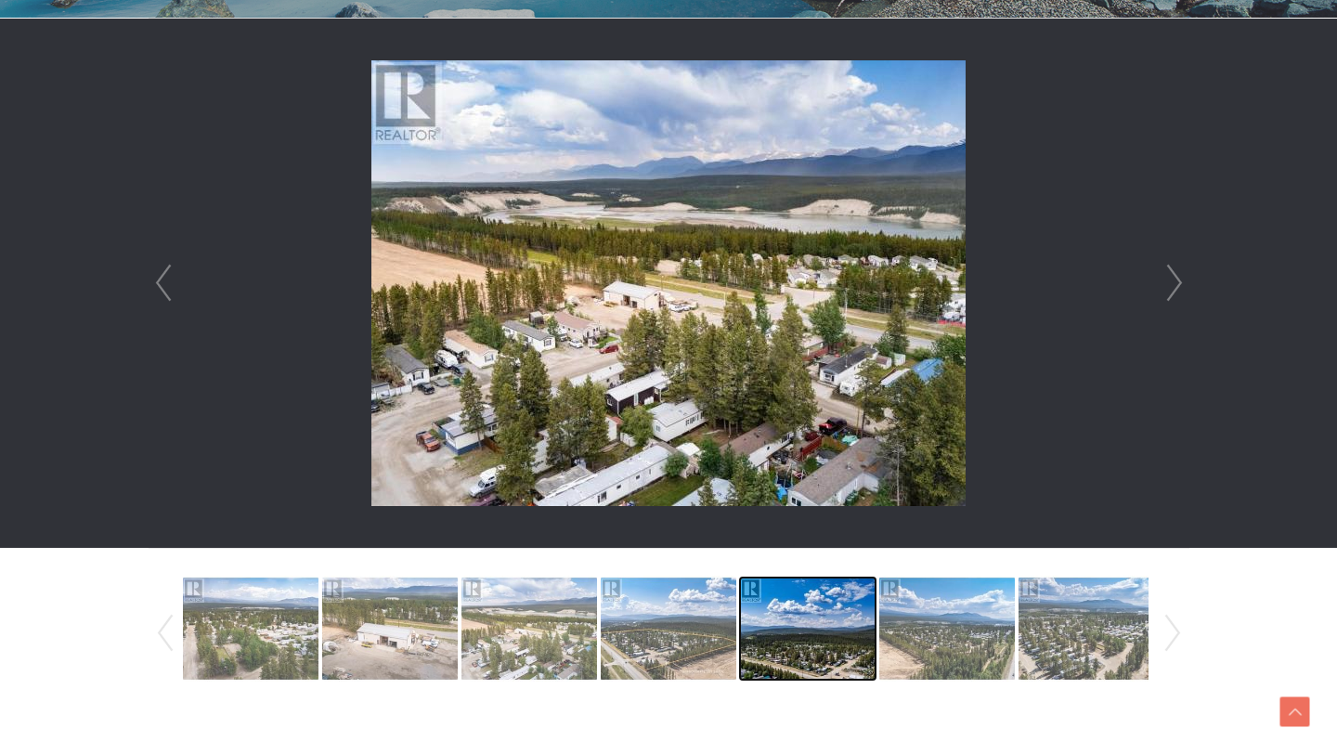
click at [852, 651] on img at bounding box center [808, 629] width 136 height 106
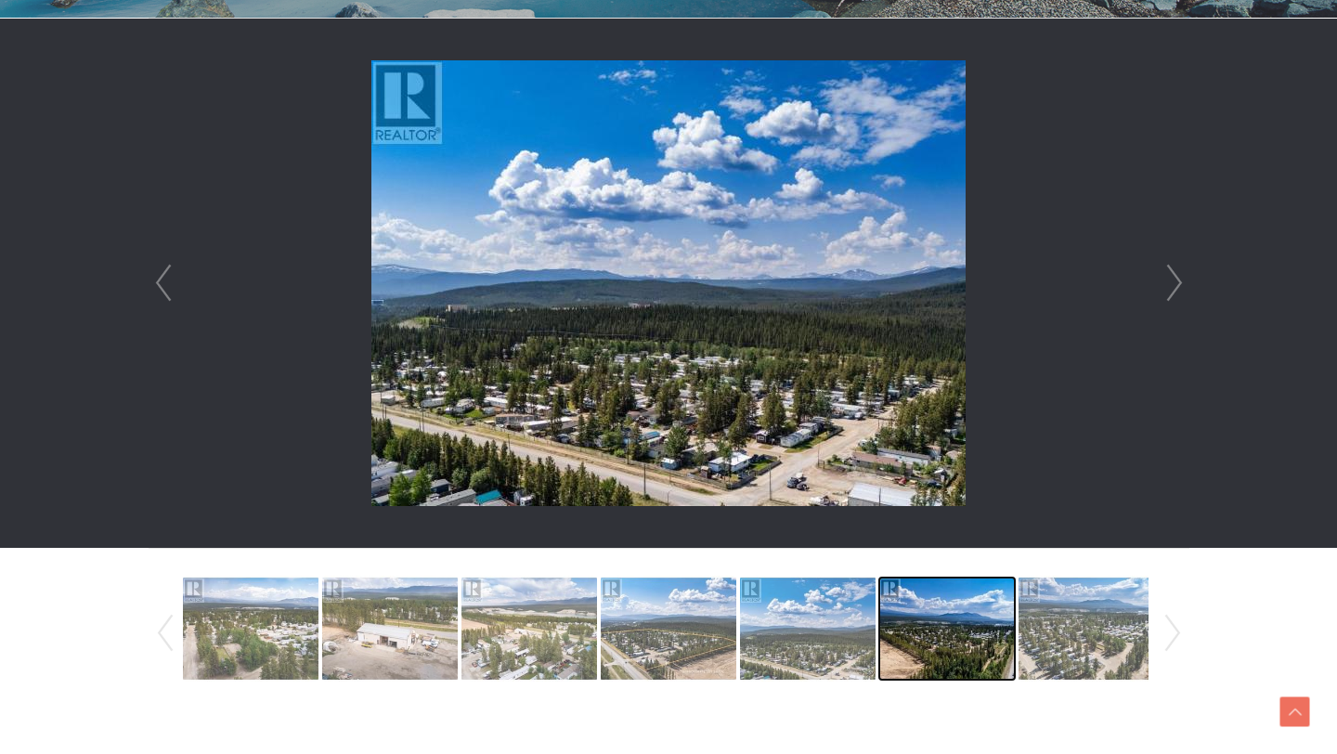
click at [922, 640] on img at bounding box center [947, 629] width 136 height 106
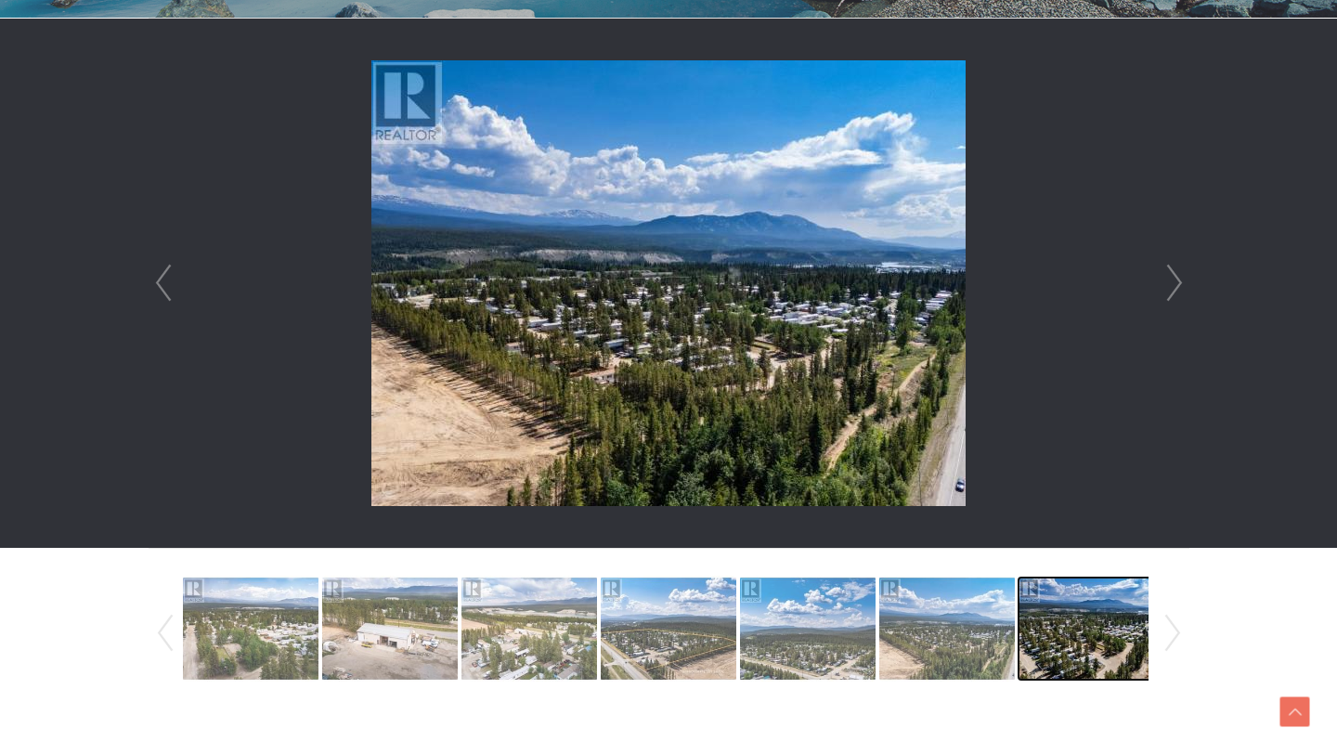
click at [1037, 619] on img at bounding box center [1087, 629] width 136 height 106
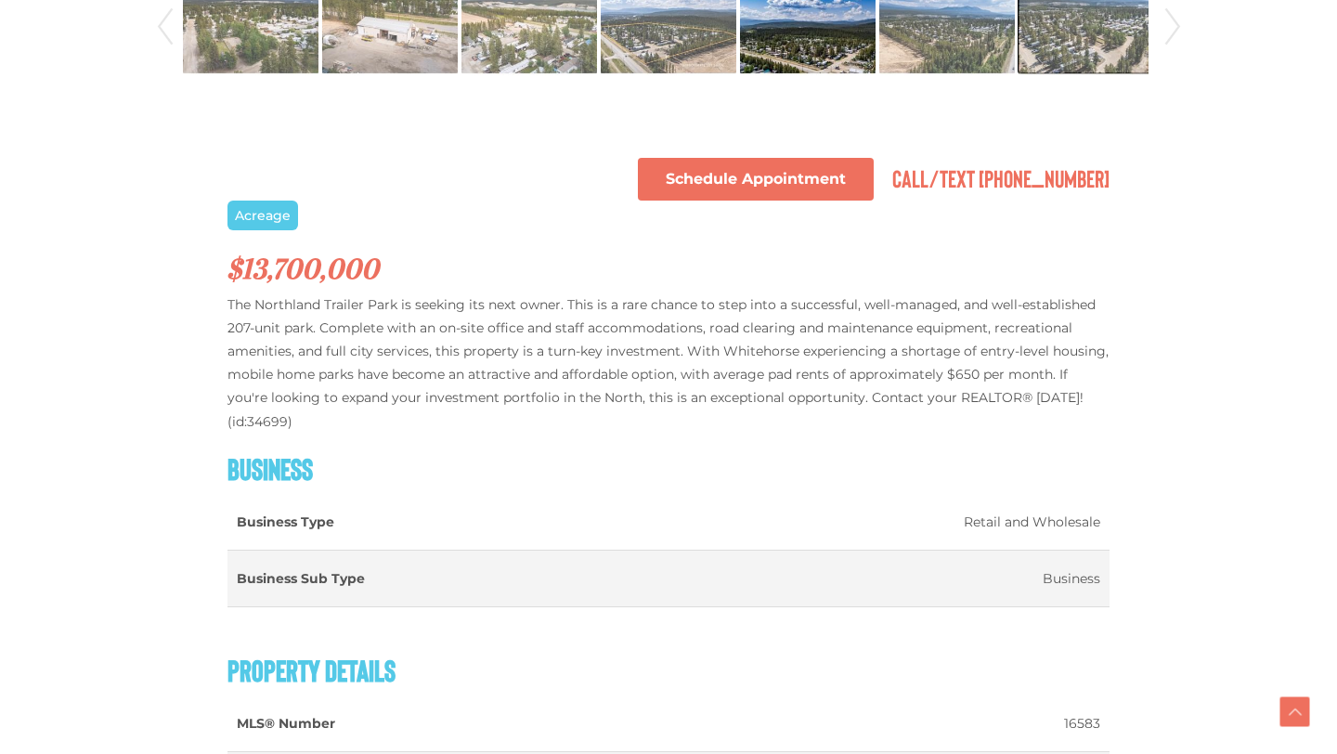
scroll to position [1125, 0]
